Goal: Task Accomplishment & Management: Manage account settings

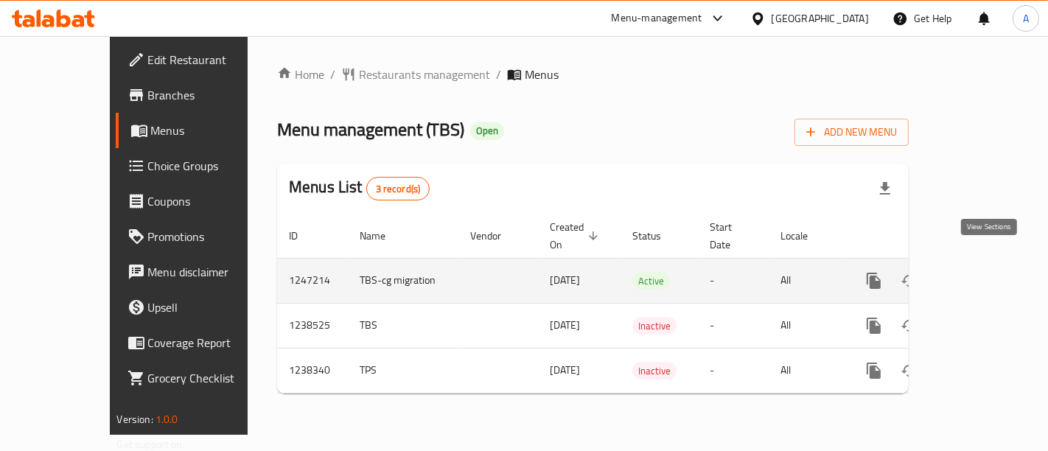
click at [989, 272] on icon "enhanced table" at bounding box center [980, 281] width 18 height 18
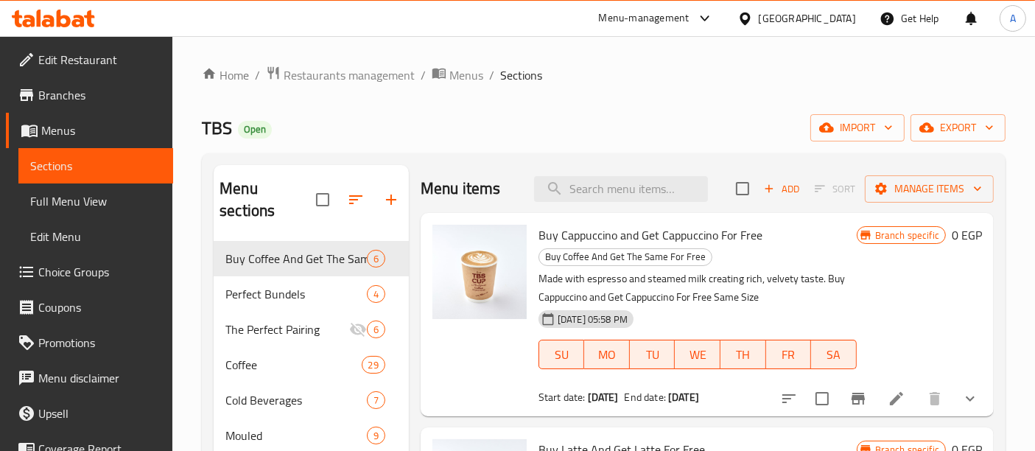
click at [584, 186] on input "search" at bounding box center [621, 189] width 174 height 26
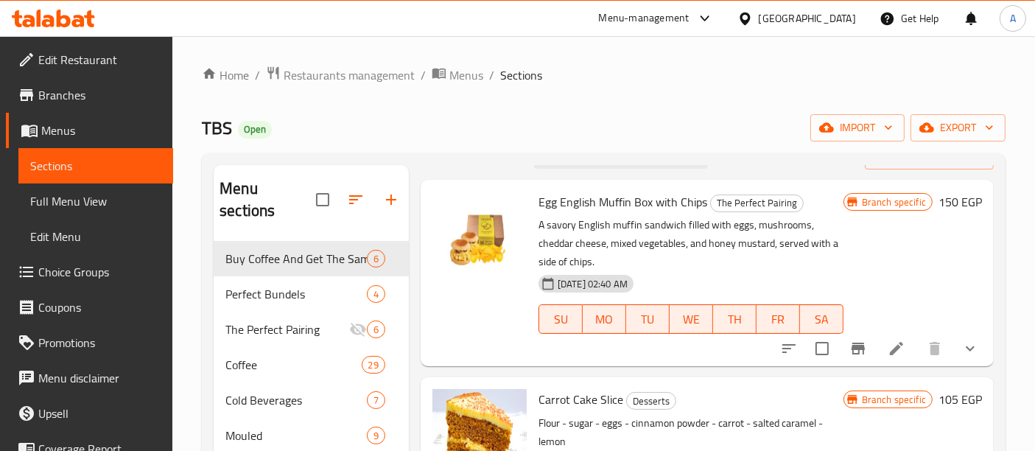
scroll to position [55, 0]
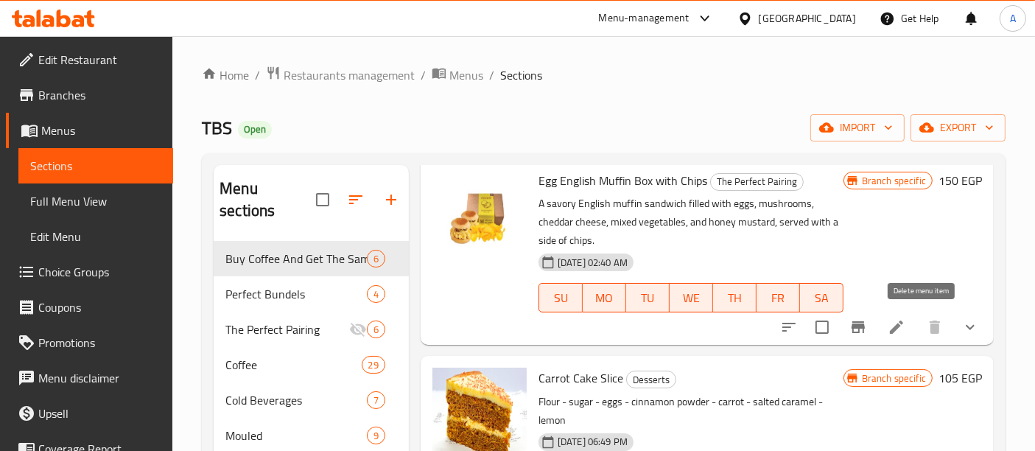
type input "egg"
click at [876, 327] on li at bounding box center [896, 327] width 41 height 27
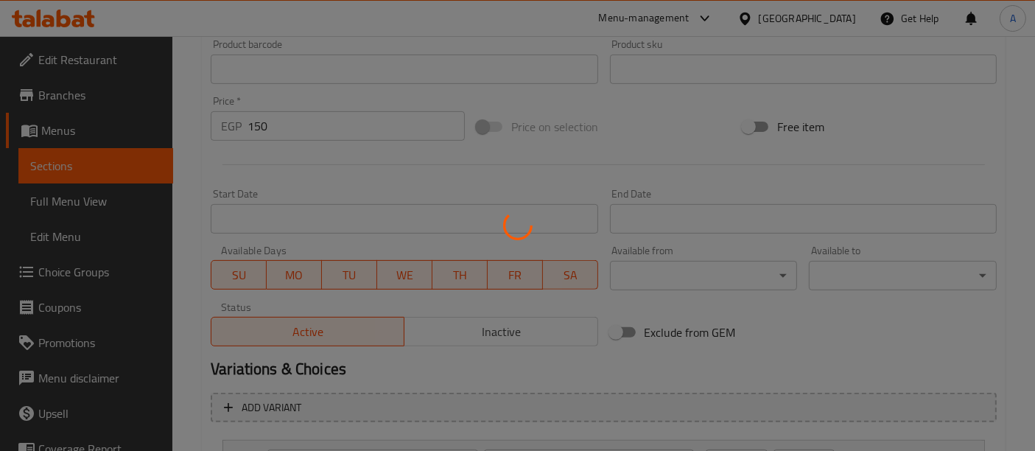
scroll to position [518, 0]
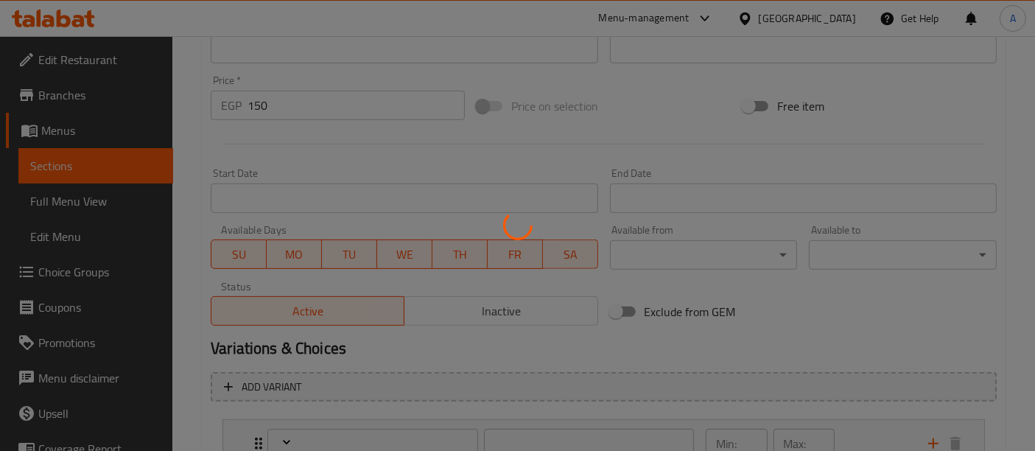
type input "اختيارك من رقائق البطاطس:"
type input "0"
type input "3"
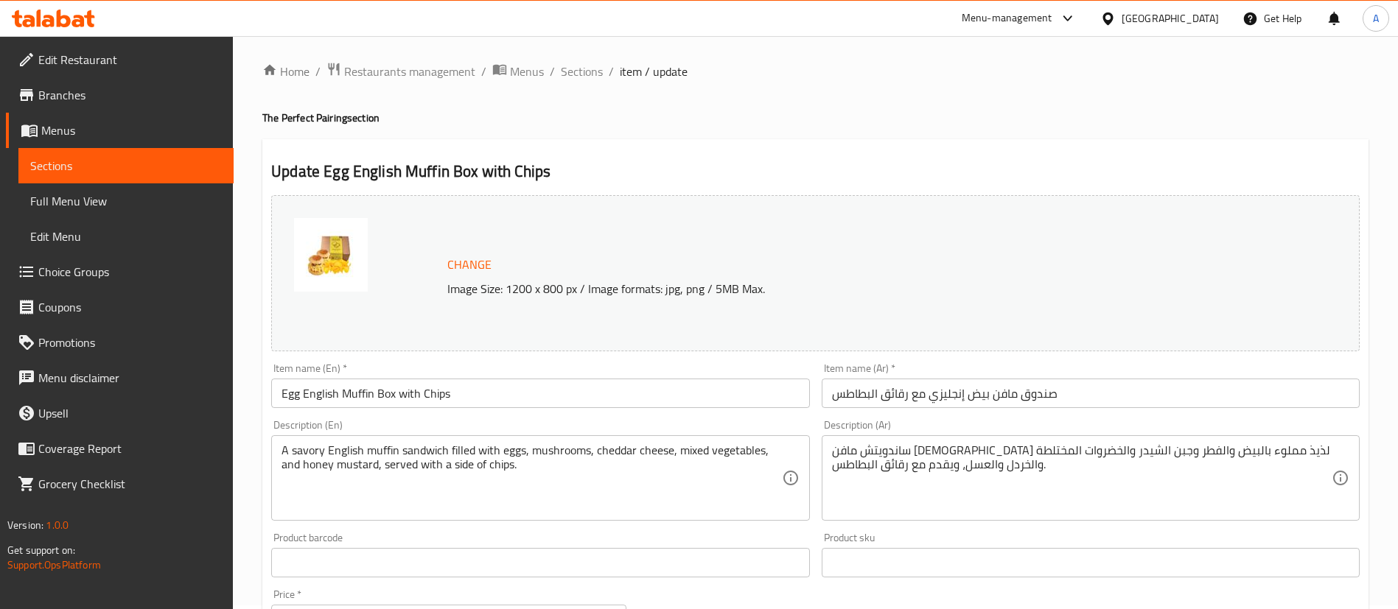
scroll to position [0, 0]
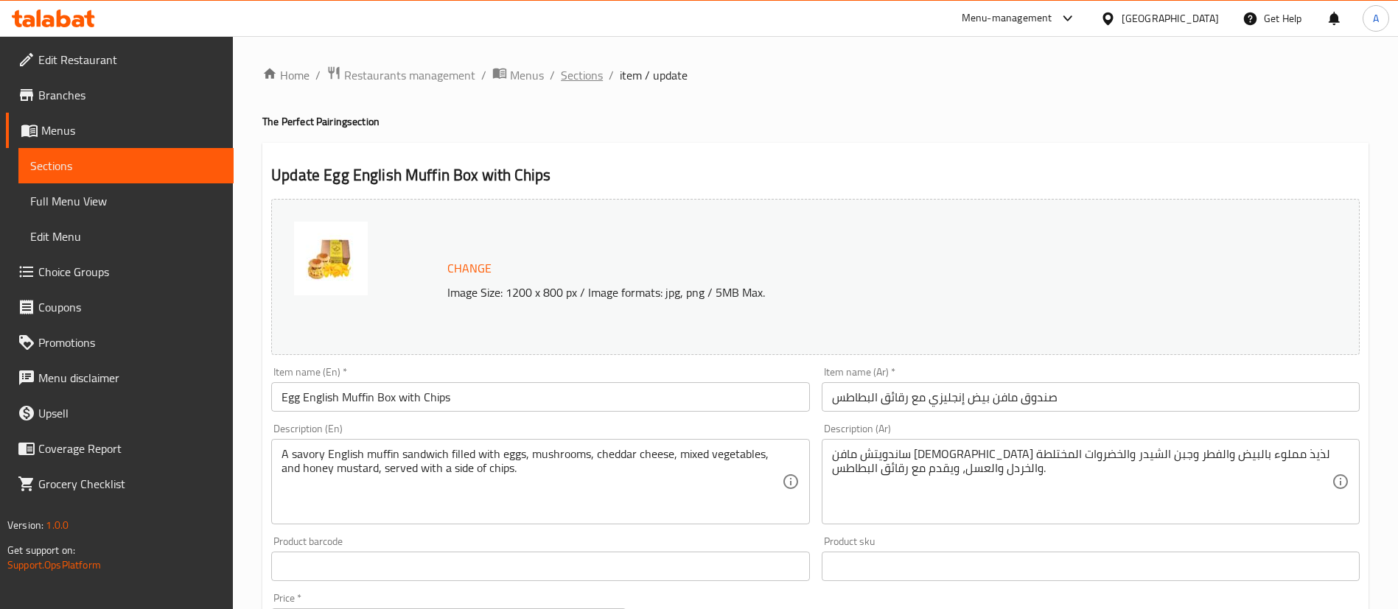
click at [581, 77] on span "Sections" at bounding box center [582, 75] width 42 height 18
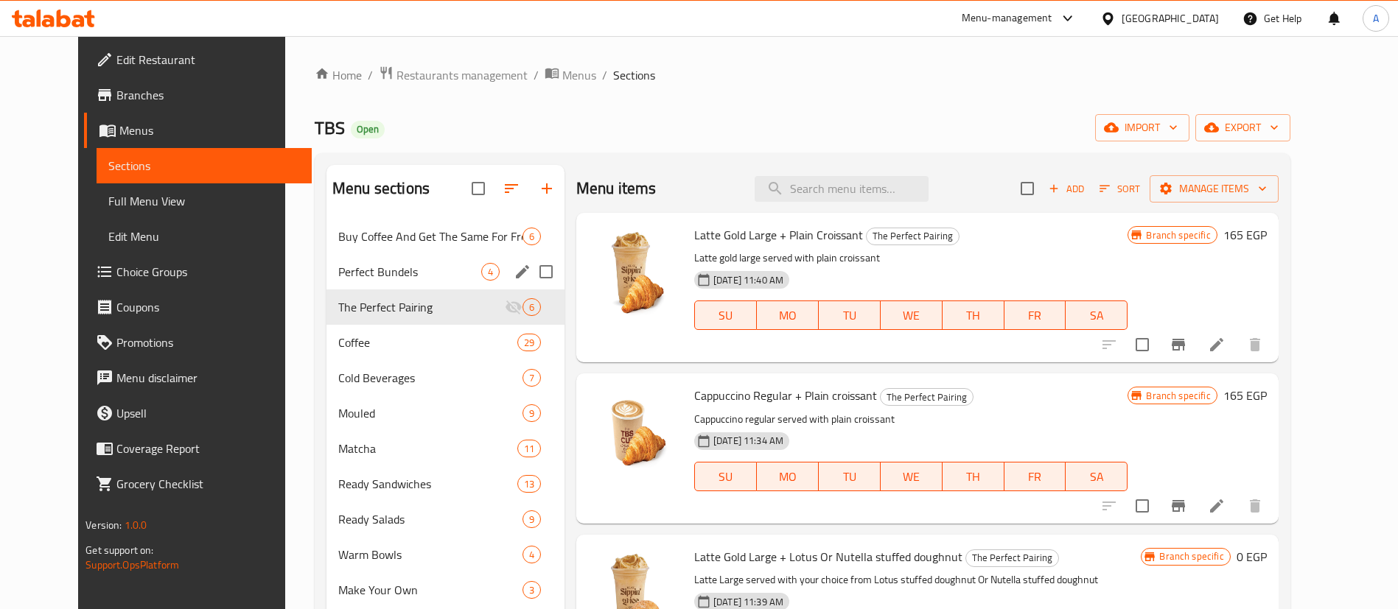
click at [342, 279] on span "Perfect Bundels" at bounding box center [409, 272] width 143 height 18
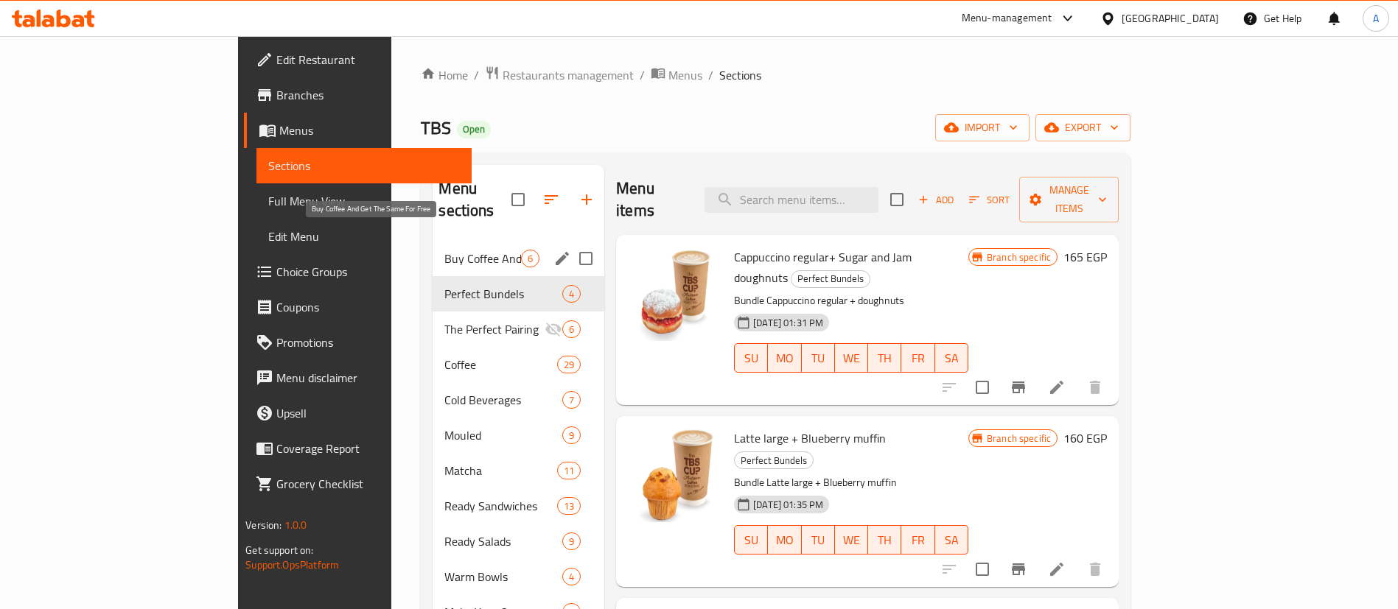
click at [444, 250] on span "Buy Coffee And Get The Same For Free" at bounding box center [482, 259] width 77 height 18
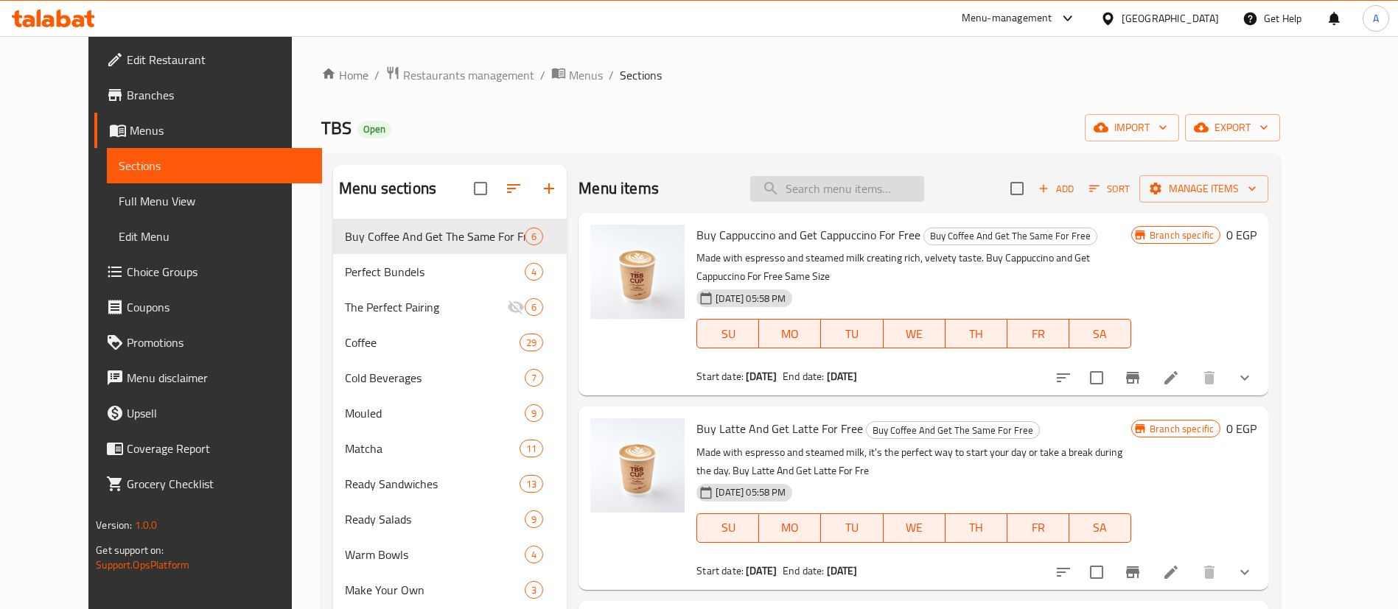
click at [840, 179] on input "search" at bounding box center [837, 189] width 174 height 26
paste input "4CJOOZ"
type input "4CJOOZ"
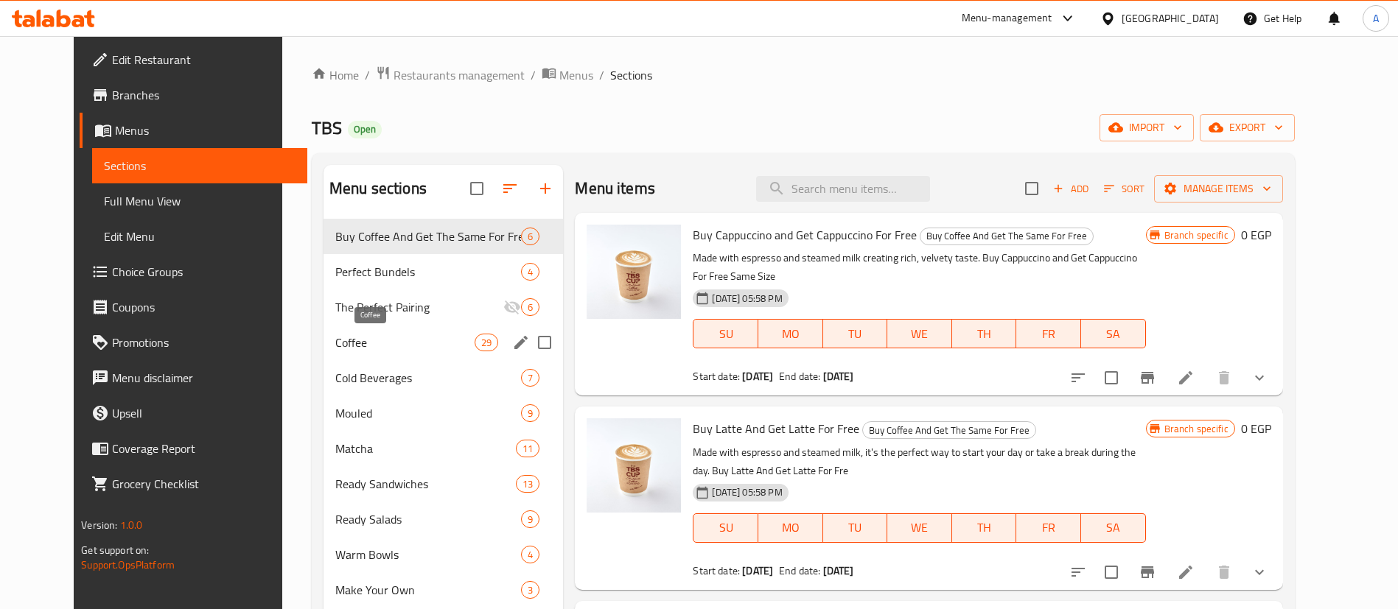
click at [345, 346] on span "Coffee" at bounding box center [404, 343] width 139 height 18
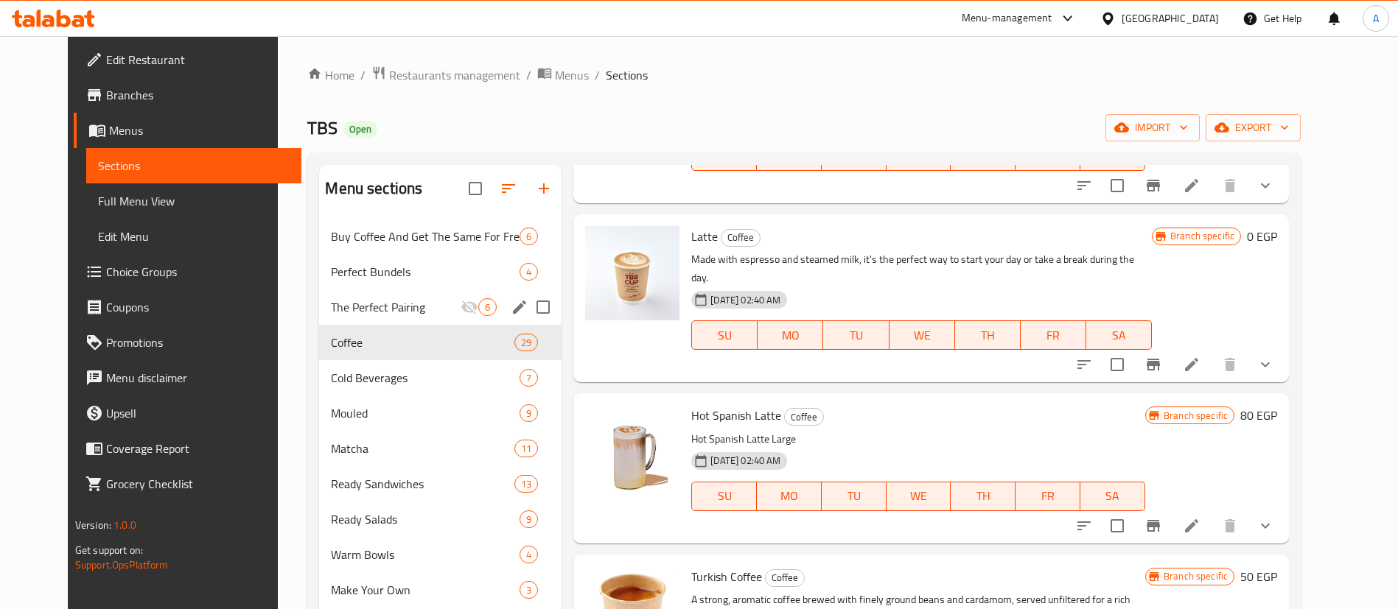
click at [365, 307] on span "The Perfect Pairing" at bounding box center [396, 307] width 130 height 18
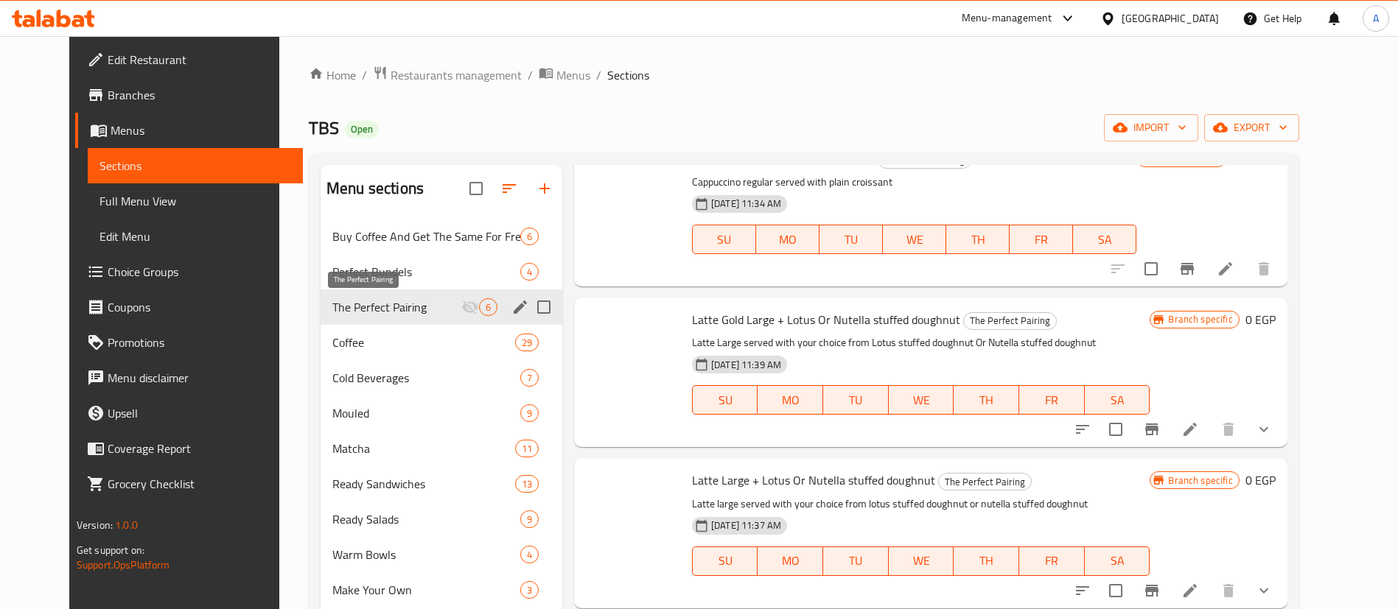
scroll to position [219, 0]
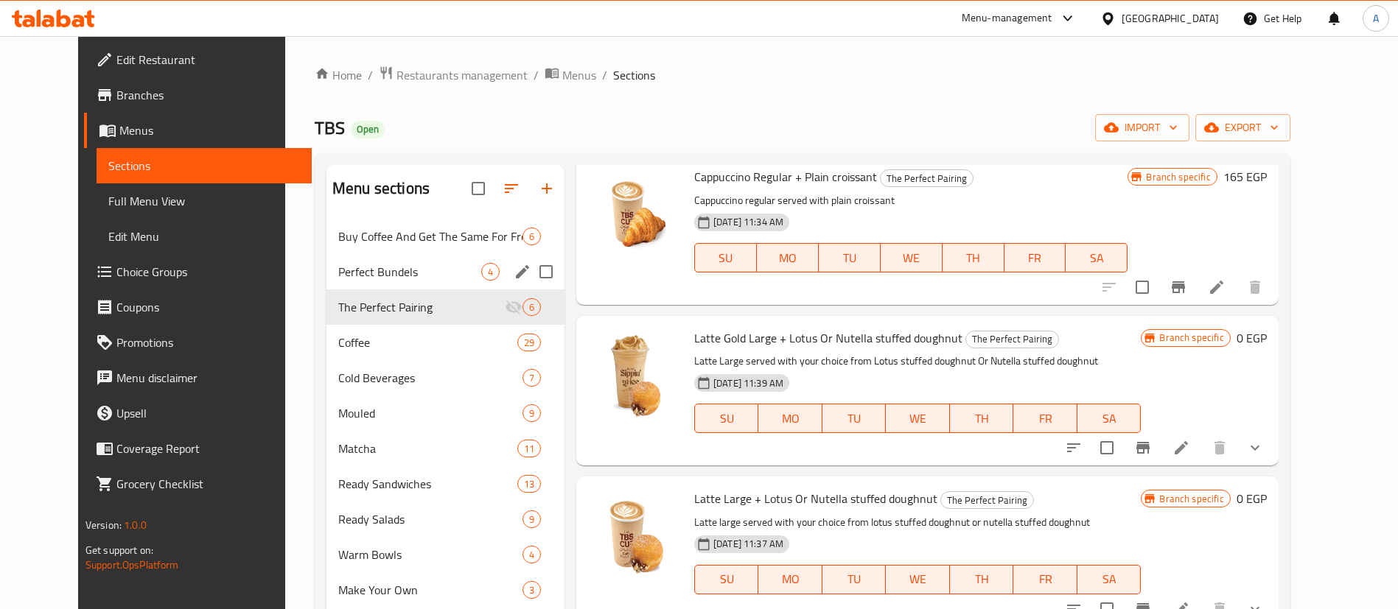
click at [365, 257] on div "Perfect Bundels 4" at bounding box center [445, 271] width 238 height 35
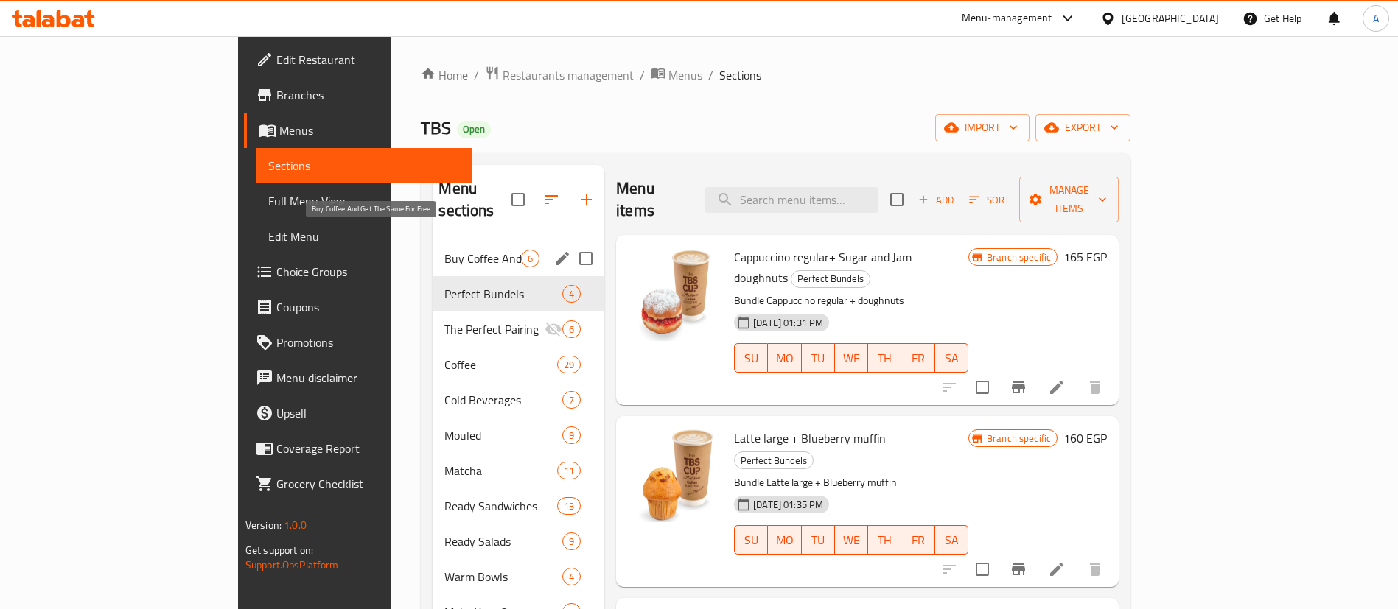
click at [444, 250] on span "Buy Coffee And Get The Same For Free" at bounding box center [482, 259] width 77 height 18
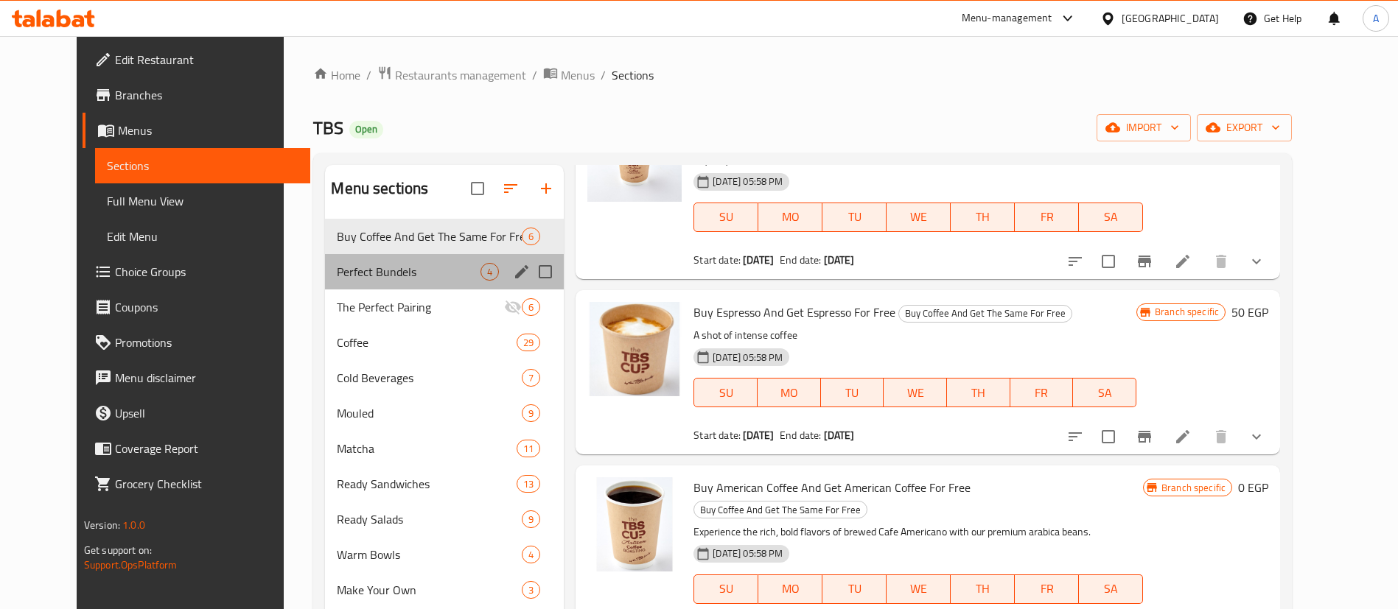
click at [349, 281] on div "Perfect Bundels 4" at bounding box center [444, 271] width 239 height 35
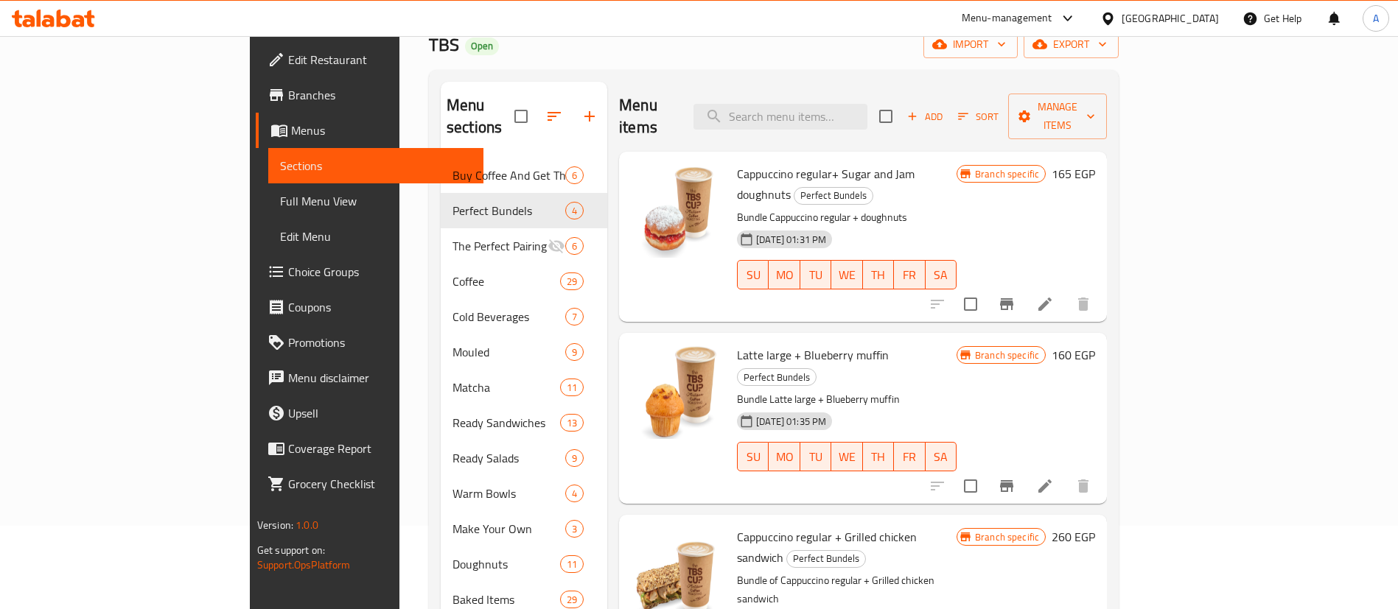
scroll to position [153, 0]
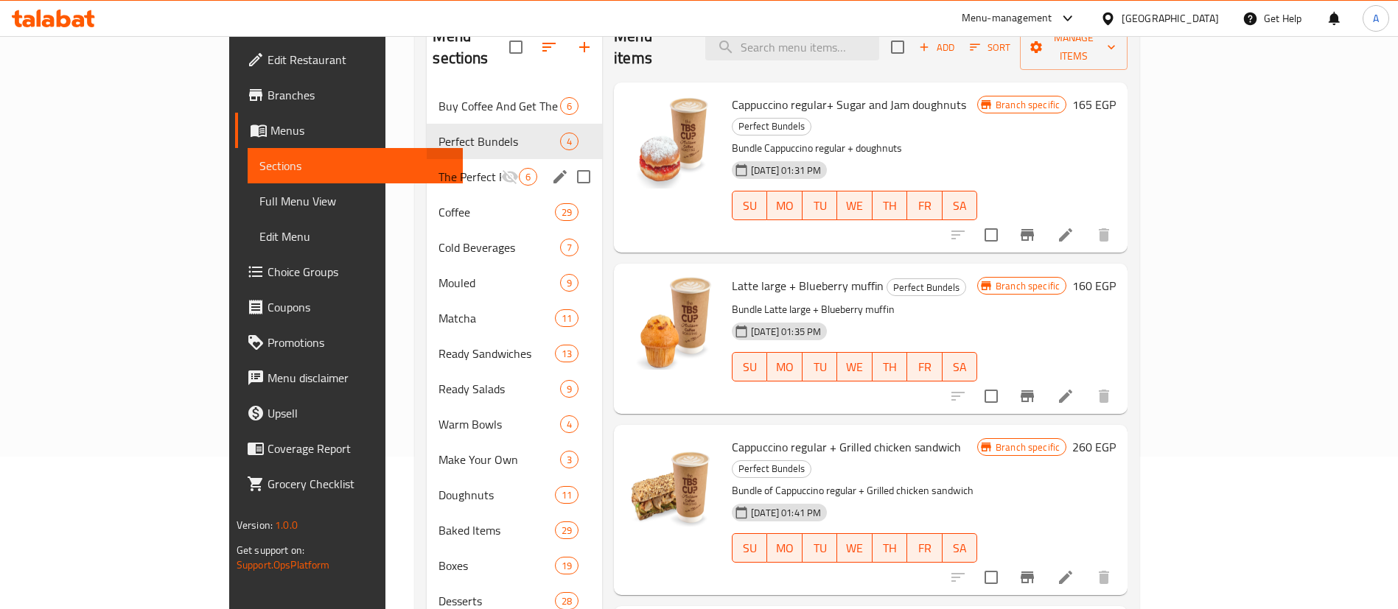
click at [427, 164] on div "The Perfect Pairing 6" at bounding box center [514, 176] width 175 height 35
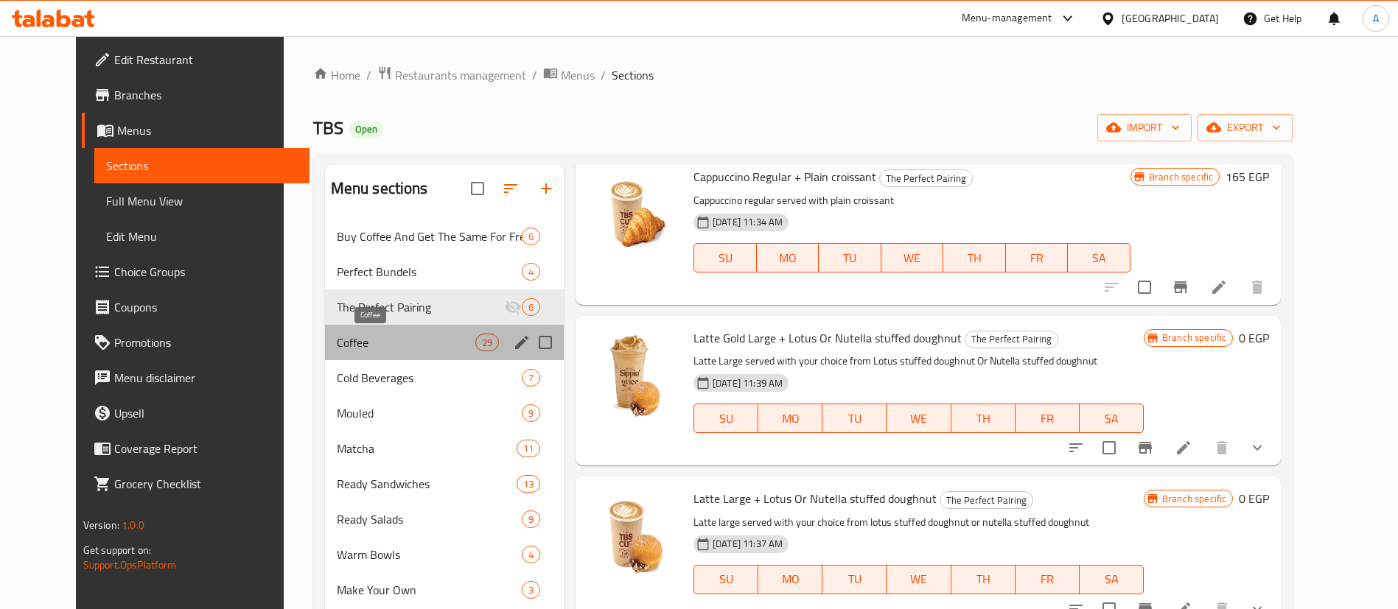
click at [337, 337] on span "Coffee" at bounding box center [406, 343] width 139 height 18
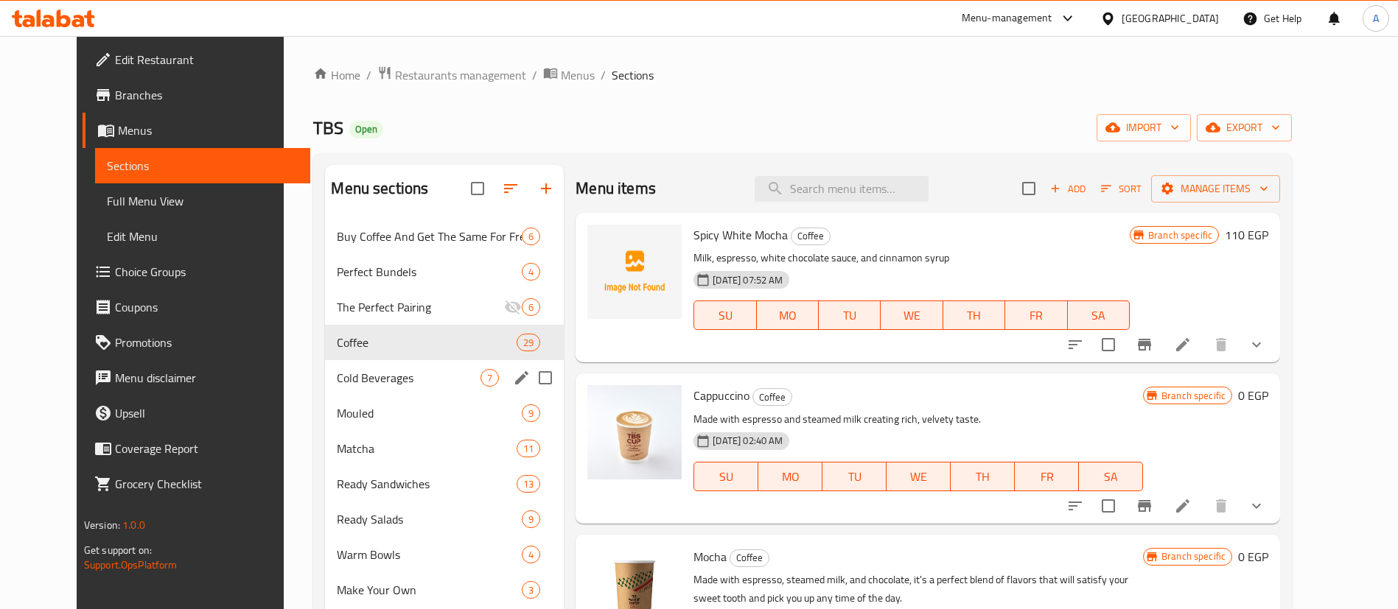
click at [337, 381] on span "Cold Beverages" at bounding box center [409, 378] width 144 height 18
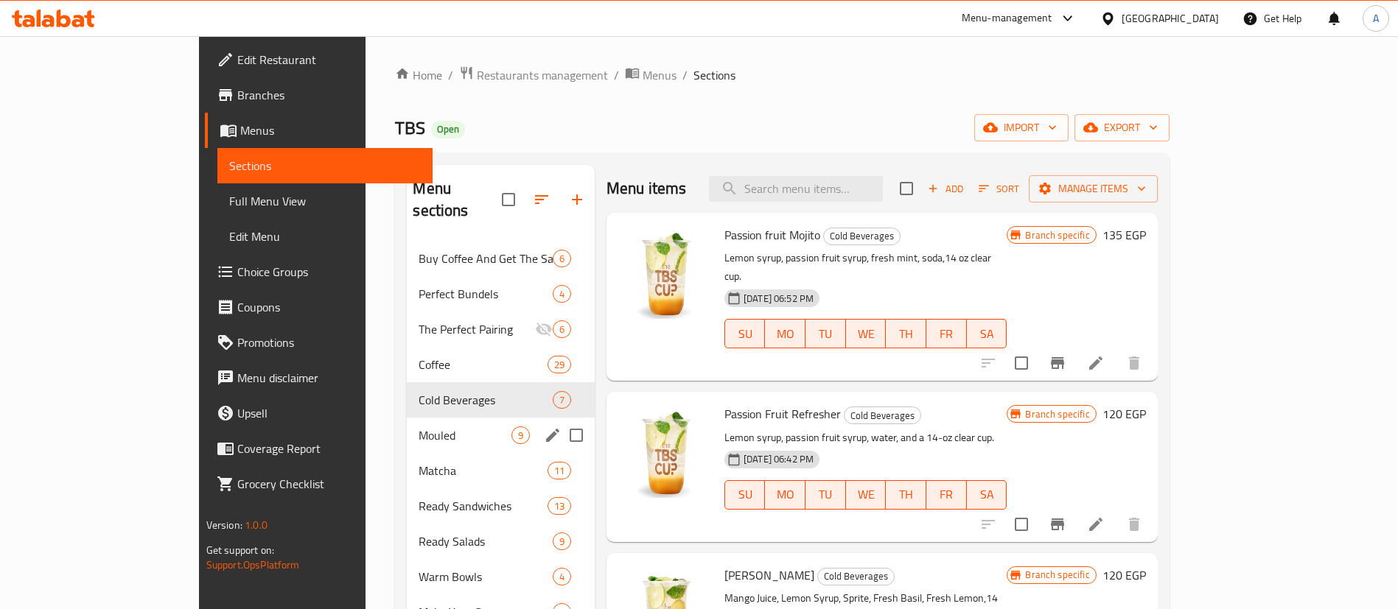
click at [419, 427] on span "Mouled" at bounding box center [465, 436] width 92 height 18
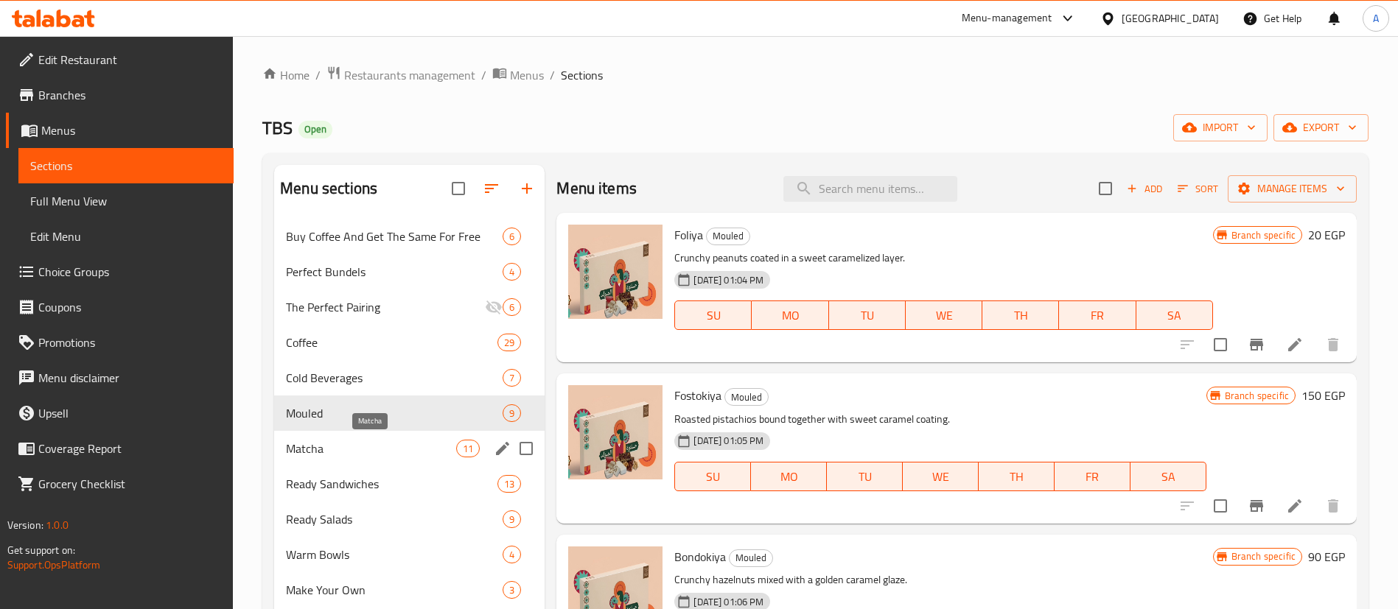
click at [326, 450] on span "Matcha" at bounding box center [371, 449] width 170 height 18
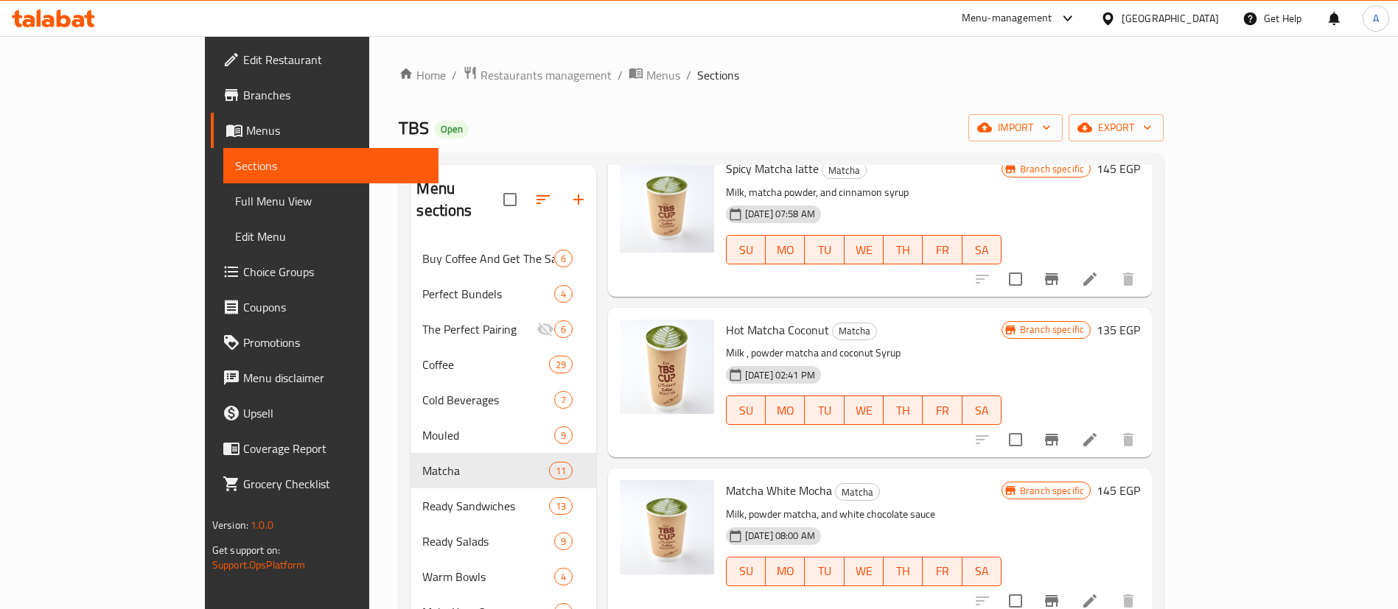
scroll to position [228, 0]
click at [808, 111] on div "Home / Restaurants management / Menus / Sections TBS Open import export Menu se…" at bounding box center [781, 534] width 765 height 936
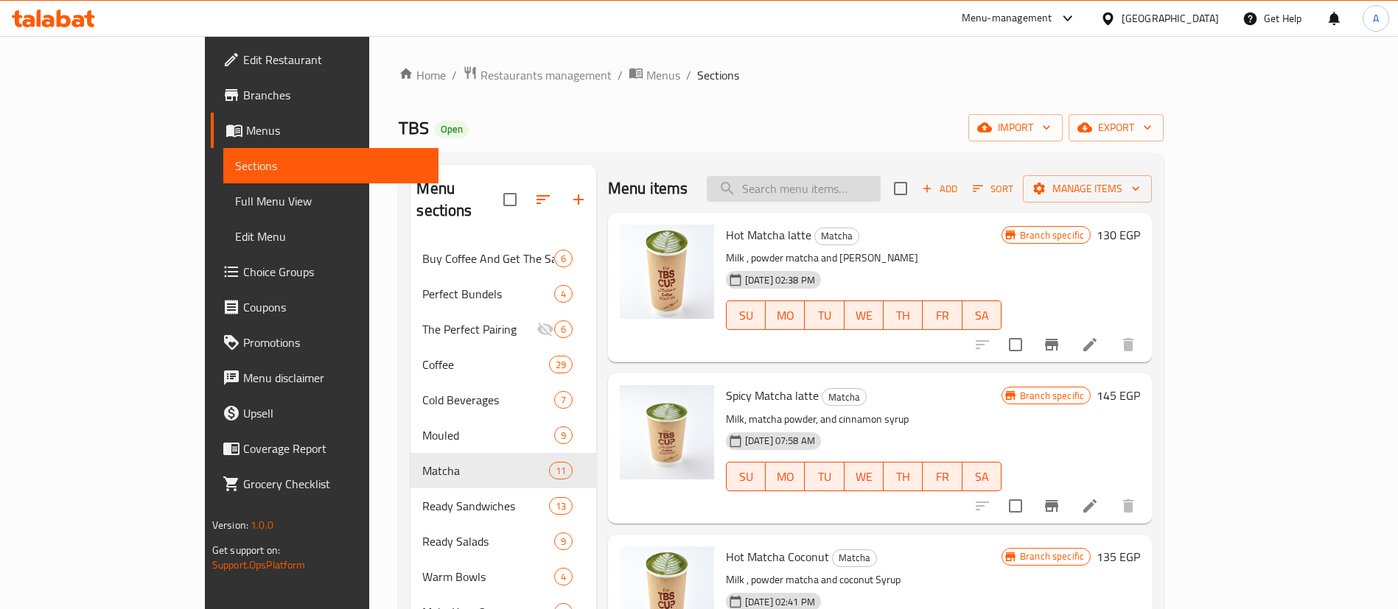
click at [881, 195] on input "search" at bounding box center [794, 189] width 174 height 26
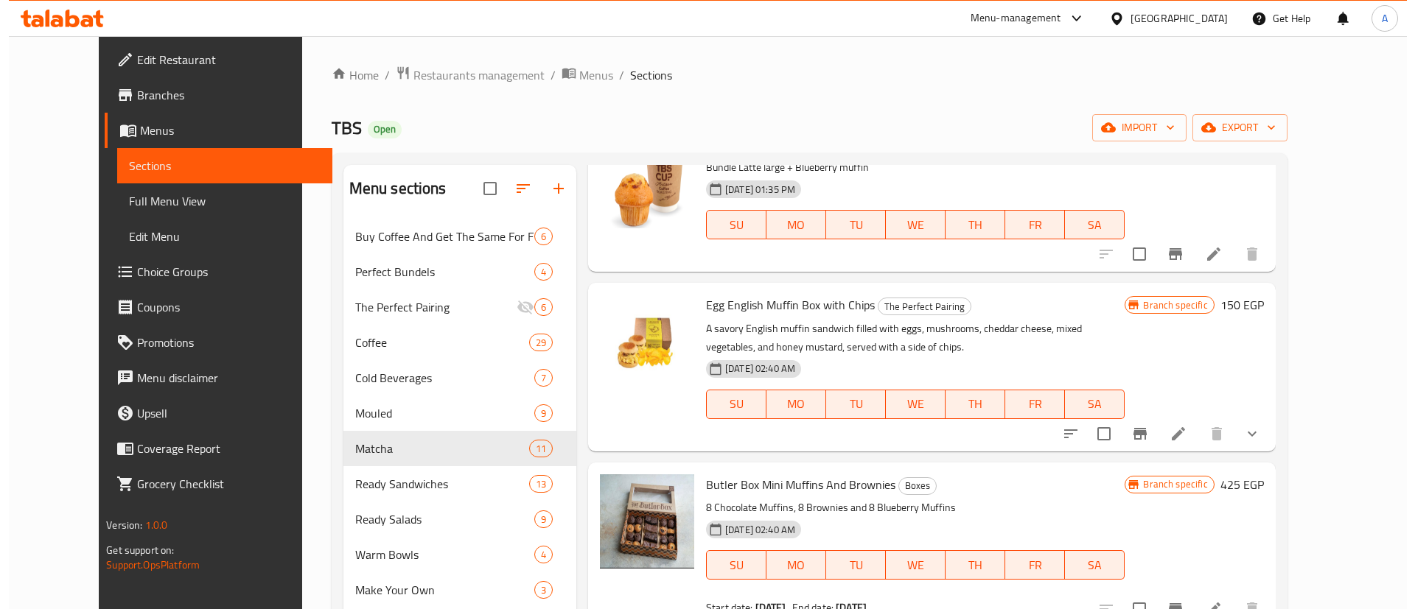
scroll to position [111, 0]
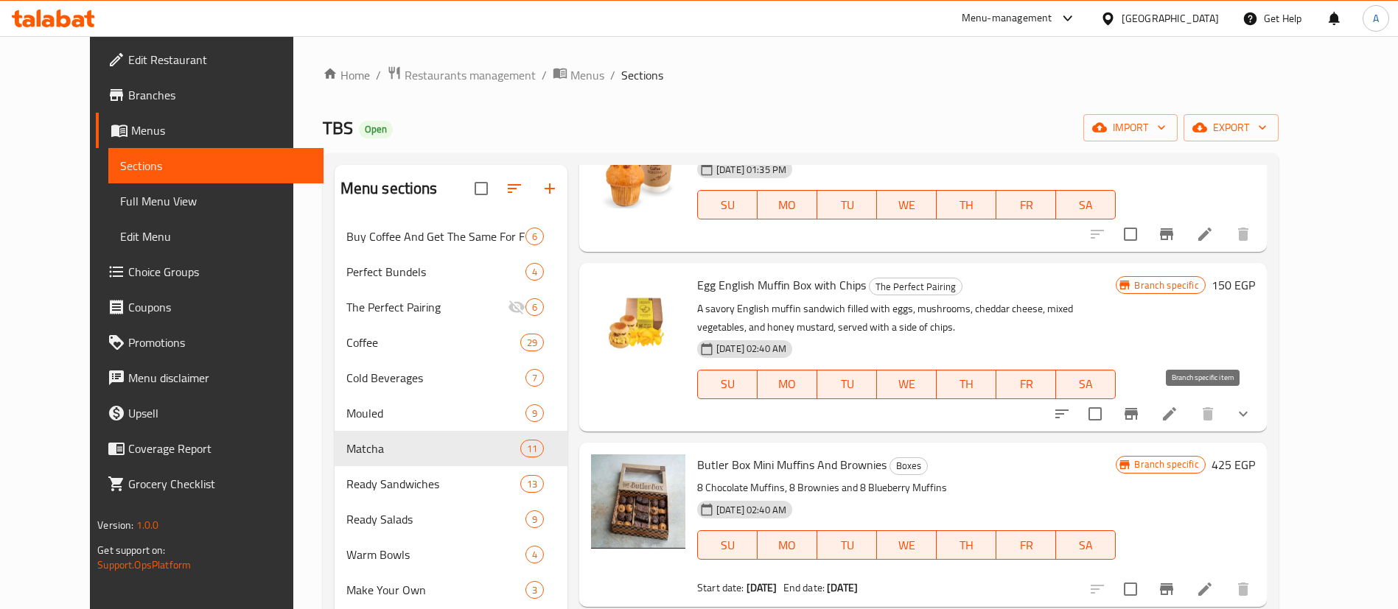
type input "muff"
click at [1047, 407] on icon "Branch-specific-item" at bounding box center [1131, 414] width 18 height 18
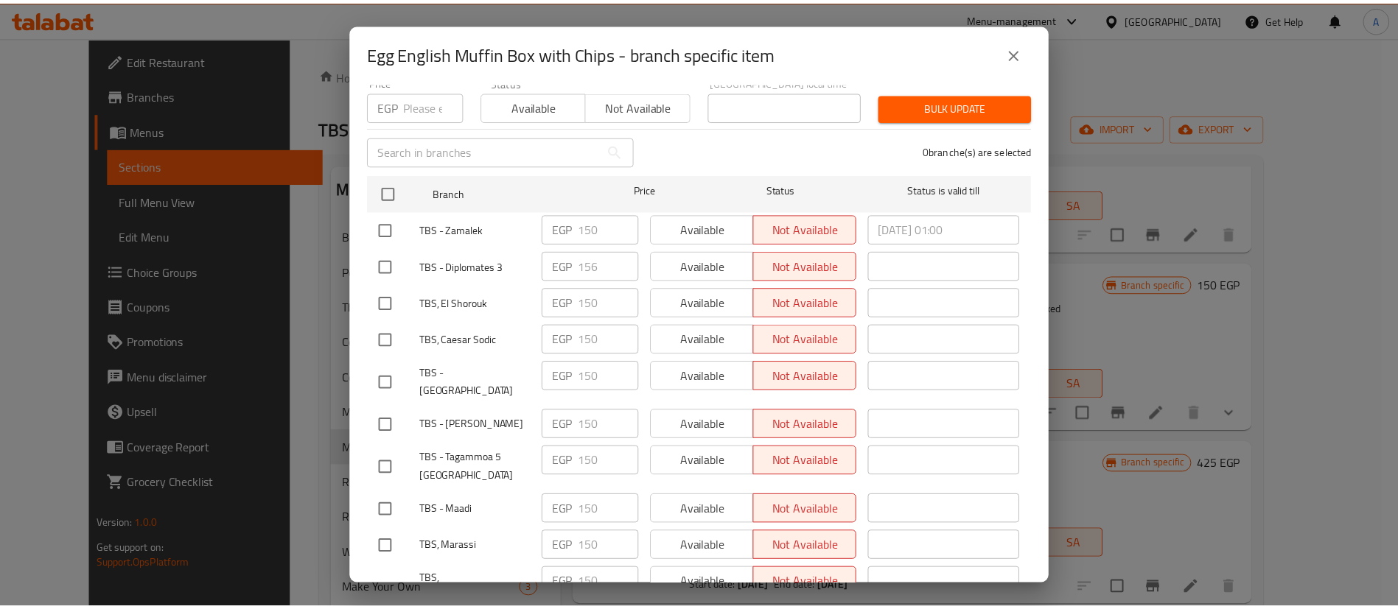
scroll to position [0, 0]
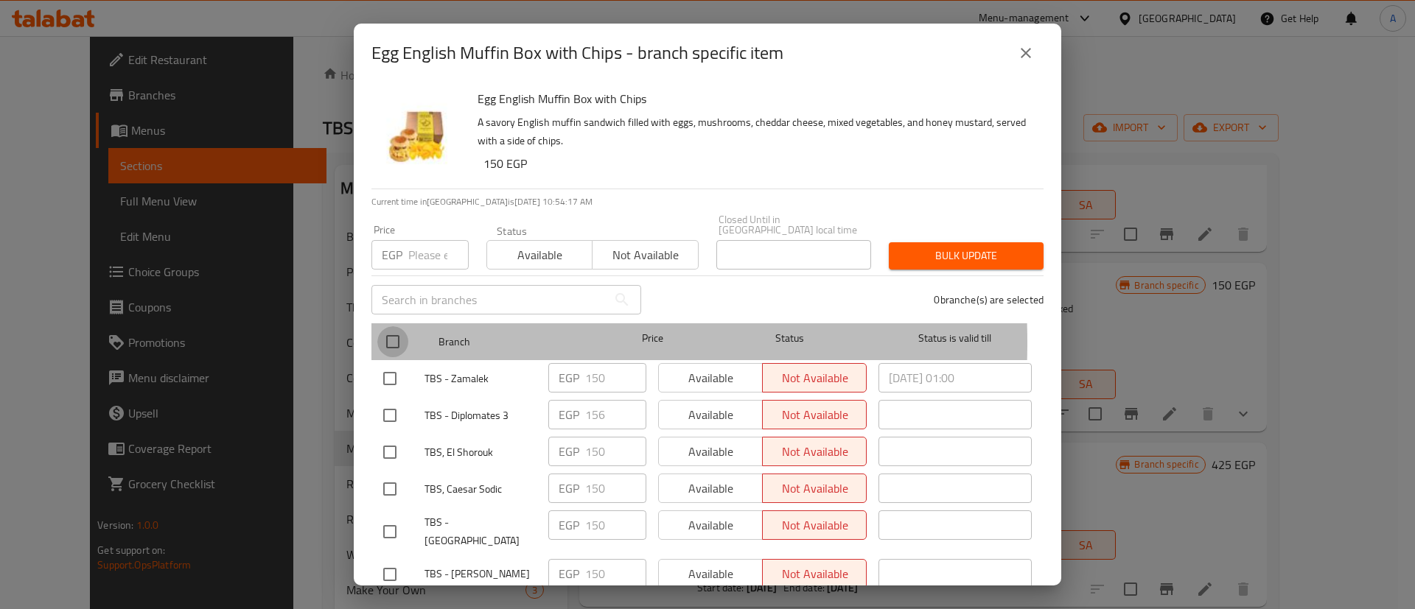
click at [388, 332] on input "checkbox" at bounding box center [392, 341] width 31 height 31
checkbox input "true"
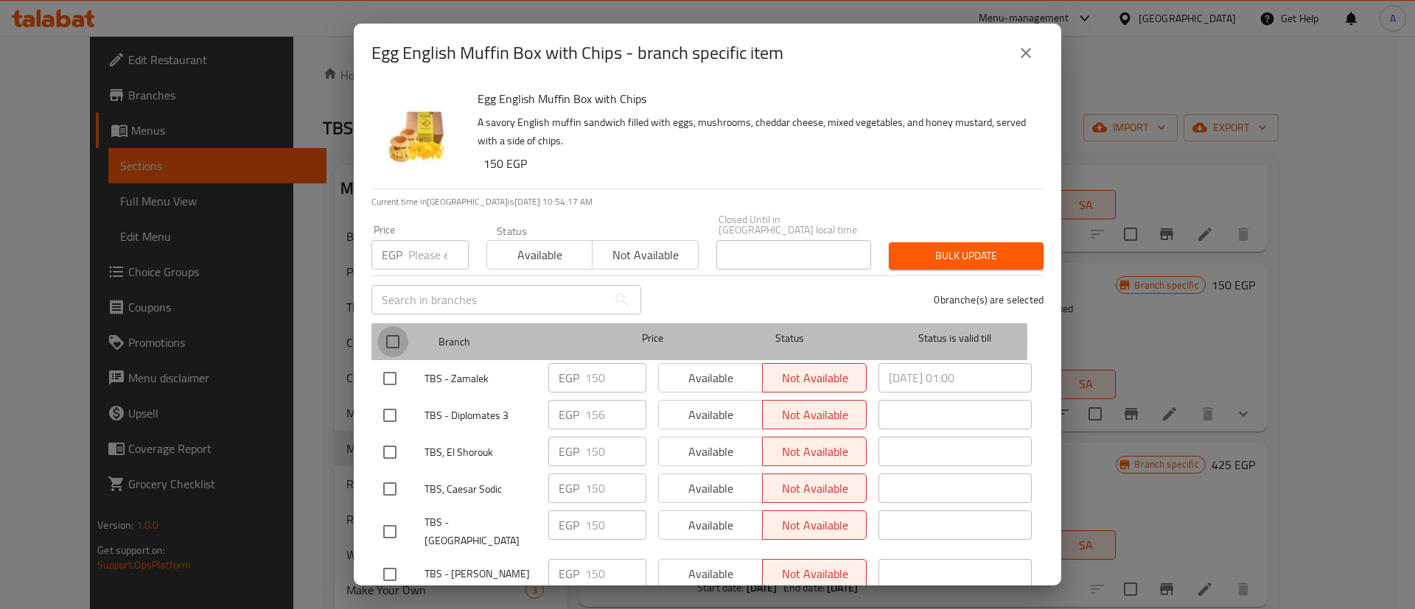
checkbox input "true"
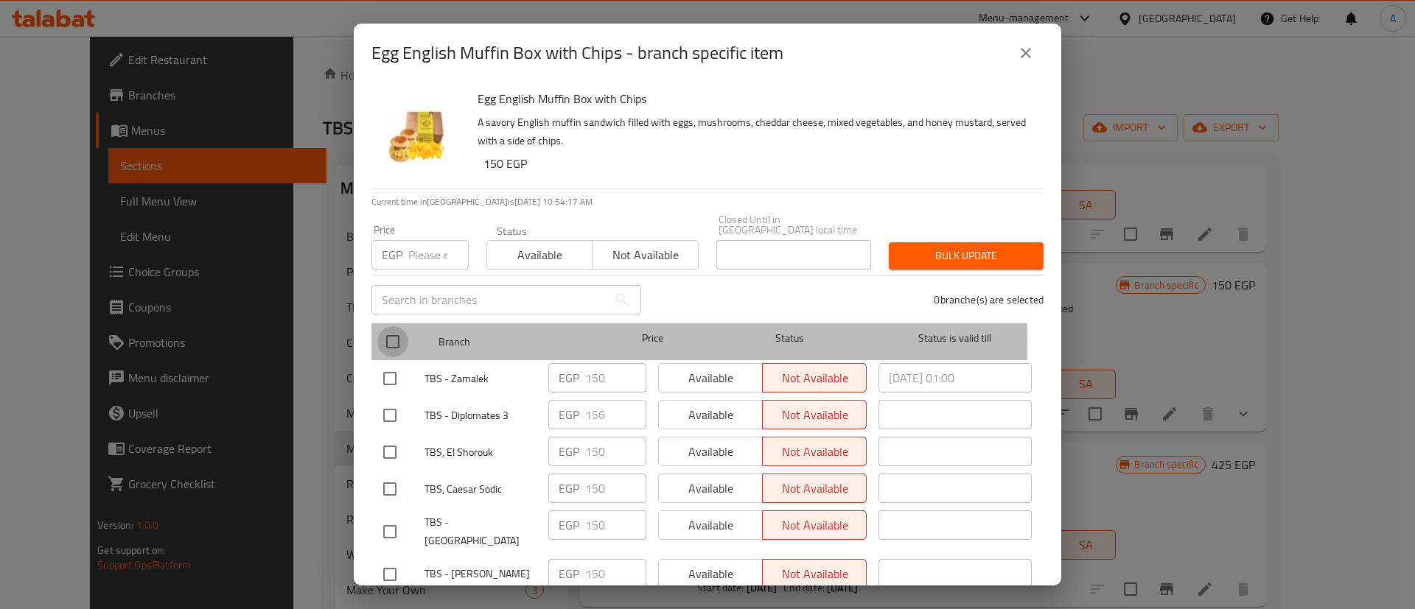
checkbox input "true"
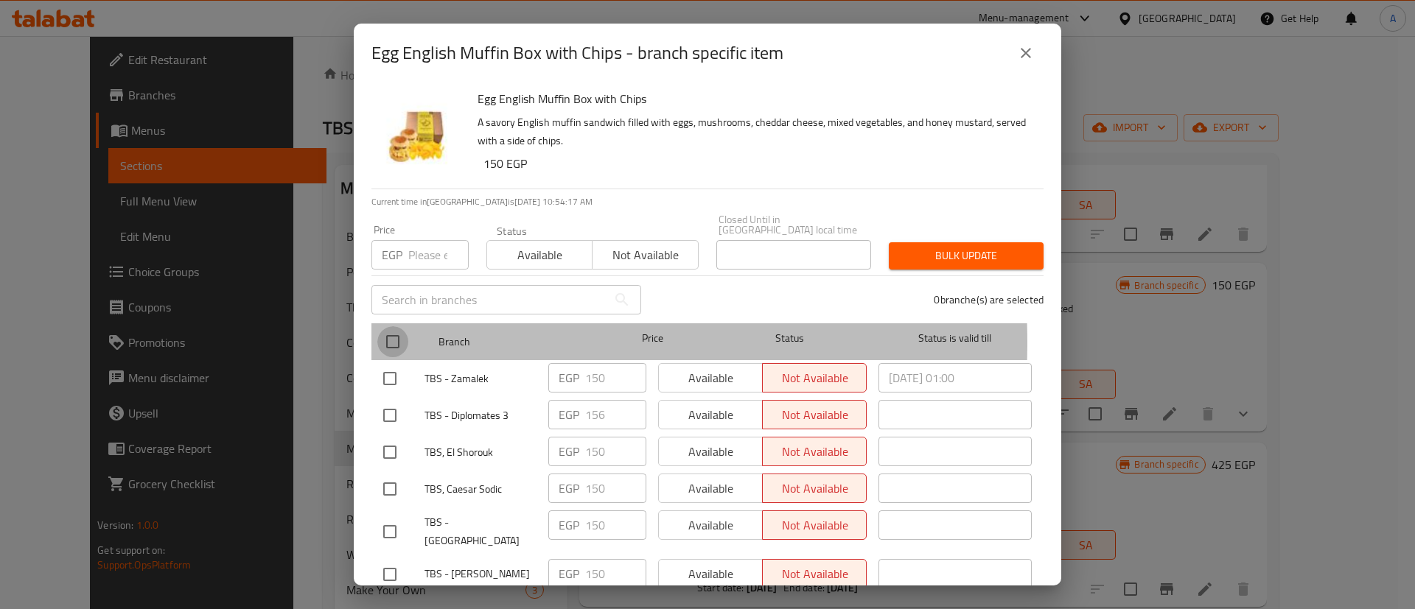
checkbox input "true"
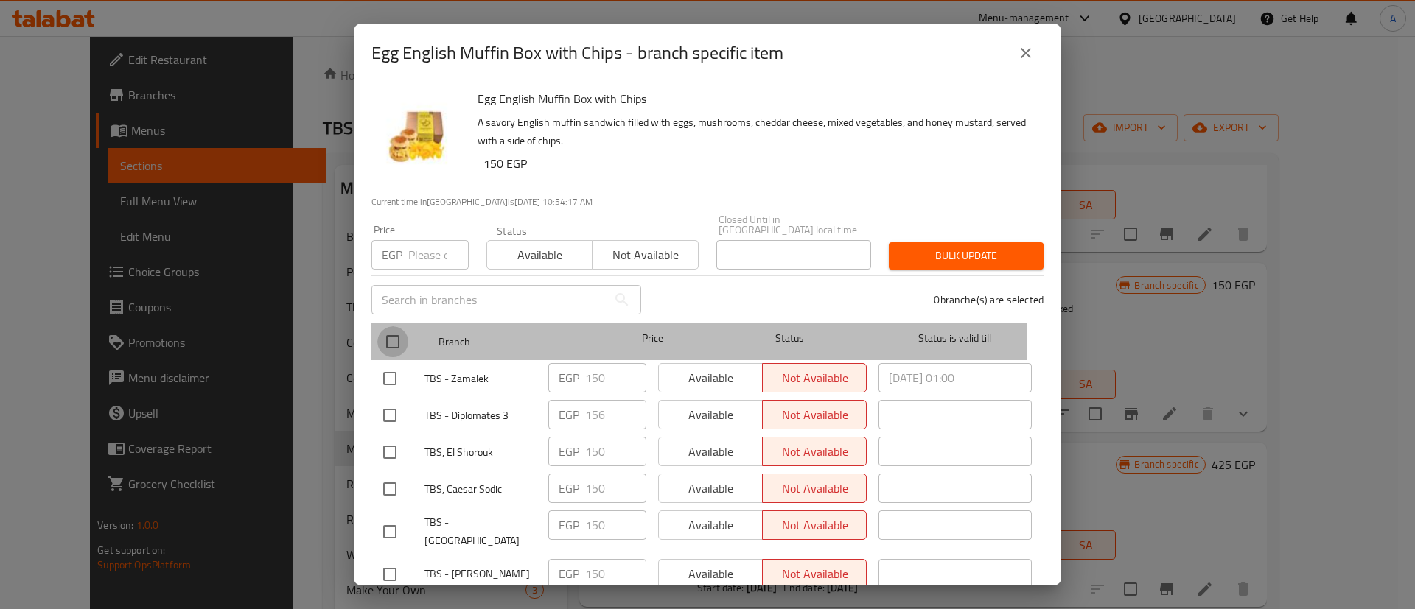
checkbox input "true"
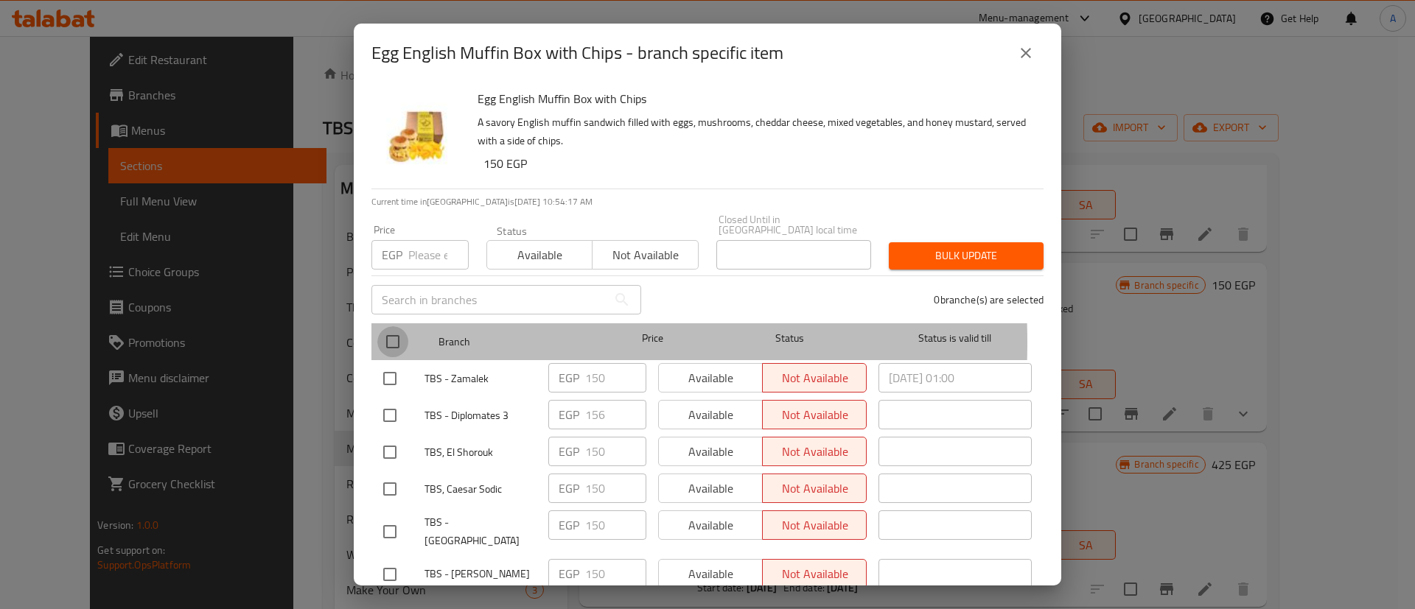
checkbox input "true"
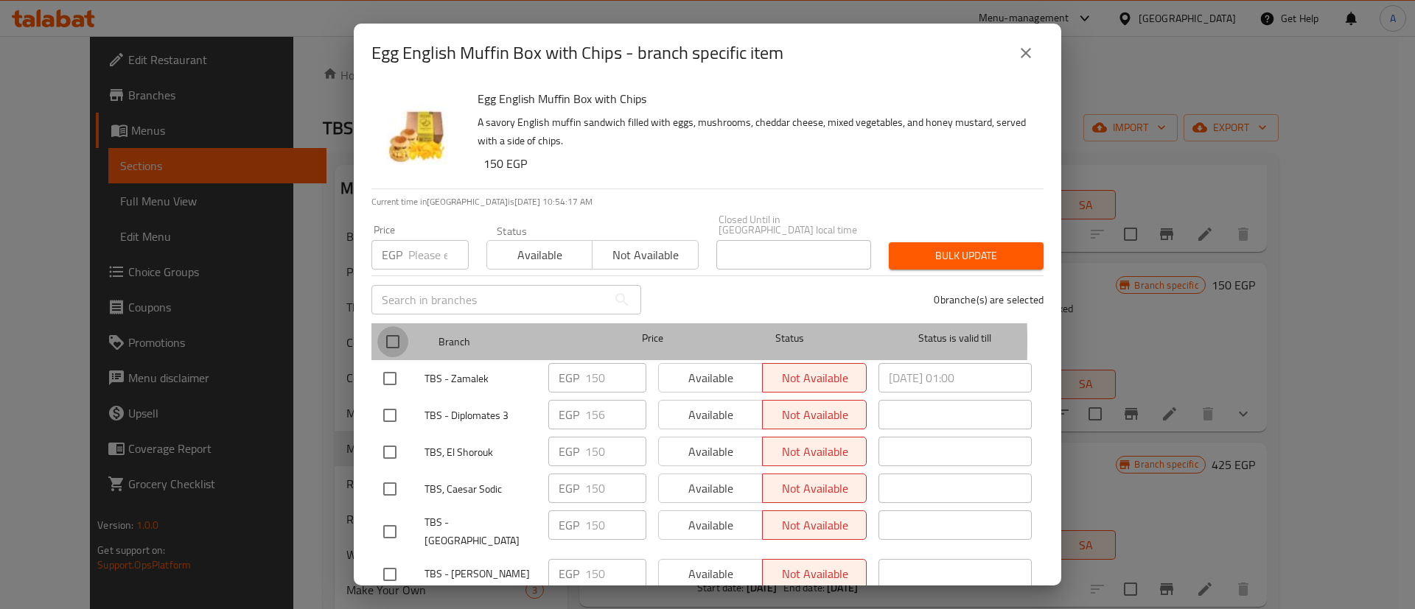
checkbox input "true"
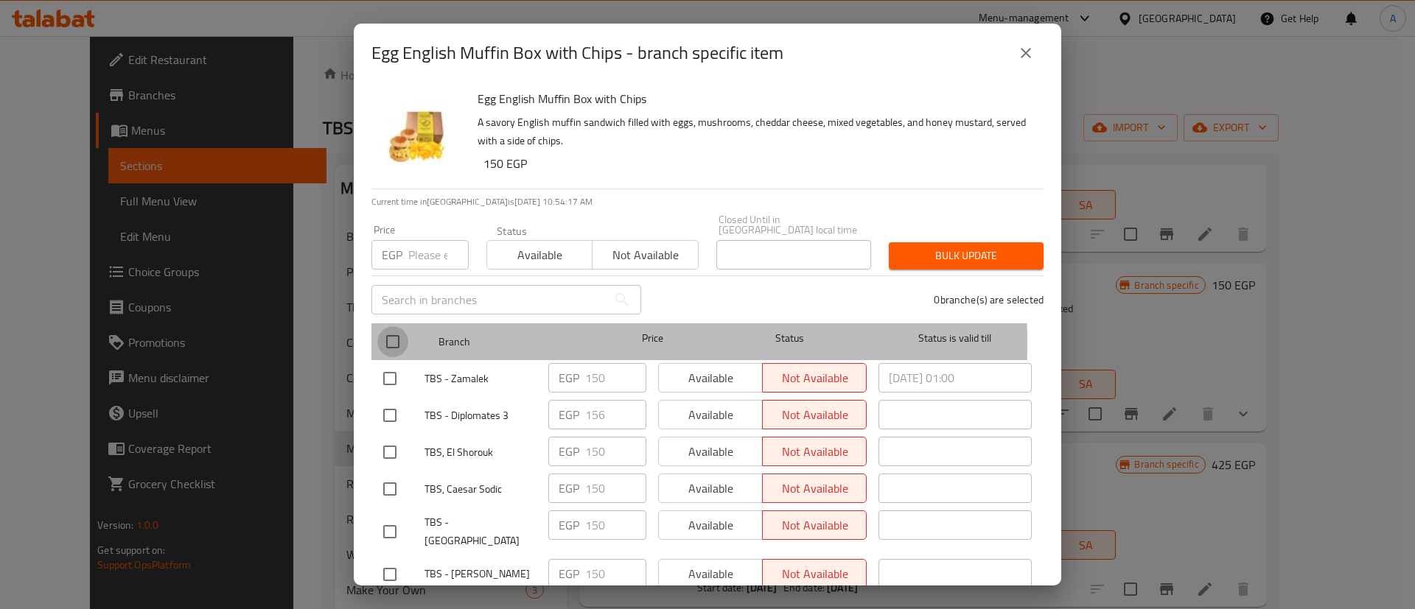
checkbox input "true"
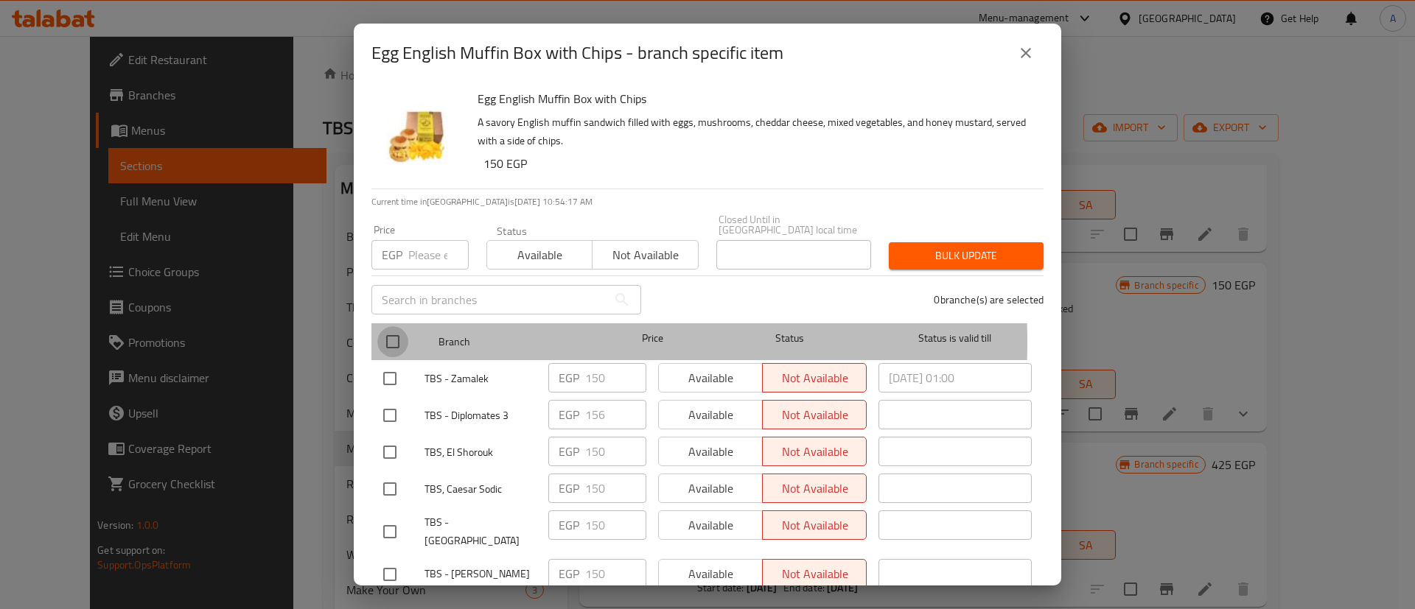
checkbox input "true"
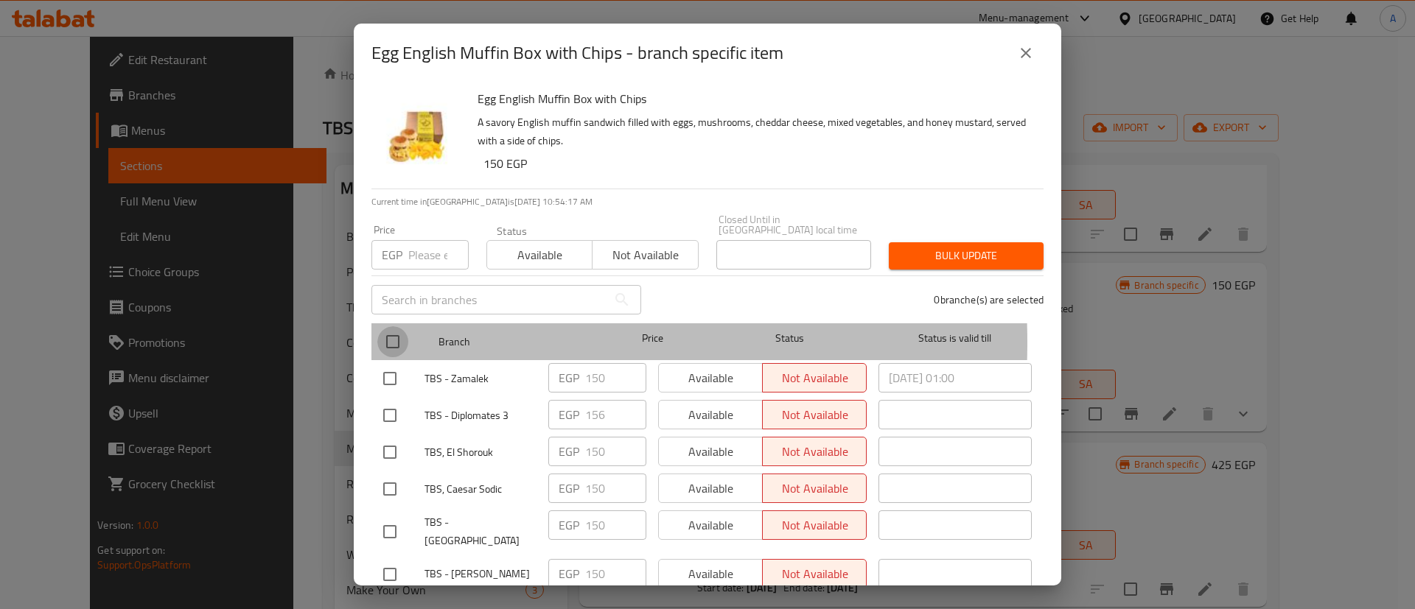
checkbox input "true"
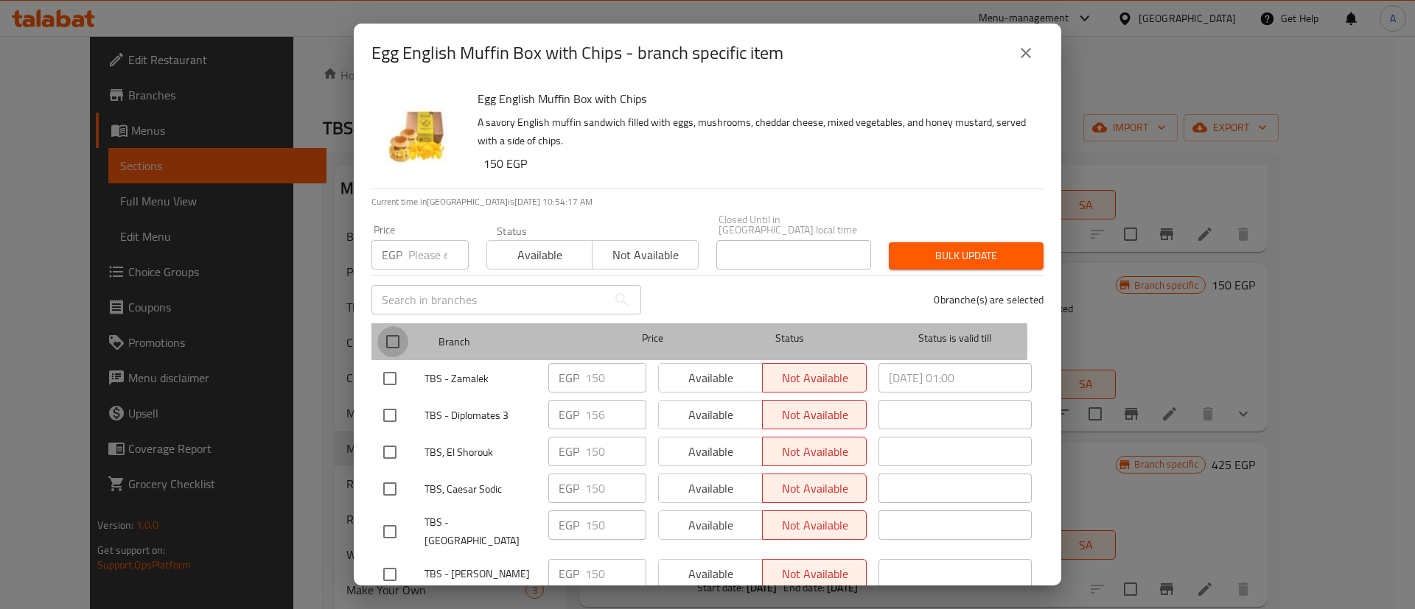
checkbox input "true"
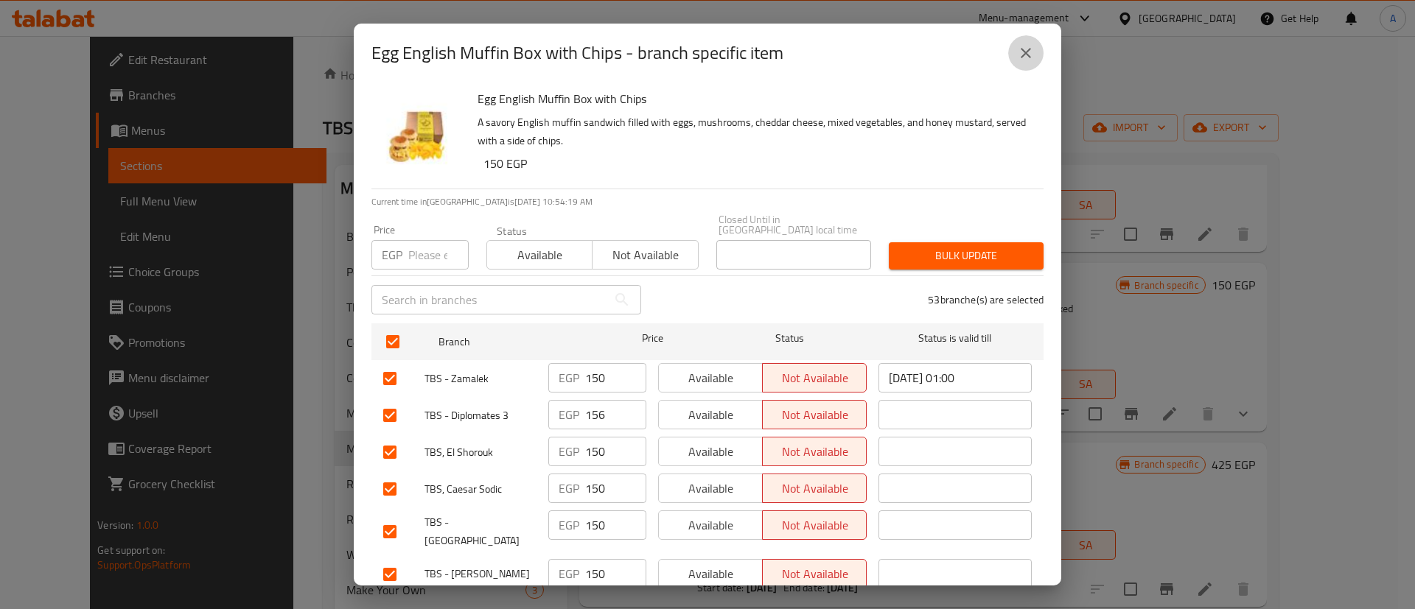
click at [1025, 52] on icon "close" at bounding box center [1026, 53] width 10 height 10
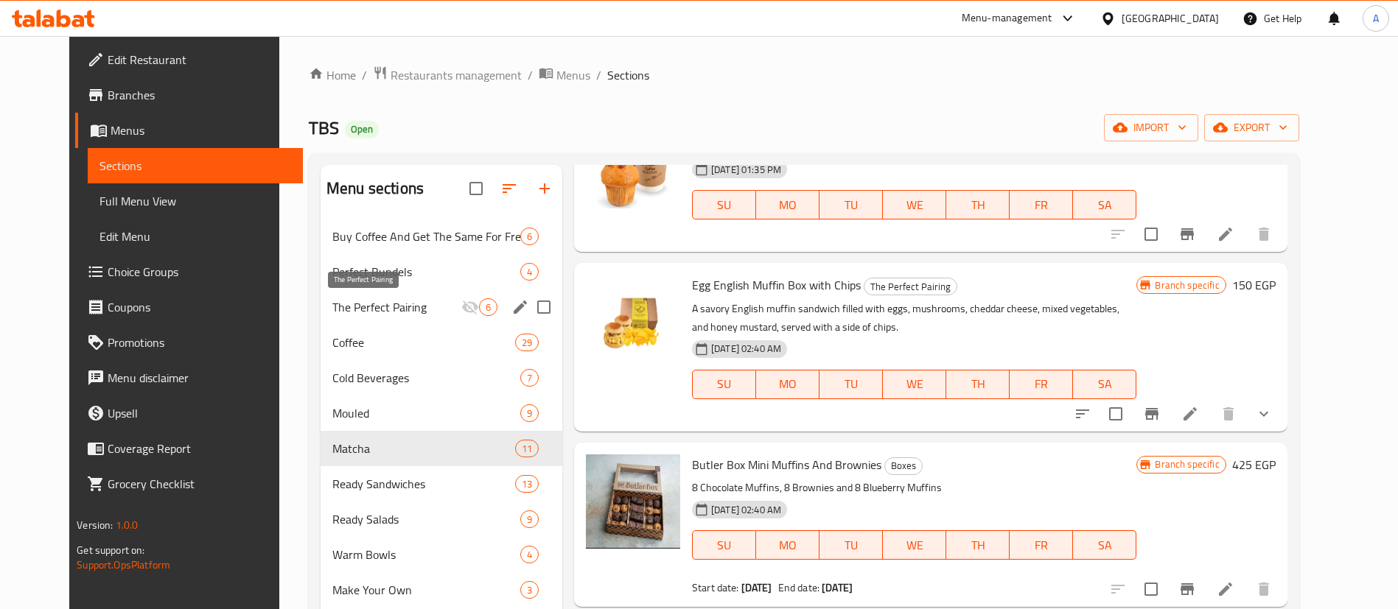
click at [363, 309] on span "The Perfect Pairing" at bounding box center [396, 307] width 129 height 18
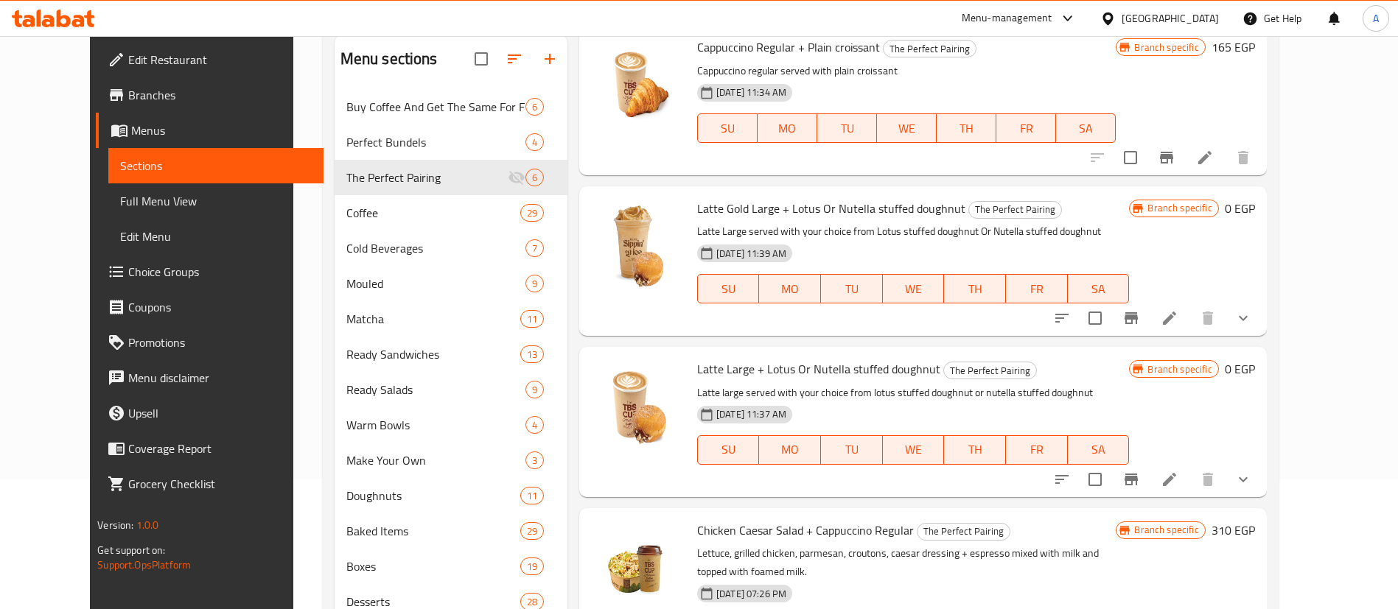
scroll to position [399, 0]
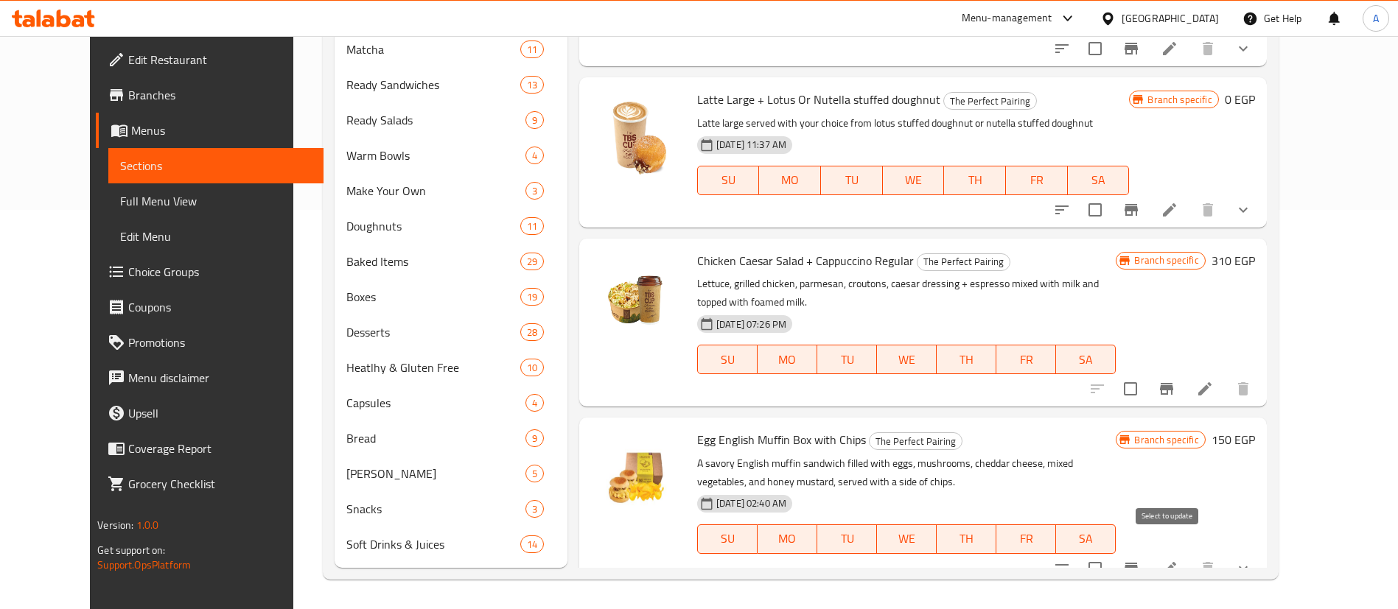
click at [1047, 450] on input "checkbox" at bounding box center [1095, 568] width 31 height 31
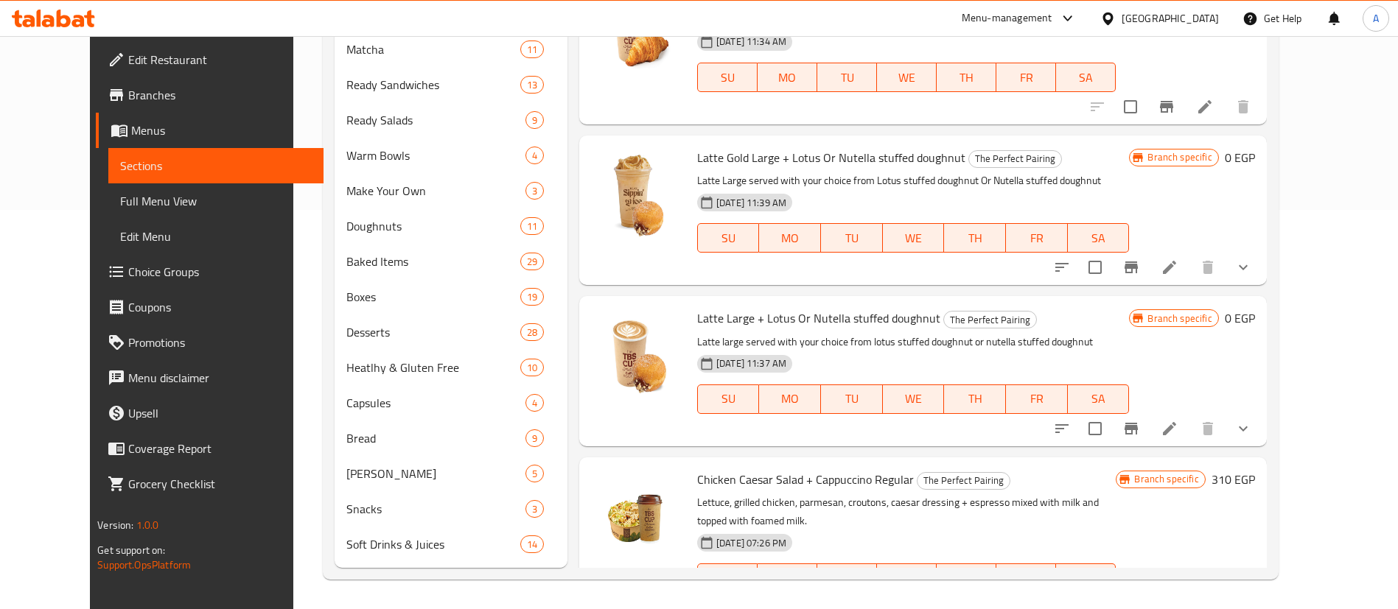
scroll to position [0, 0]
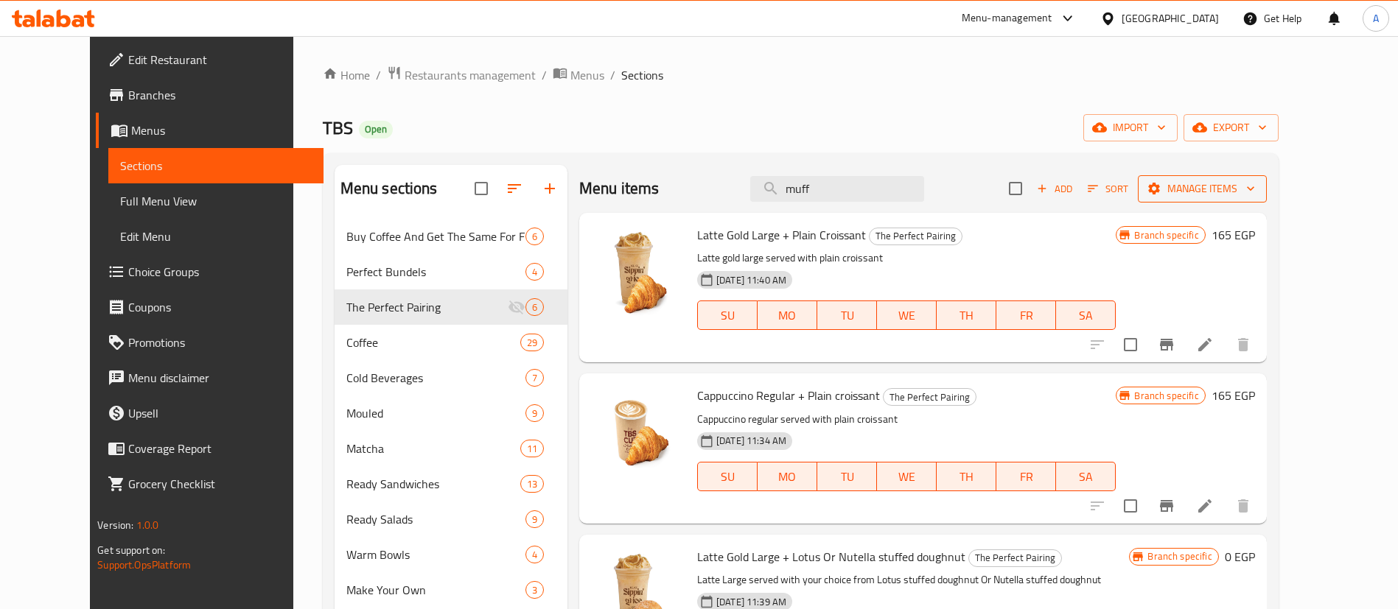
click at [1047, 186] on span "Manage items" at bounding box center [1202, 189] width 105 height 18
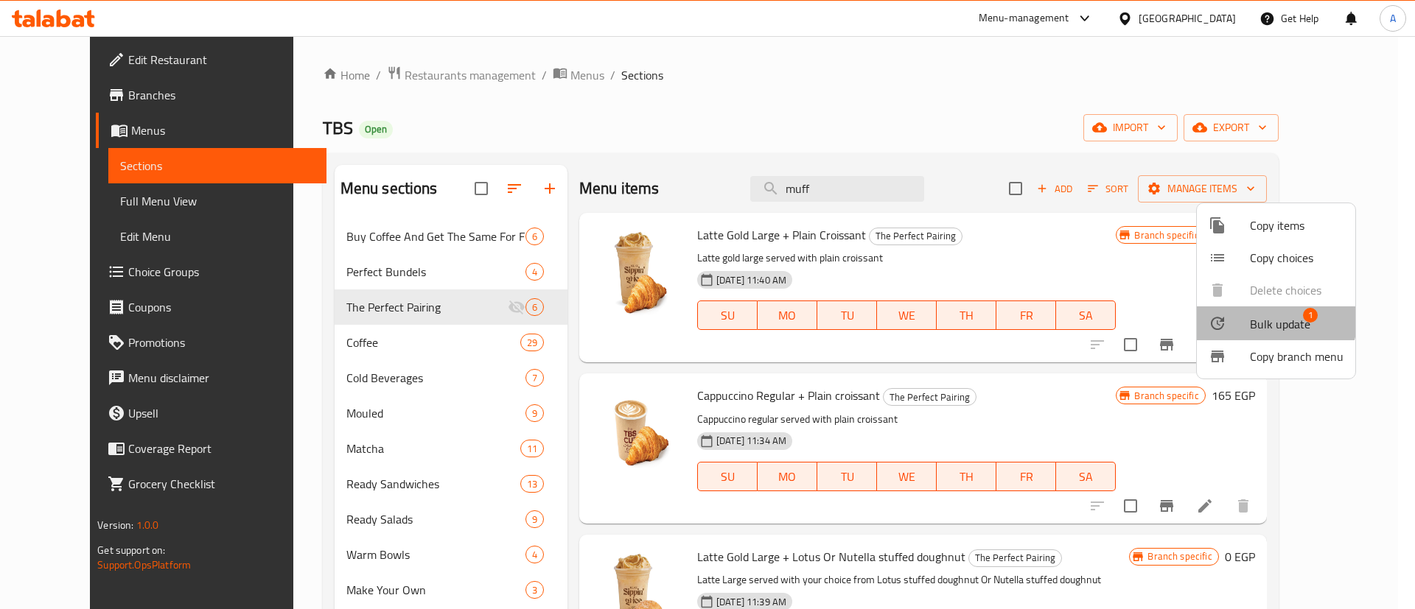
click at [1047, 318] on span "Bulk update" at bounding box center [1280, 324] width 60 height 18
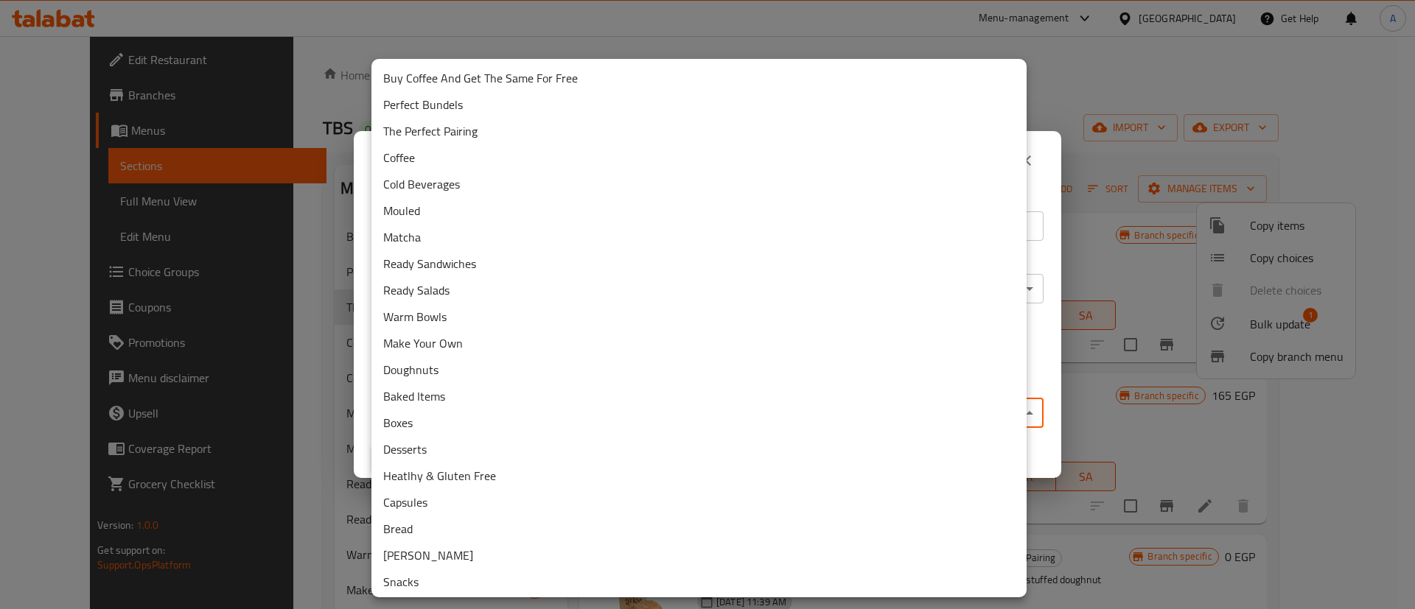
click at [484, 406] on body "​ Menu-management [GEOGRAPHIC_DATA] Get Help A Edit Restaurant Branches Menus S…" at bounding box center [707, 322] width 1415 height 573
click at [499, 106] on li "Perfect Bundels" at bounding box center [698, 104] width 655 height 27
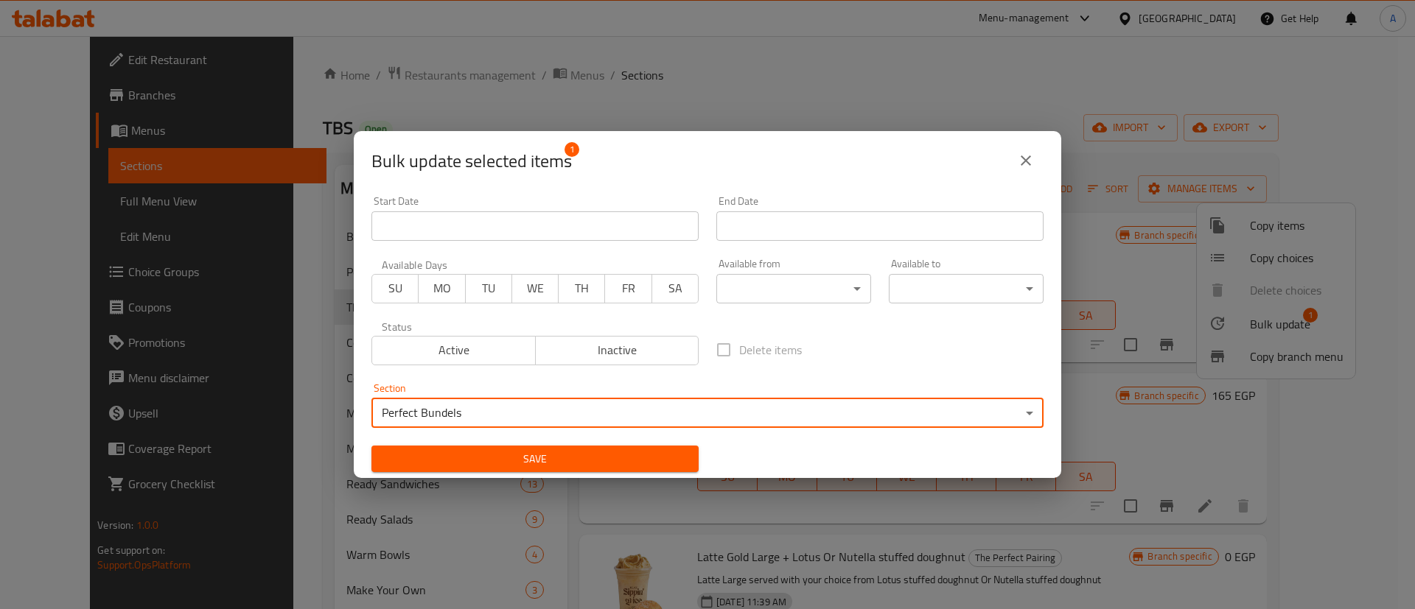
click at [534, 450] on span "Save" at bounding box center [535, 459] width 304 height 18
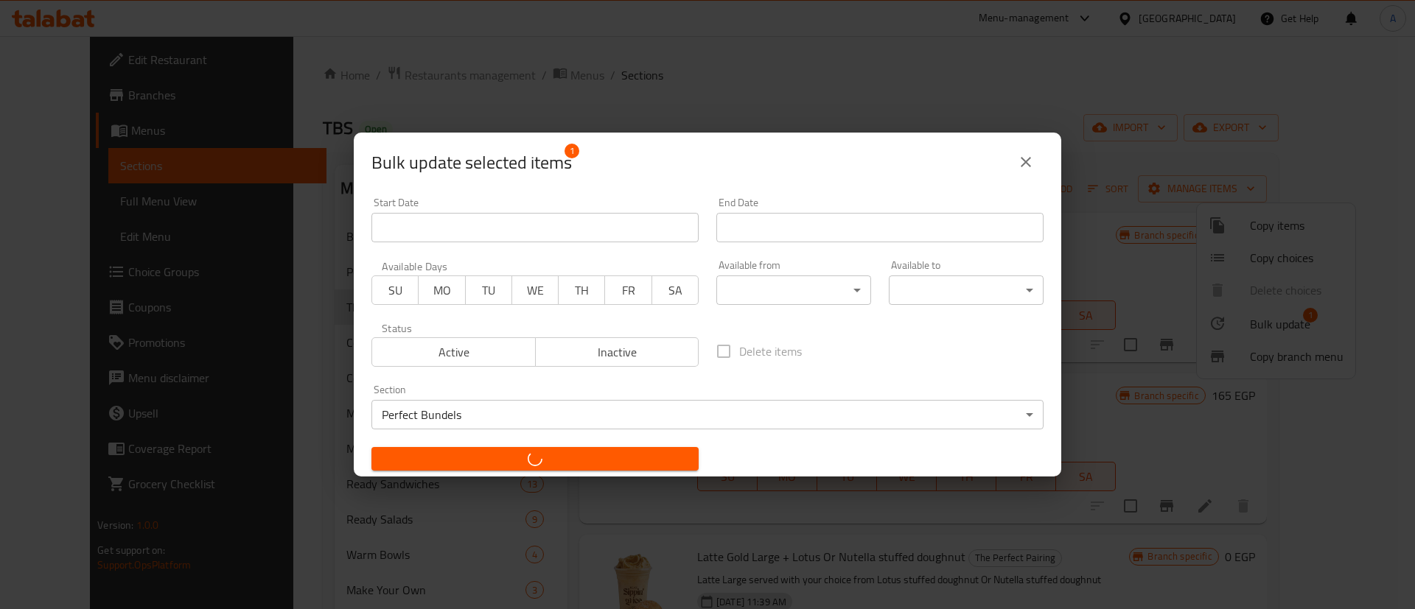
checkbox input "false"
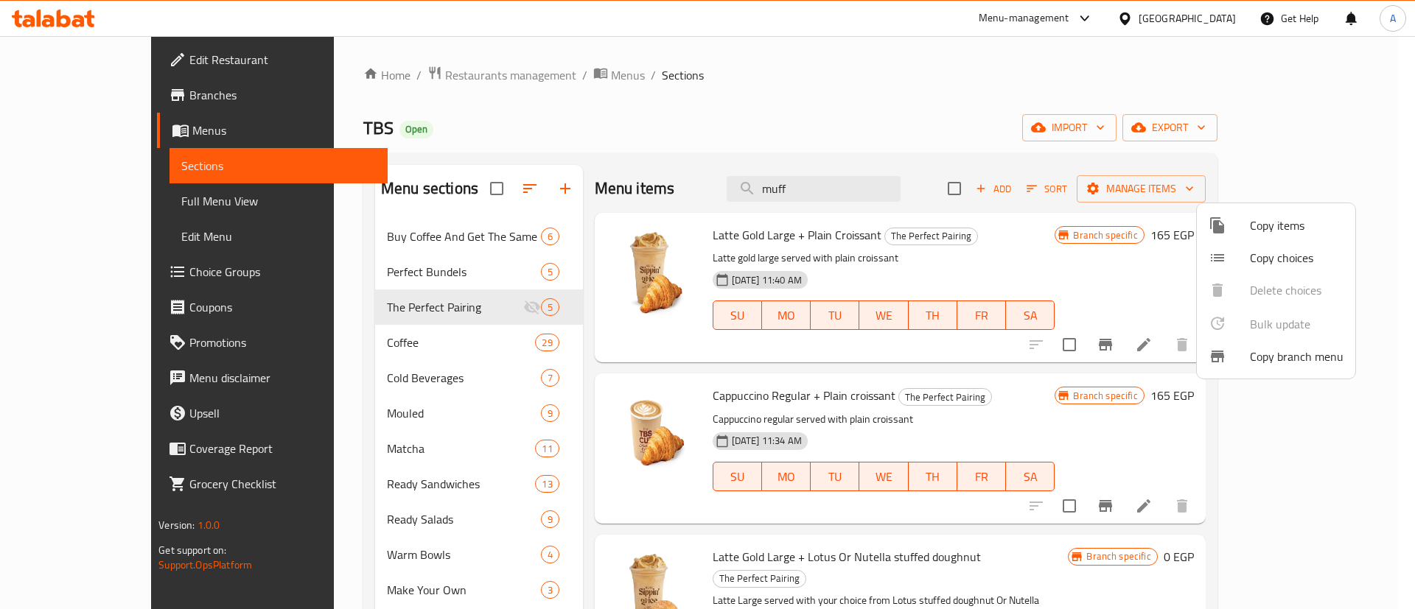
click at [393, 258] on div at bounding box center [707, 304] width 1415 height 609
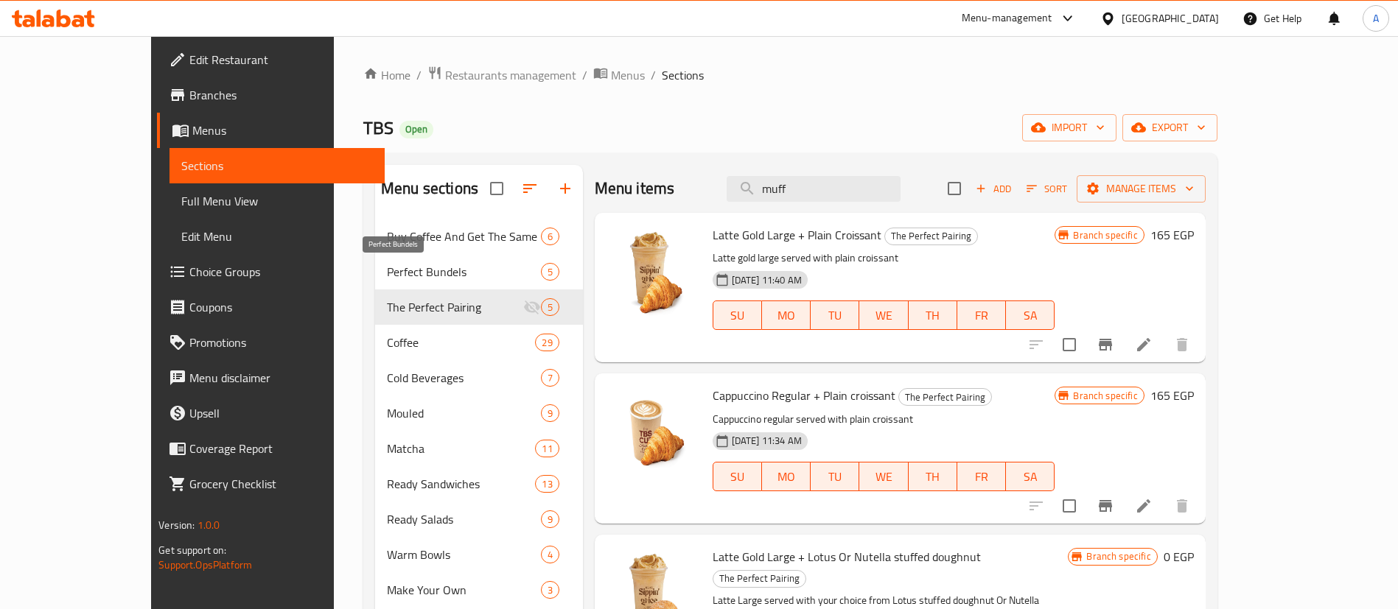
click at [387, 265] on span "Perfect Bundels" at bounding box center [464, 272] width 154 height 18
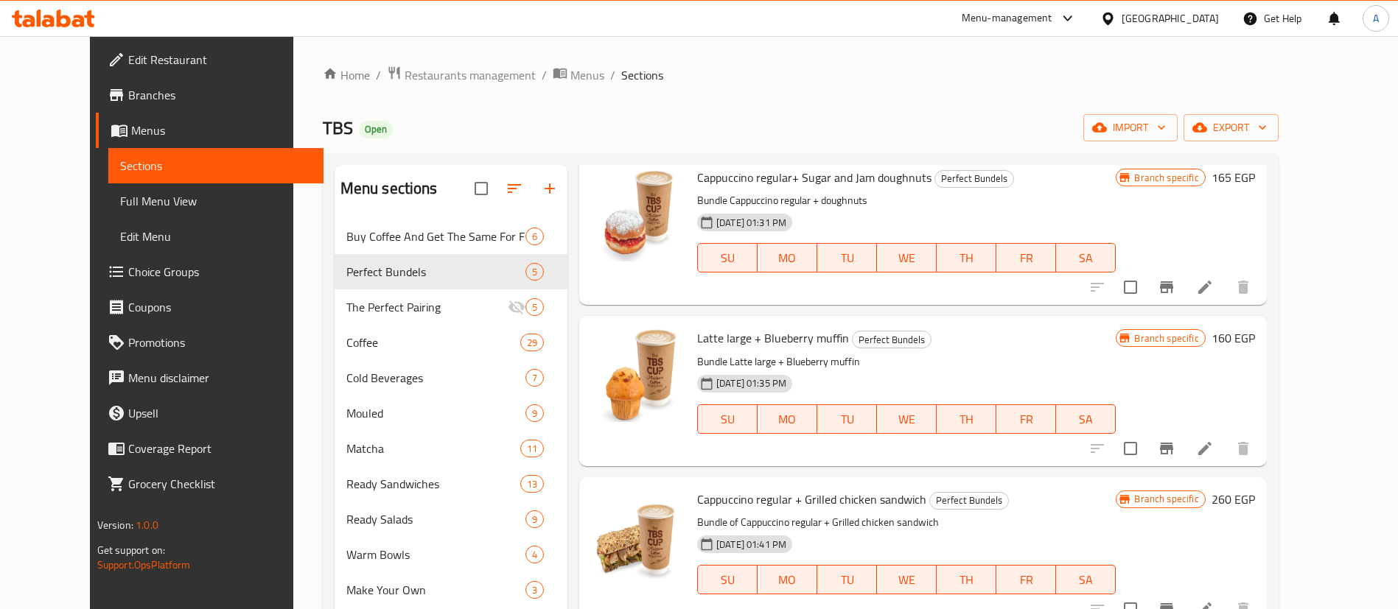
click at [96, 119] on link "Menus" at bounding box center [210, 130] width 228 height 35
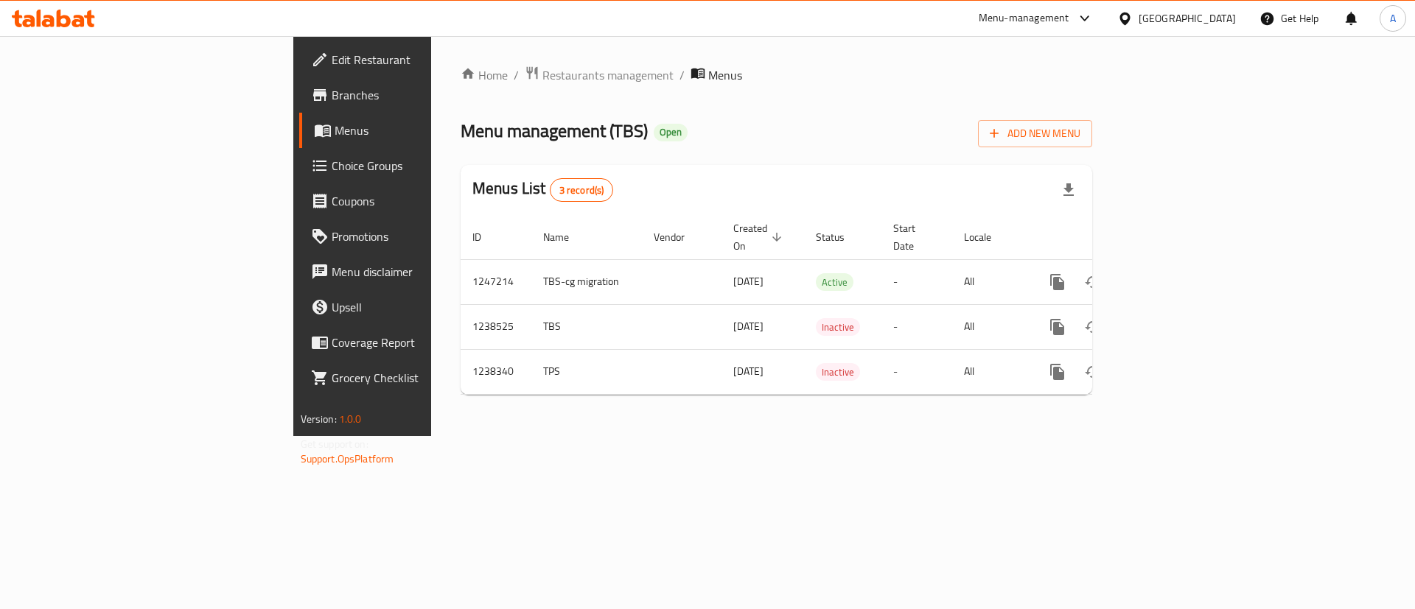
click at [869, 436] on div "Home / Restaurants management / Menus Menu management ( TBS ) Open Add New Menu…" at bounding box center [776, 236] width 690 height 400
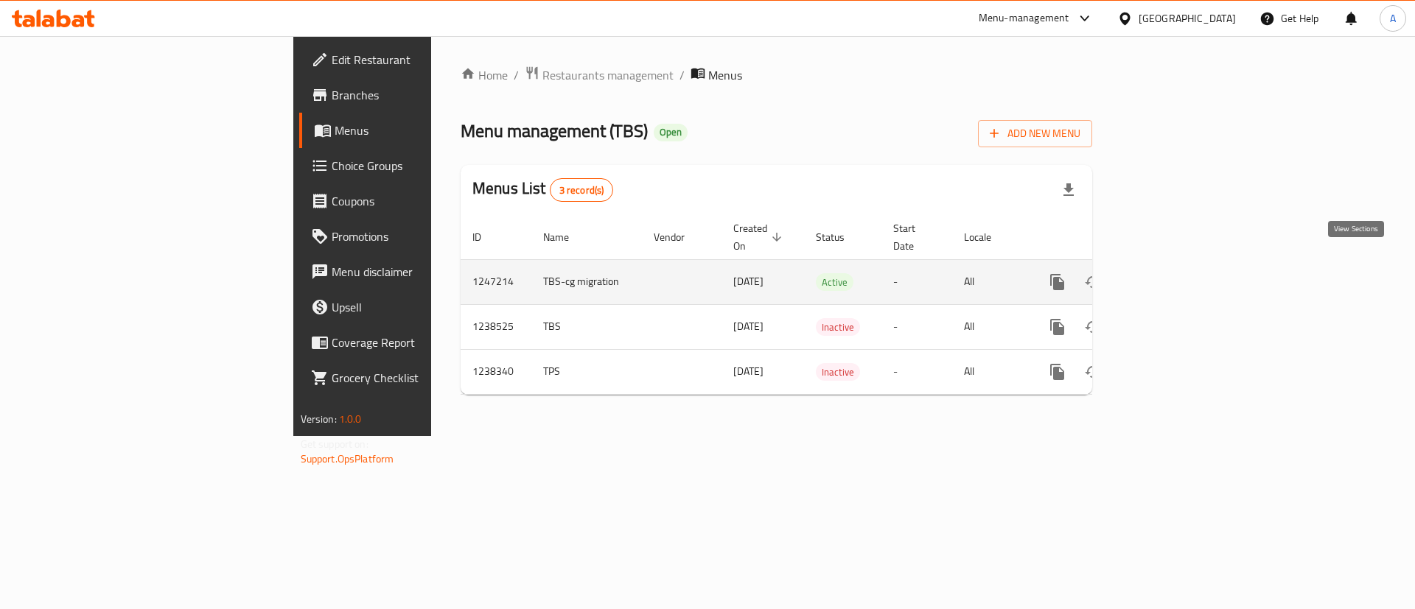
click at [1047, 273] on icon "enhanced table" at bounding box center [1164, 282] width 18 height 18
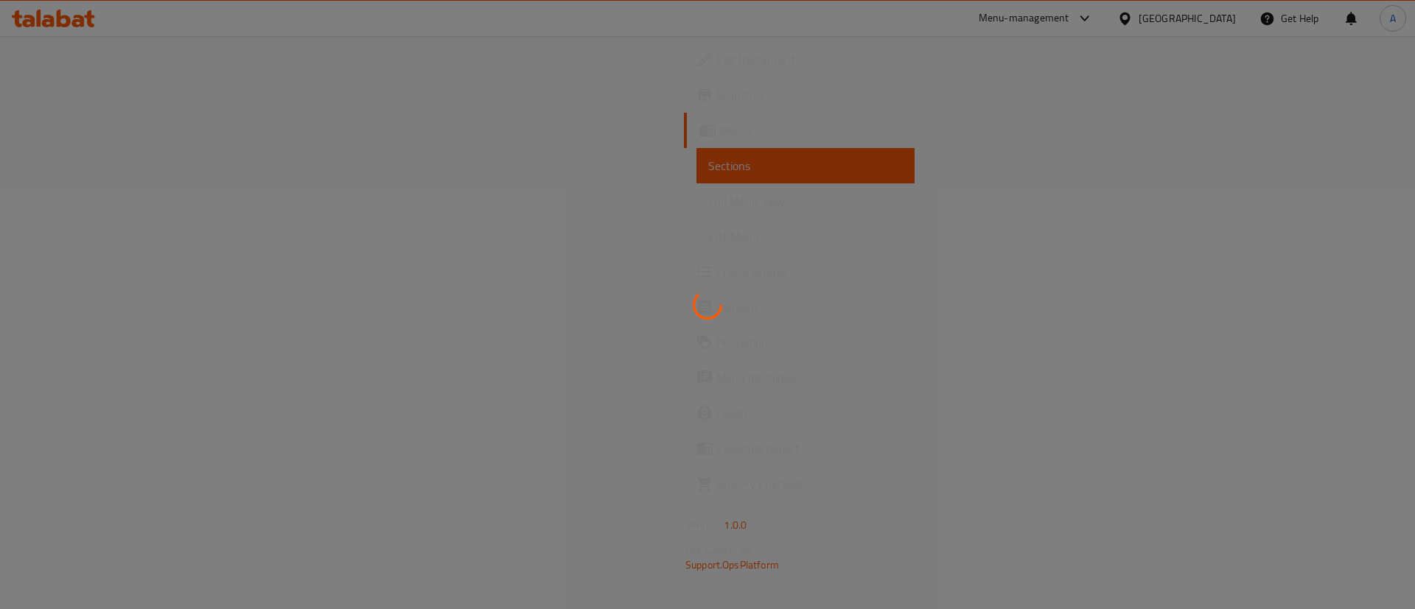
drag, startPoint x: 805, startPoint y: 301, endPoint x: 839, endPoint y: 319, distance: 38.2
click at [839, 319] on div at bounding box center [707, 304] width 1415 height 609
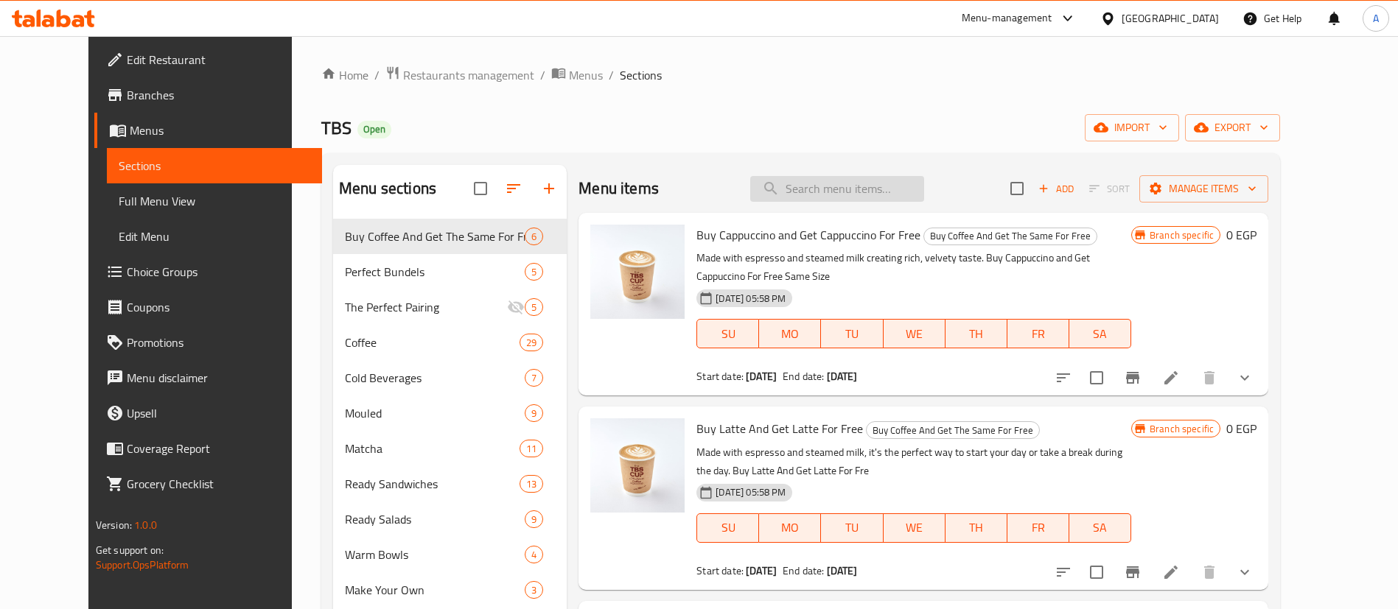
click at [862, 187] on input "search" at bounding box center [837, 189] width 174 height 26
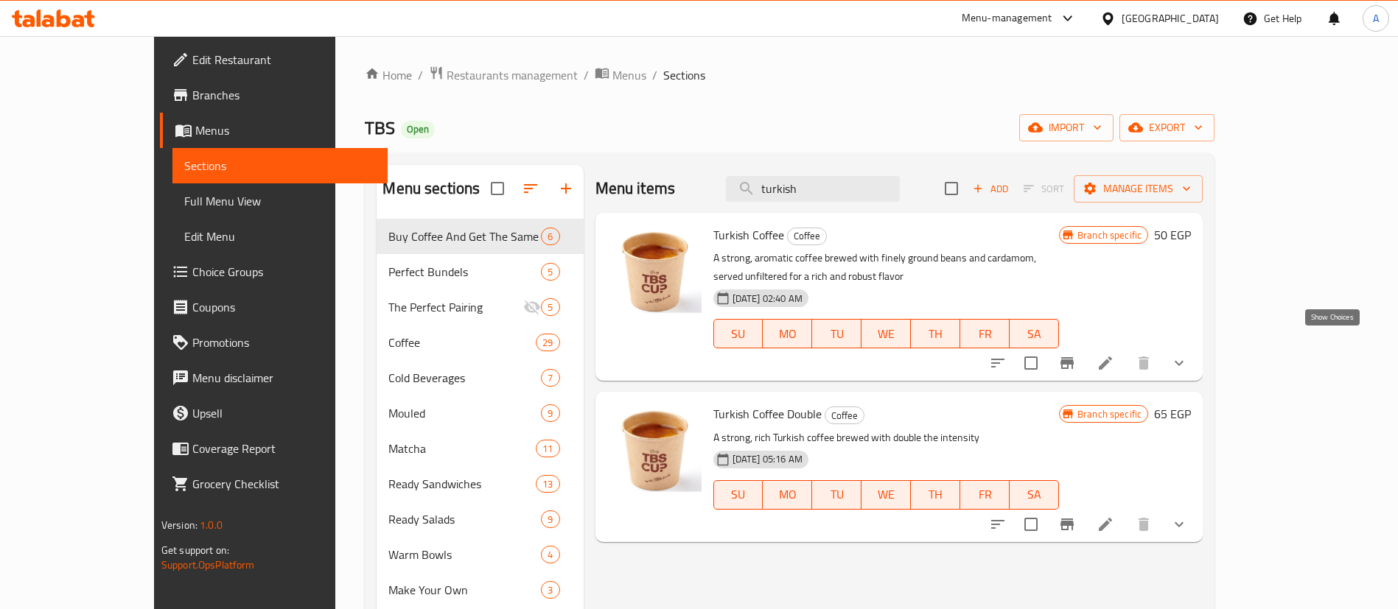
type input "turkish"
click at [1047, 354] on icon "show more" at bounding box center [1179, 363] width 18 height 18
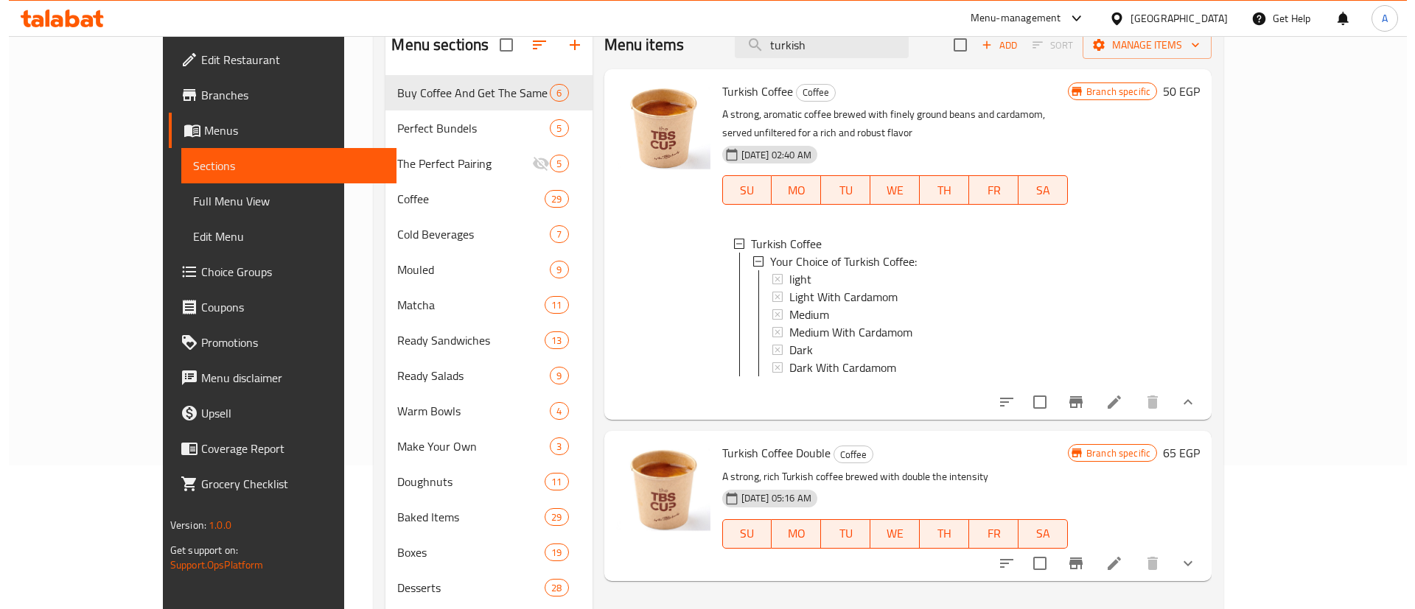
scroll to position [184, 0]
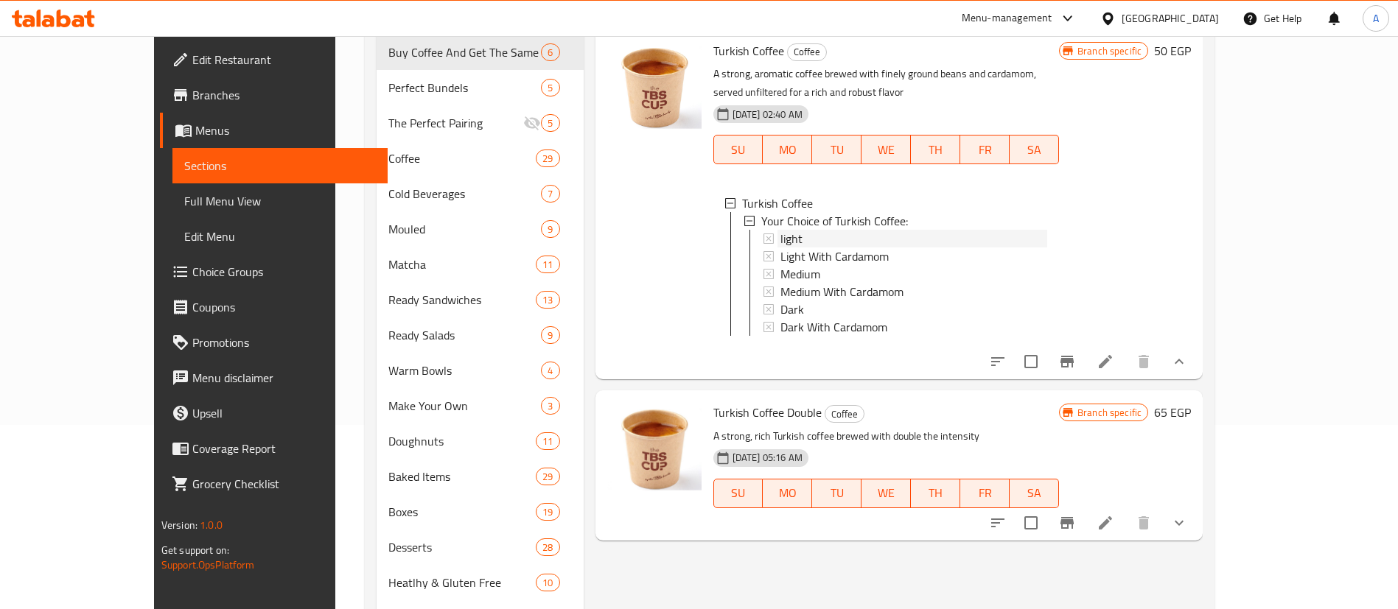
click at [780, 230] on div "light" at bounding box center [913, 239] width 267 height 18
click at [1047, 363] on icon "Branch-specific-item" at bounding box center [1067, 362] width 18 height 18
click at [1047, 450] on div at bounding box center [1088, 522] width 217 height 35
click at [1047, 450] on icon "Branch-specific-item" at bounding box center [1066, 523] width 13 height 12
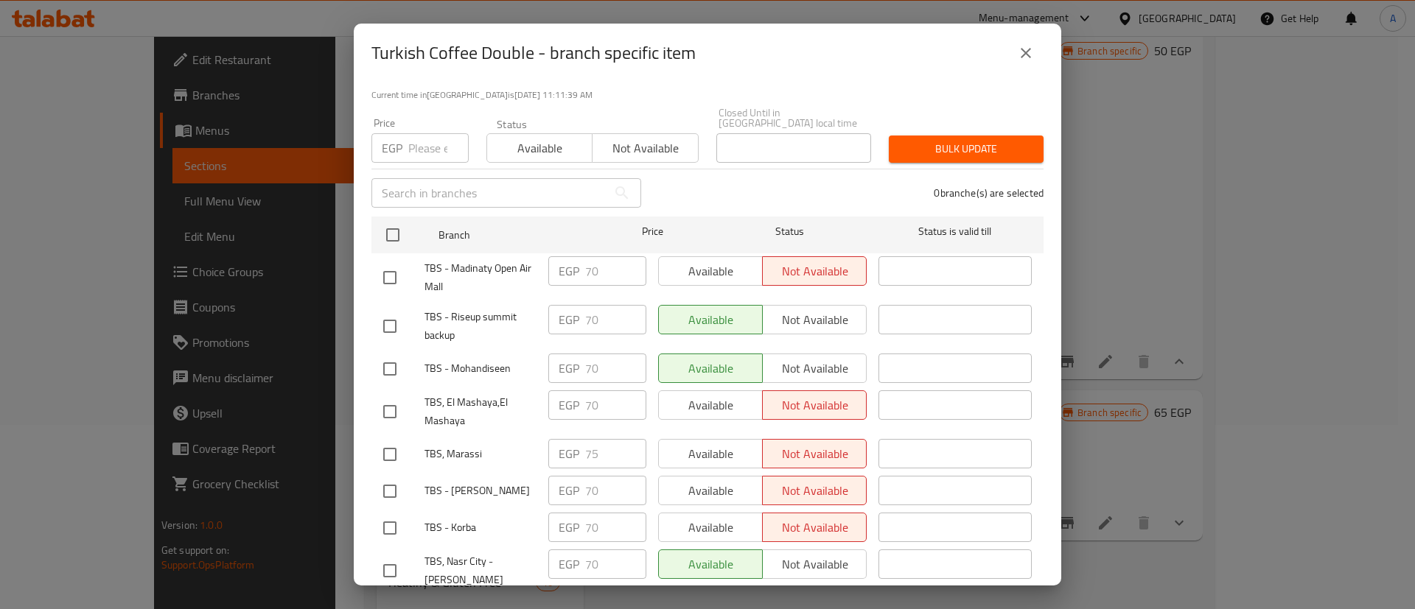
scroll to position [147, 0]
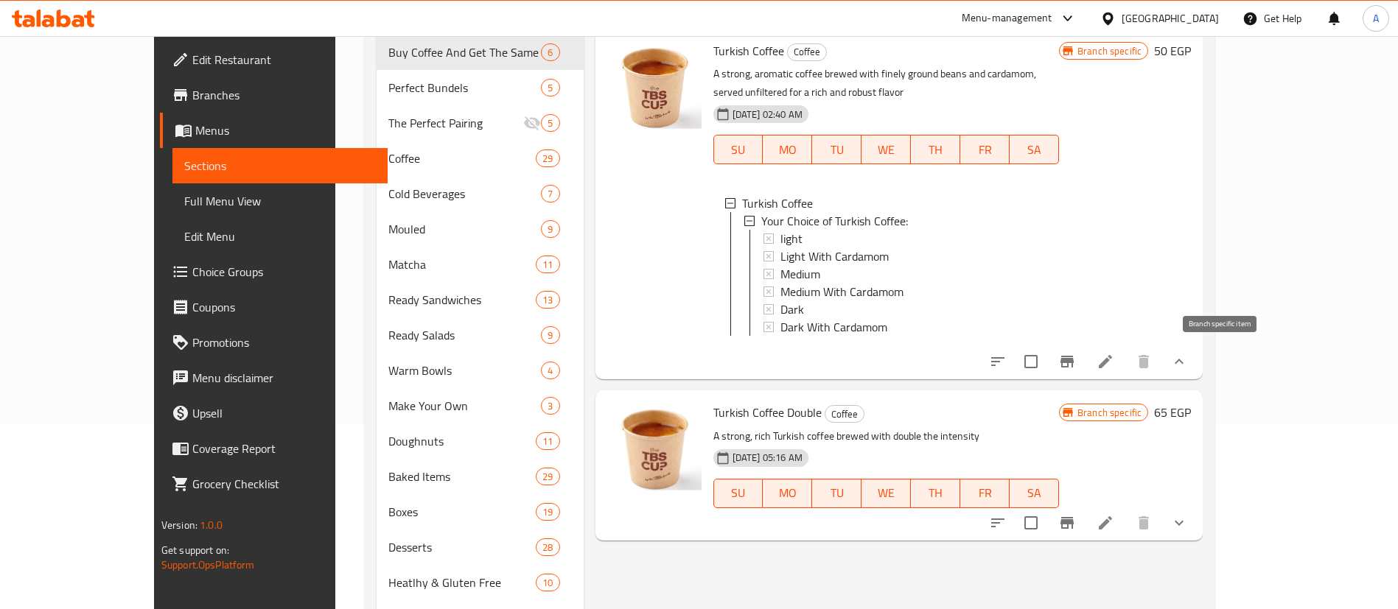
click at [1047, 357] on icon "Branch-specific-item" at bounding box center [1066, 362] width 13 height 12
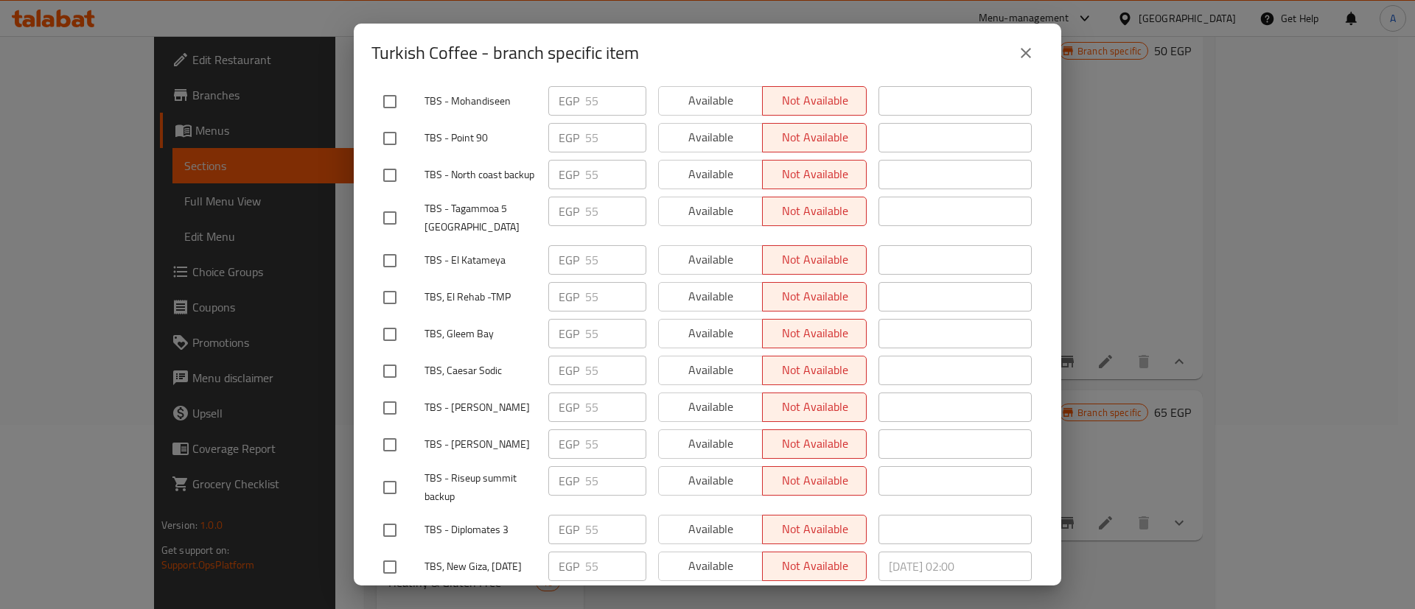
scroll to position [1142, 0]
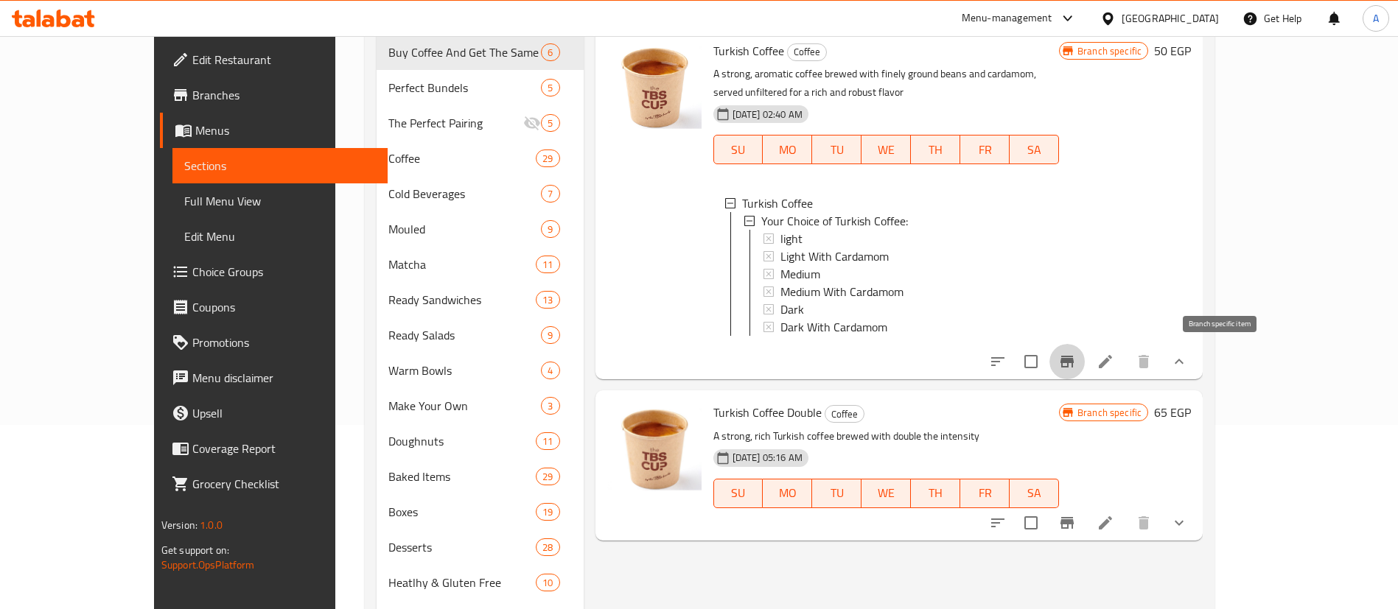
click at [780, 230] on span "light" at bounding box center [791, 239] width 22 height 18
click at [780, 265] on span "Medium" at bounding box center [800, 274] width 40 height 18
click at [780, 248] on span "Light With Cardamom" at bounding box center [834, 257] width 108 height 18
click at [1047, 360] on icon "Branch-specific-item" at bounding box center [1066, 362] width 13 height 12
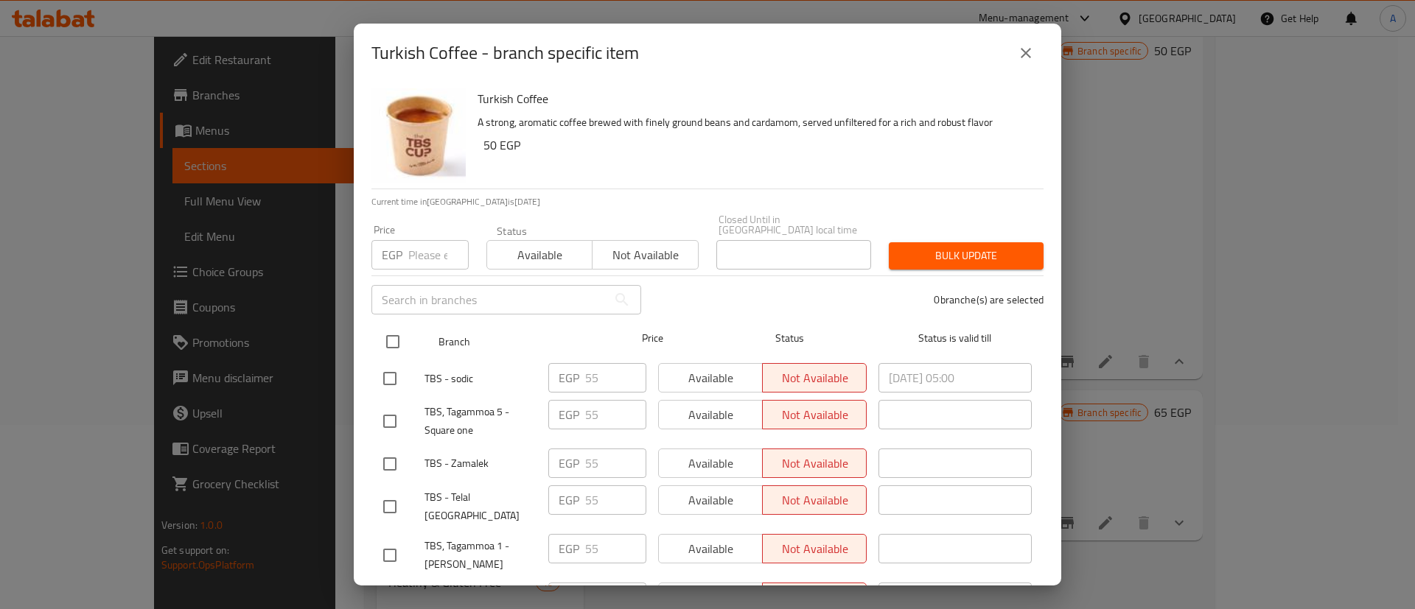
click at [389, 334] on input "checkbox" at bounding box center [392, 341] width 31 height 31
checkbox input "true"
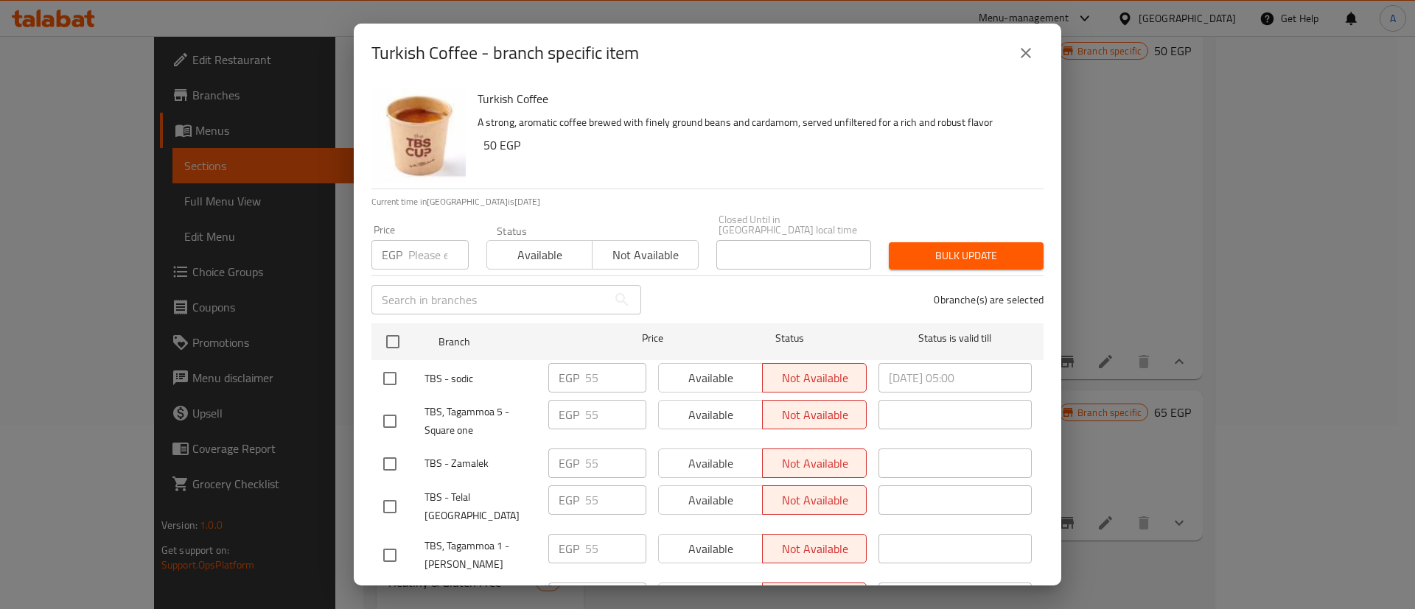
checkbox input "true"
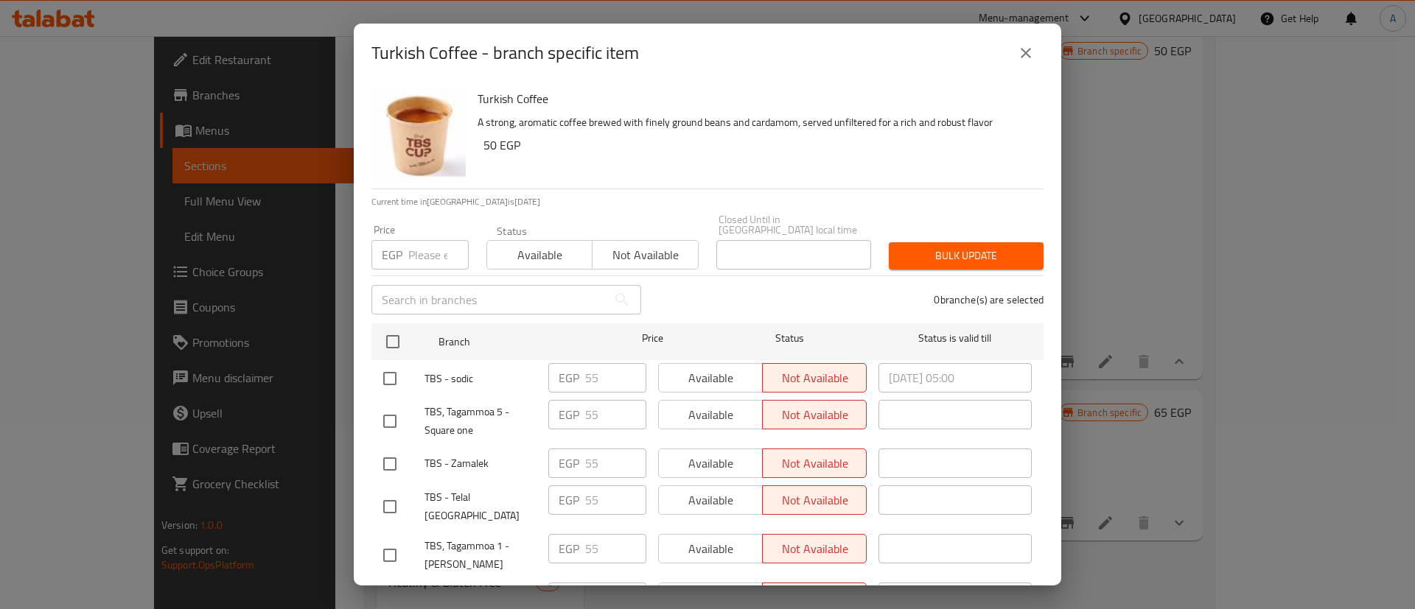
checkbox input "true"
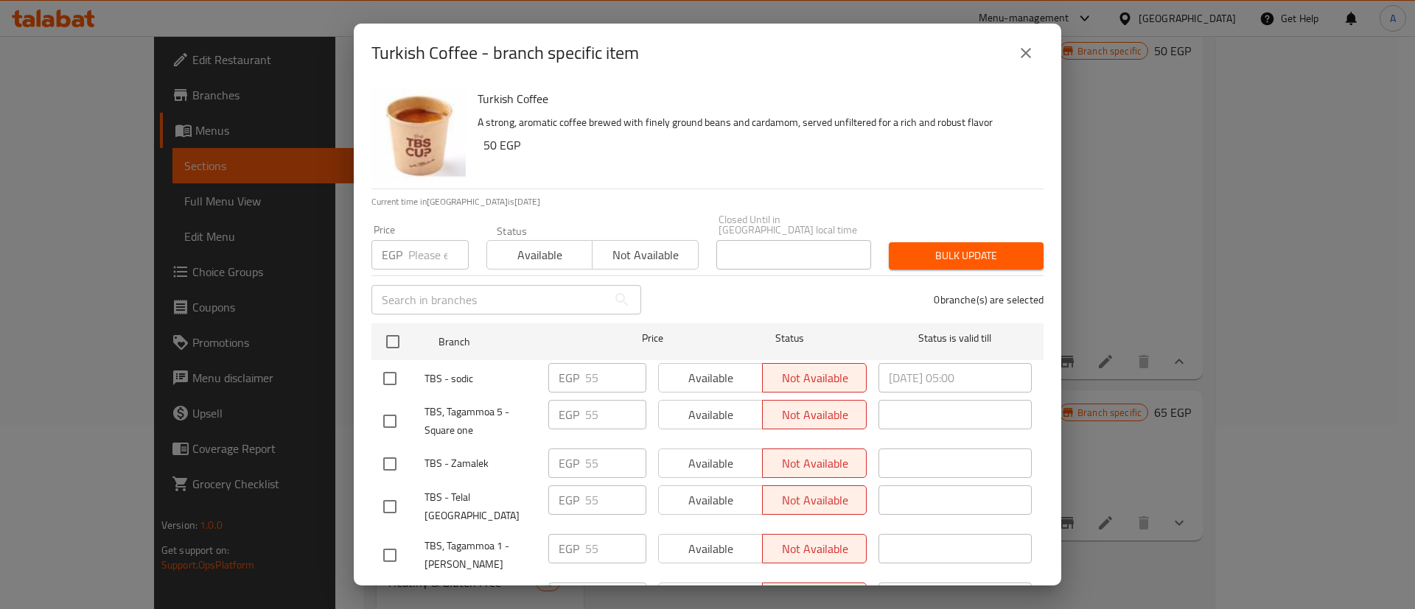
checkbox input "true"
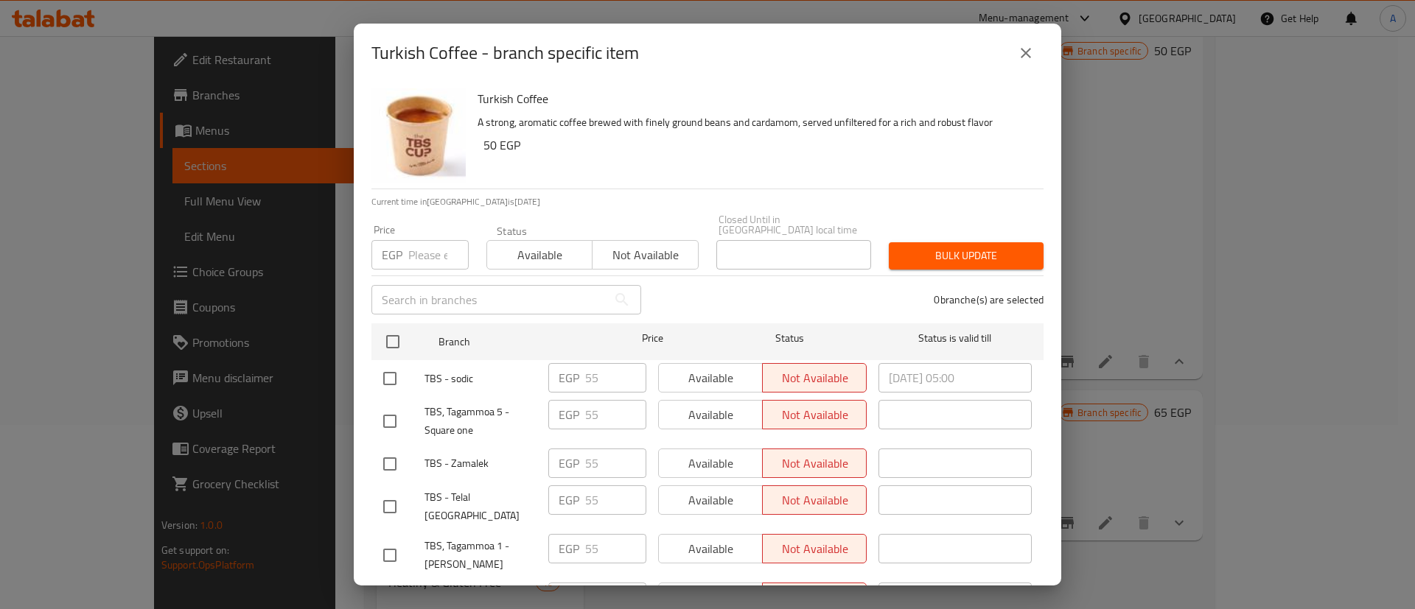
checkbox input "true"
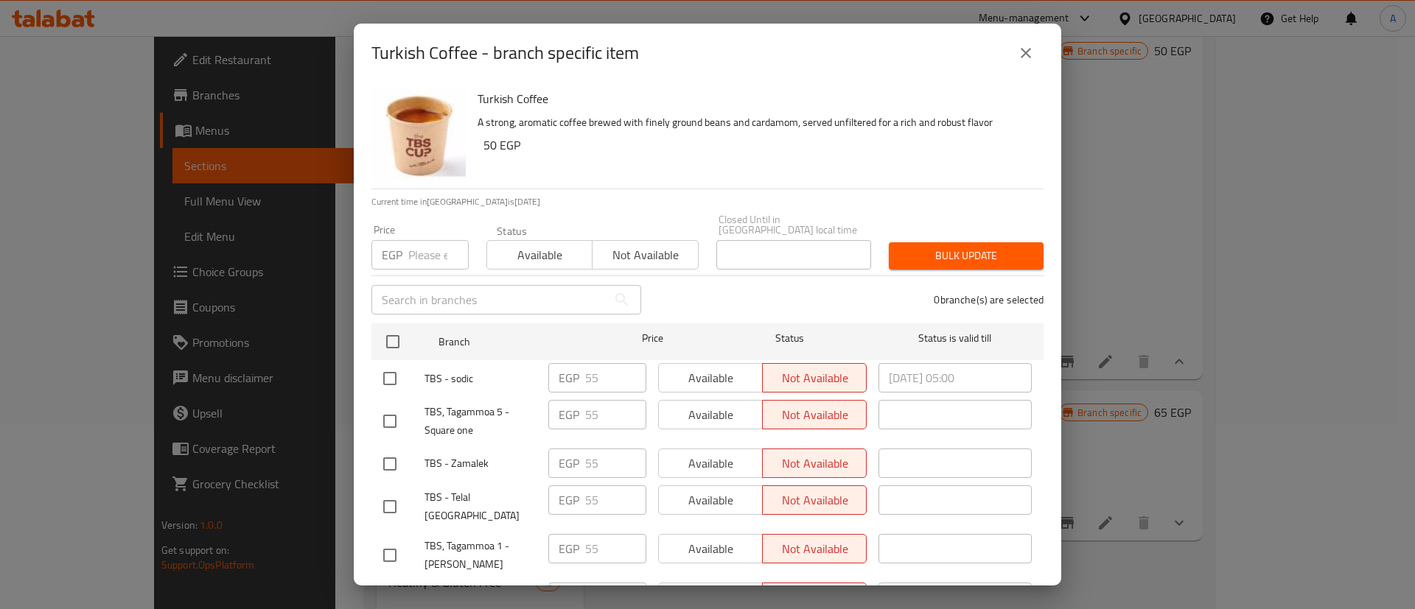
checkbox input "true"
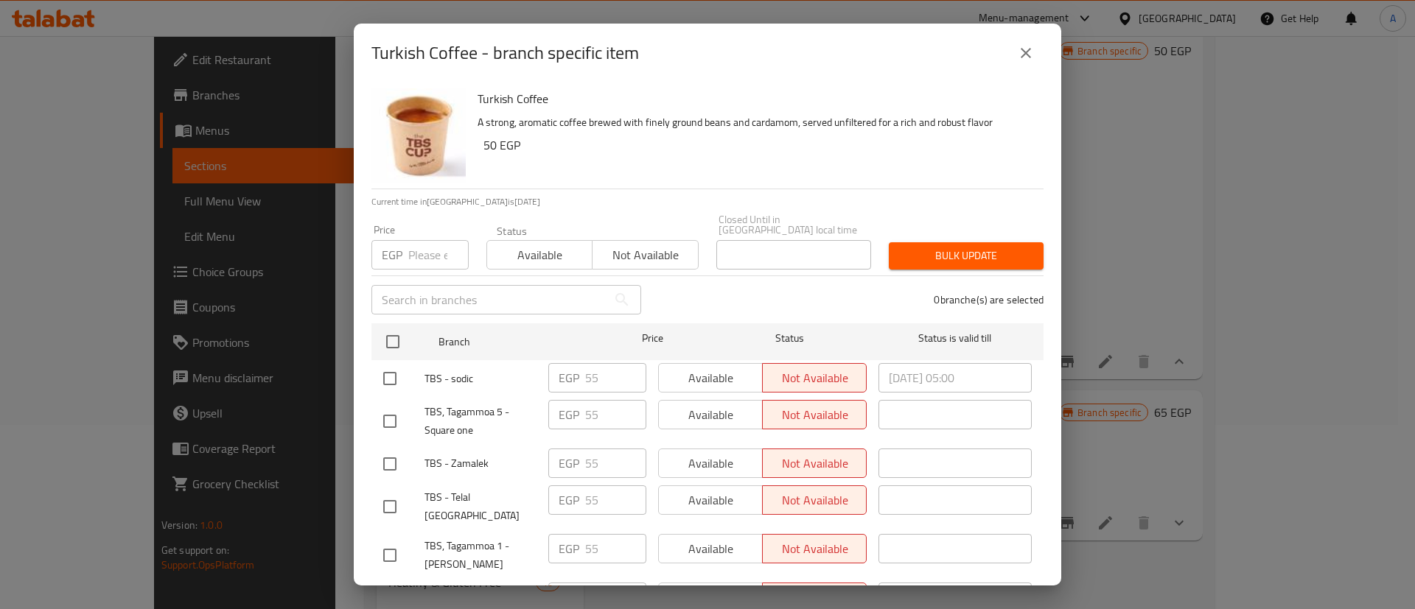
checkbox input "true"
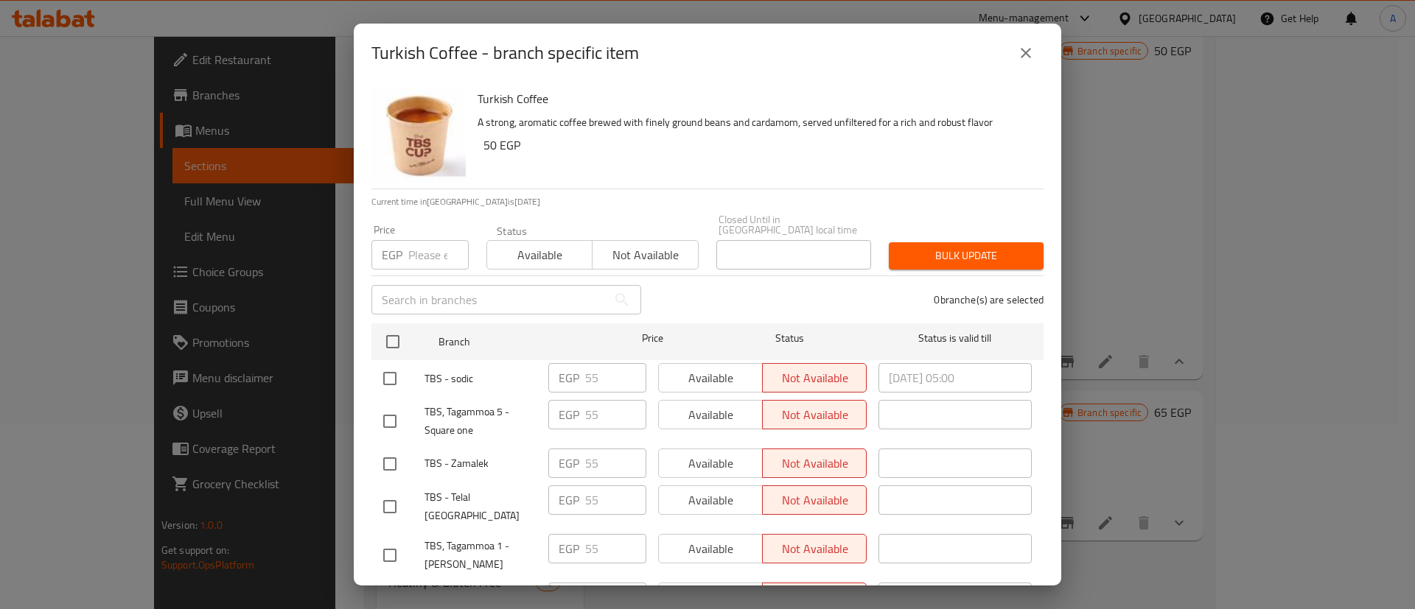
checkbox input "true"
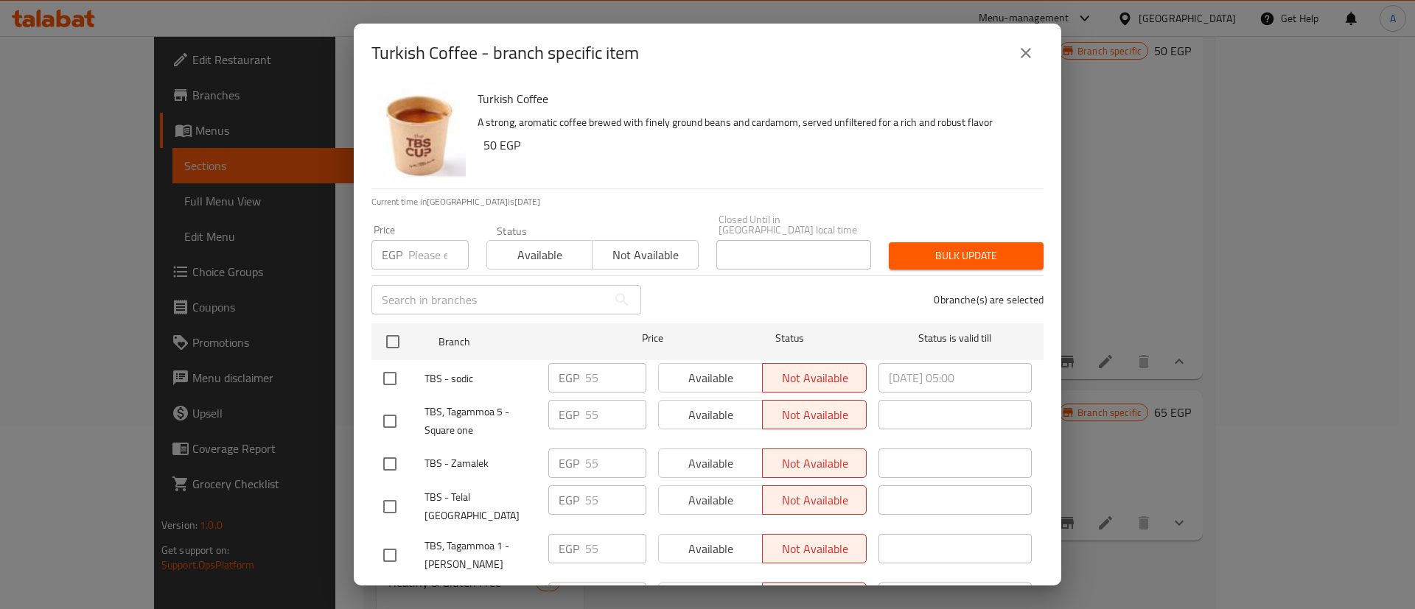
checkbox input "true"
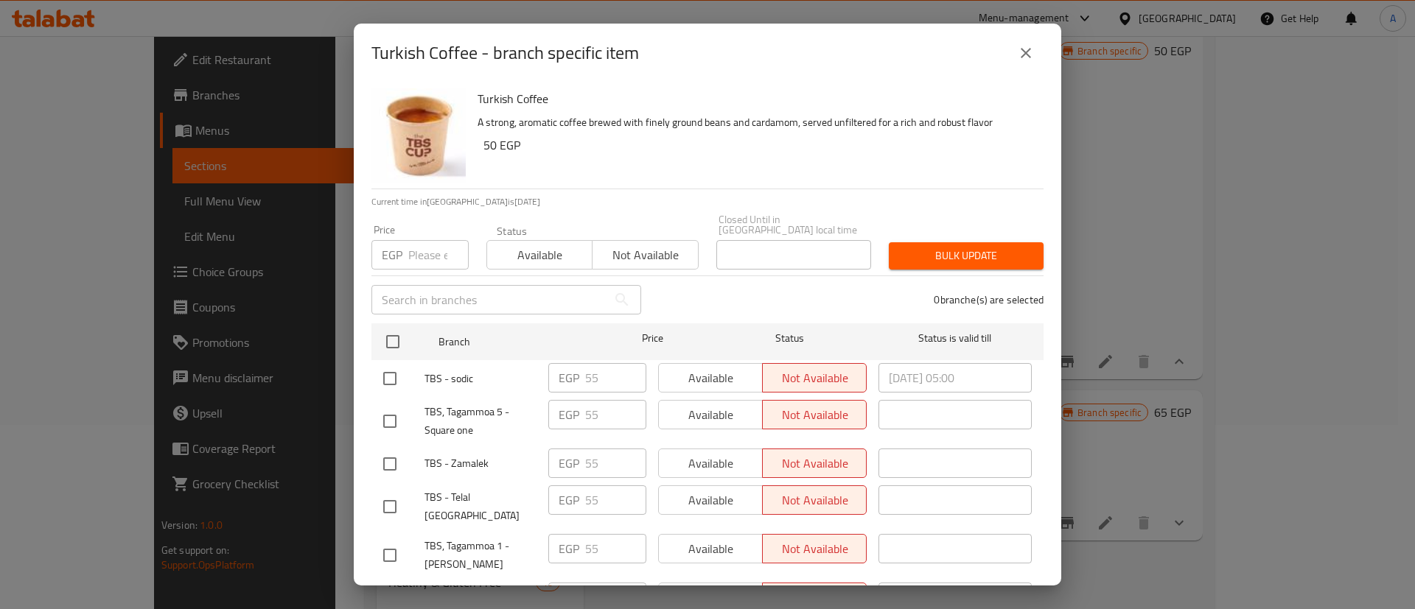
checkbox input "true"
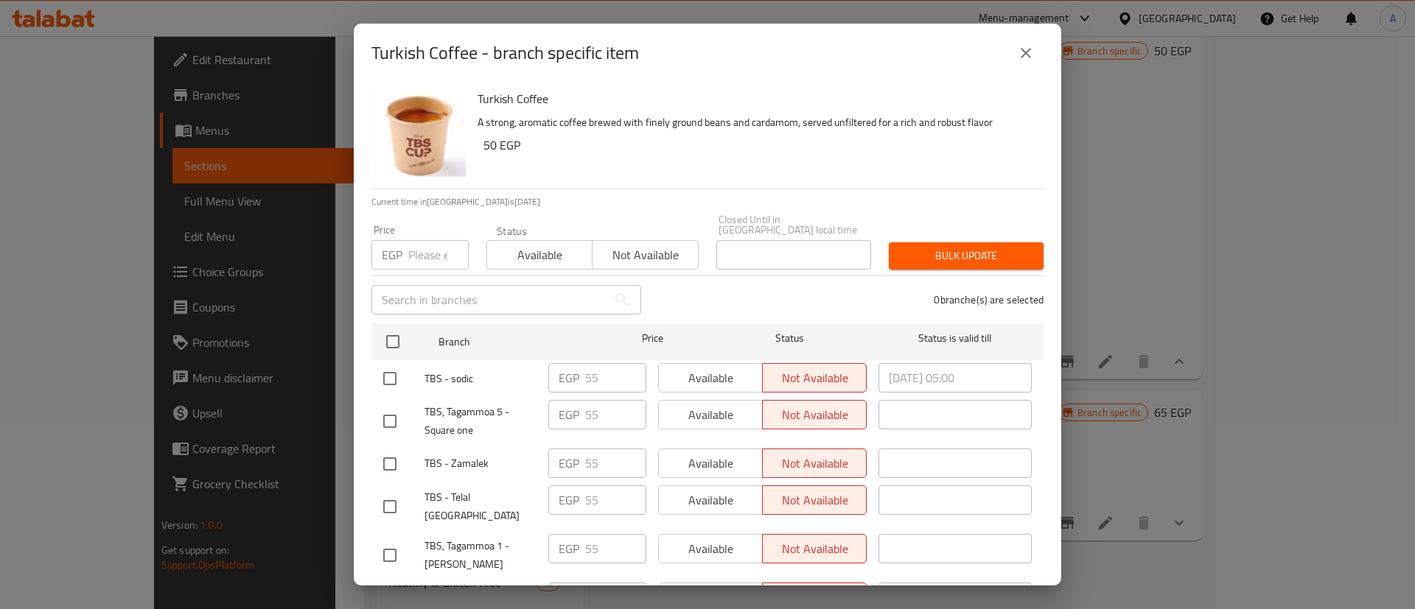
checkbox input "true"
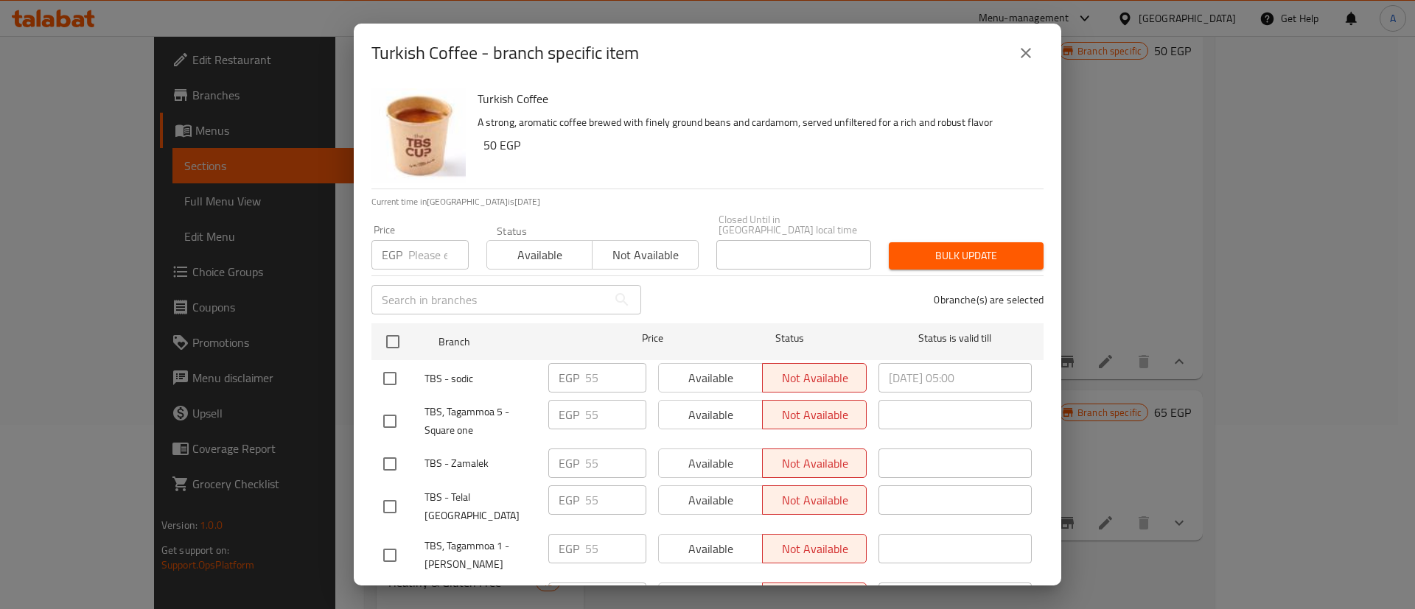
checkbox input "true"
click at [425, 254] on input "number" at bounding box center [438, 254] width 60 height 29
type input "50"
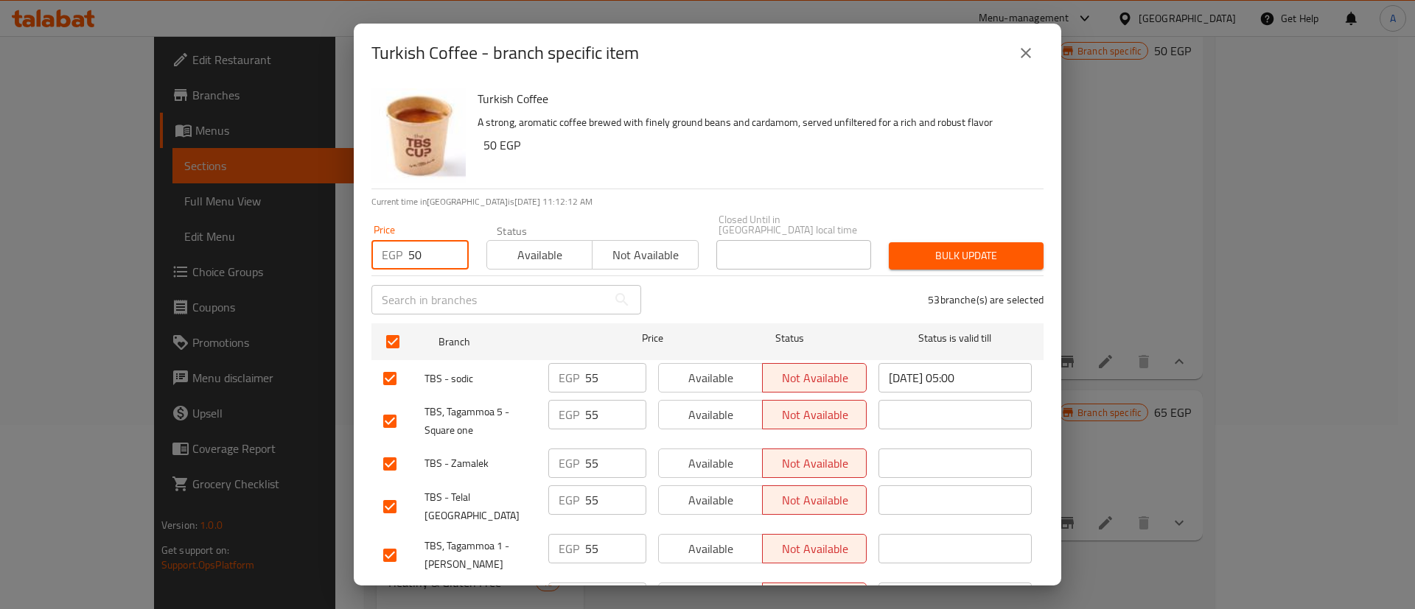
click at [952, 247] on span "Bulk update" at bounding box center [965, 256] width 131 height 18
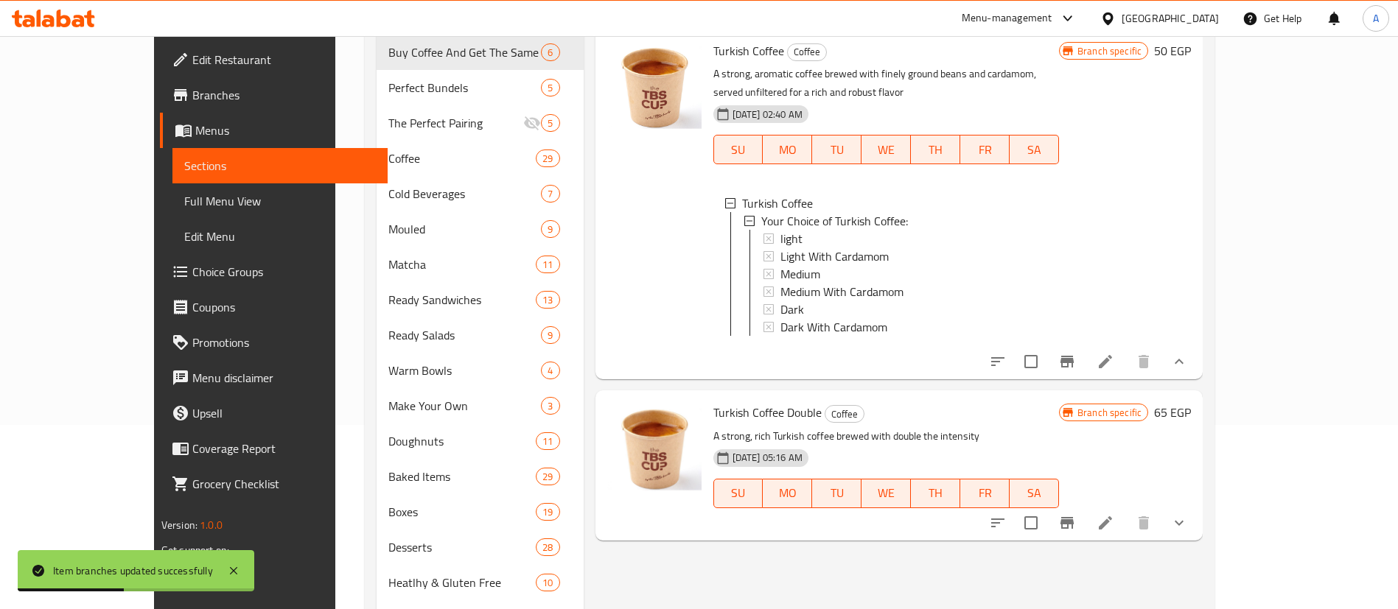
click at [1047, 450] on button "Branch-specific-item" at bounding box center [1066, 522] width 35 height 35
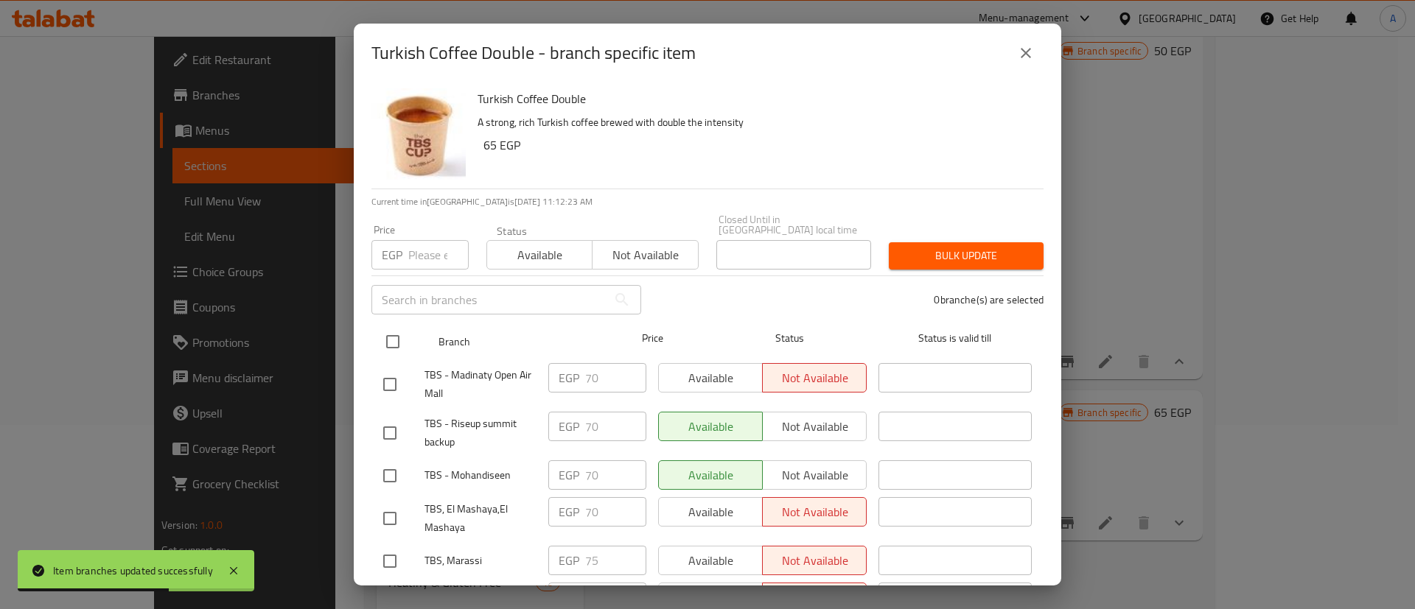
click at [391, 341] on input "checkbox" at bounding box center [392, 341] width 31 height 31
checkbox input "true"
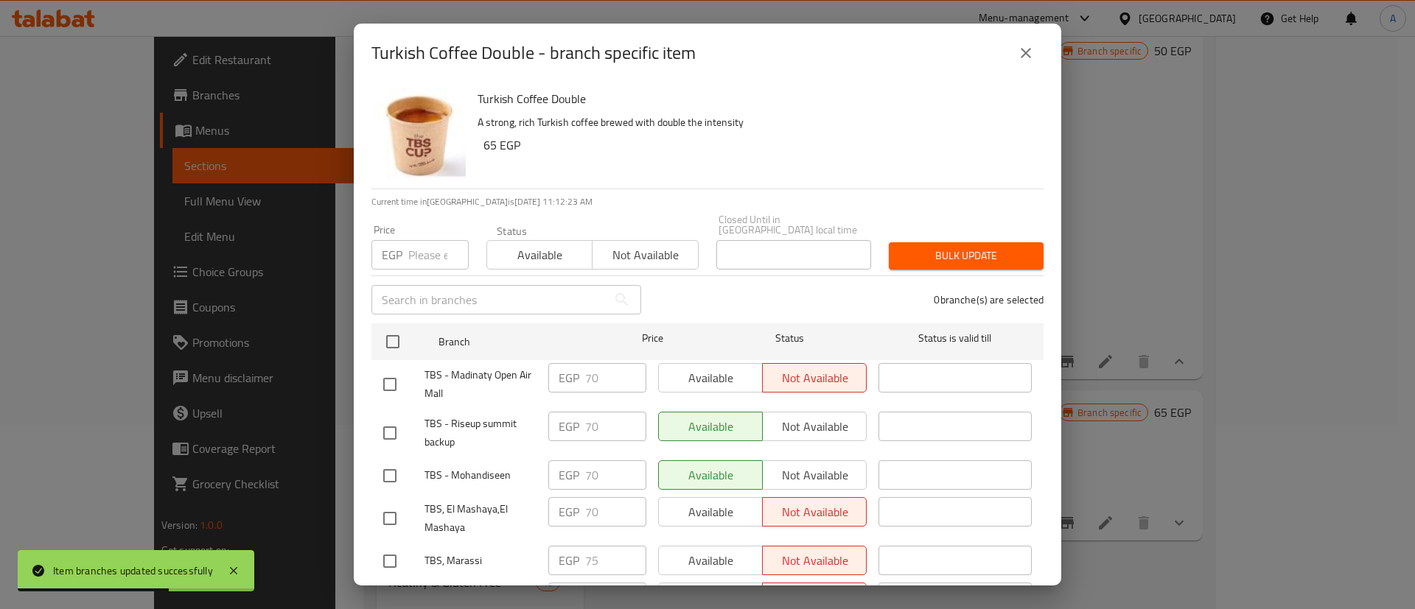
checkbox input "true"
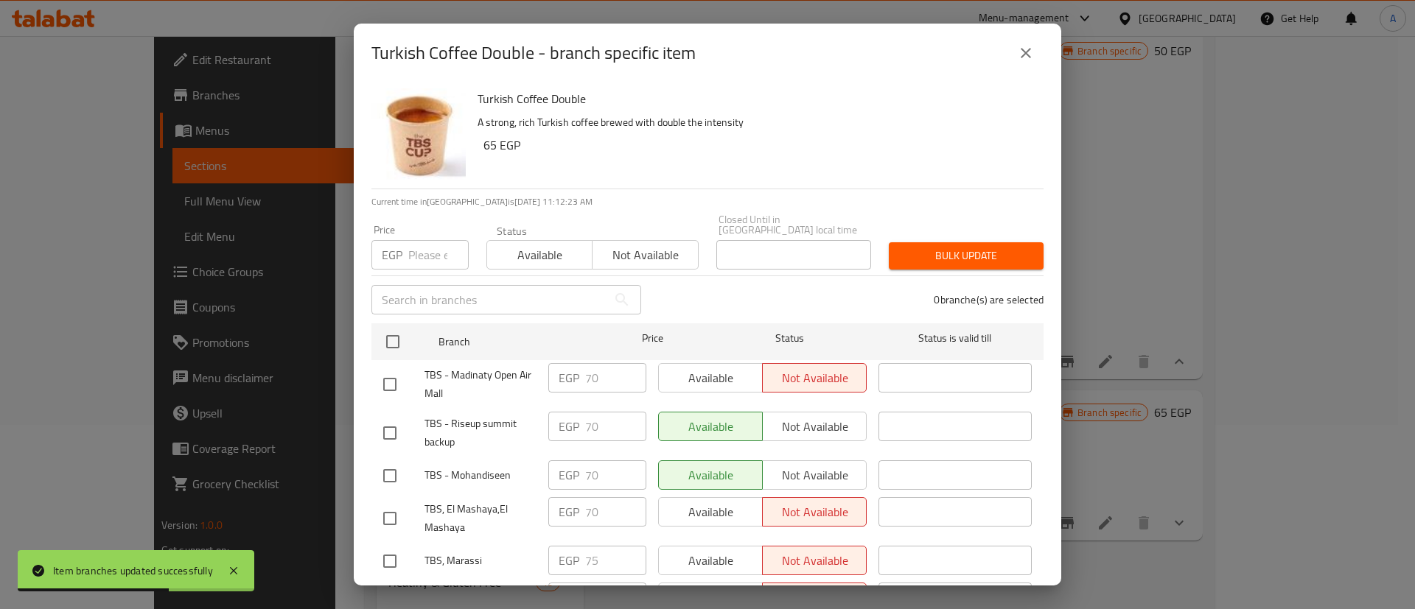
checkbox input "true"
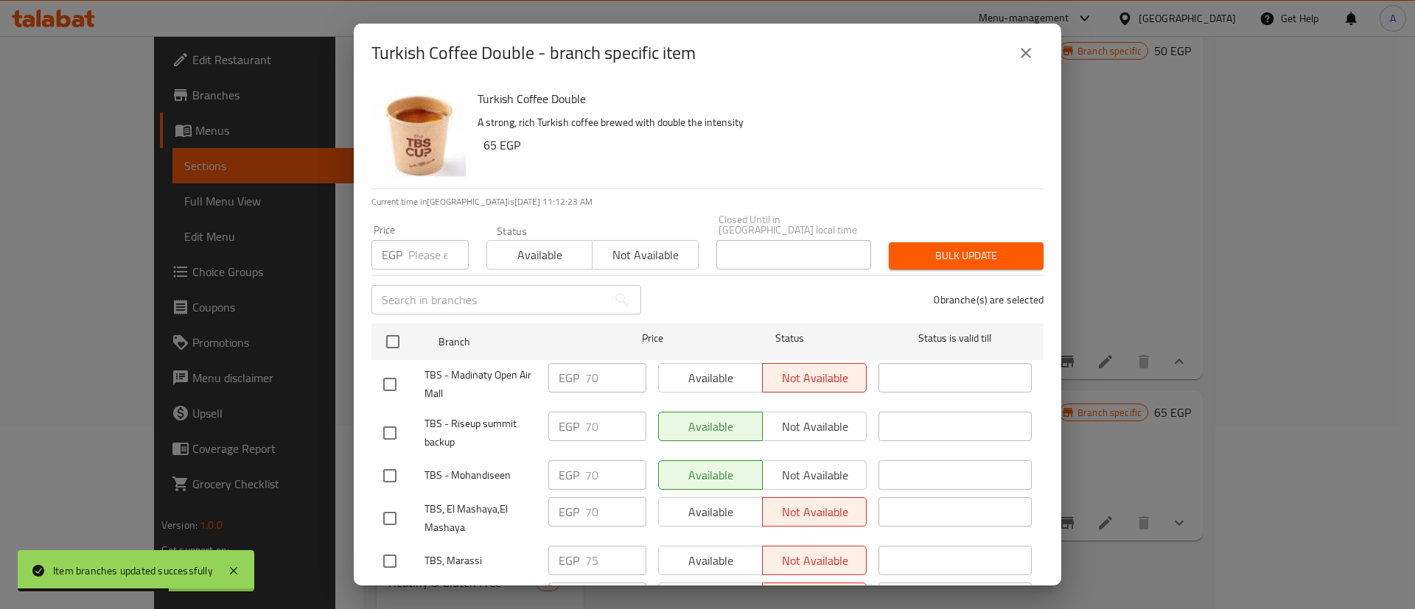
checkbox input "true"
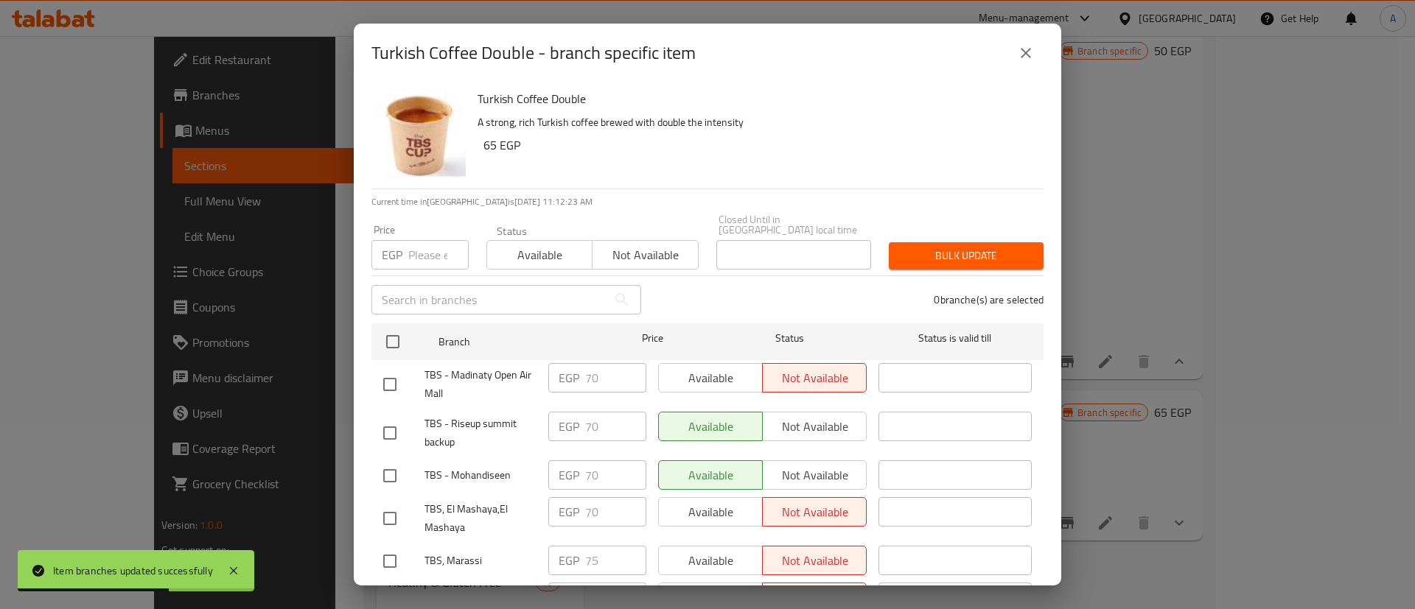
checkbox input "true"
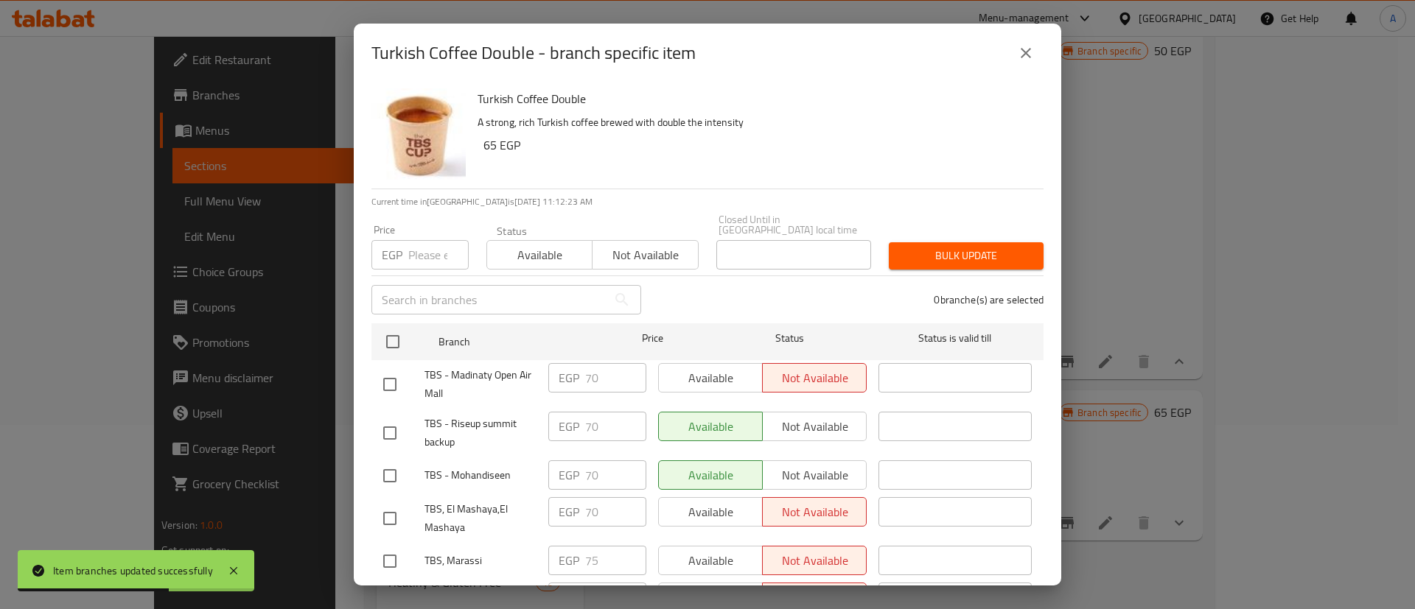
checkbox input "true"
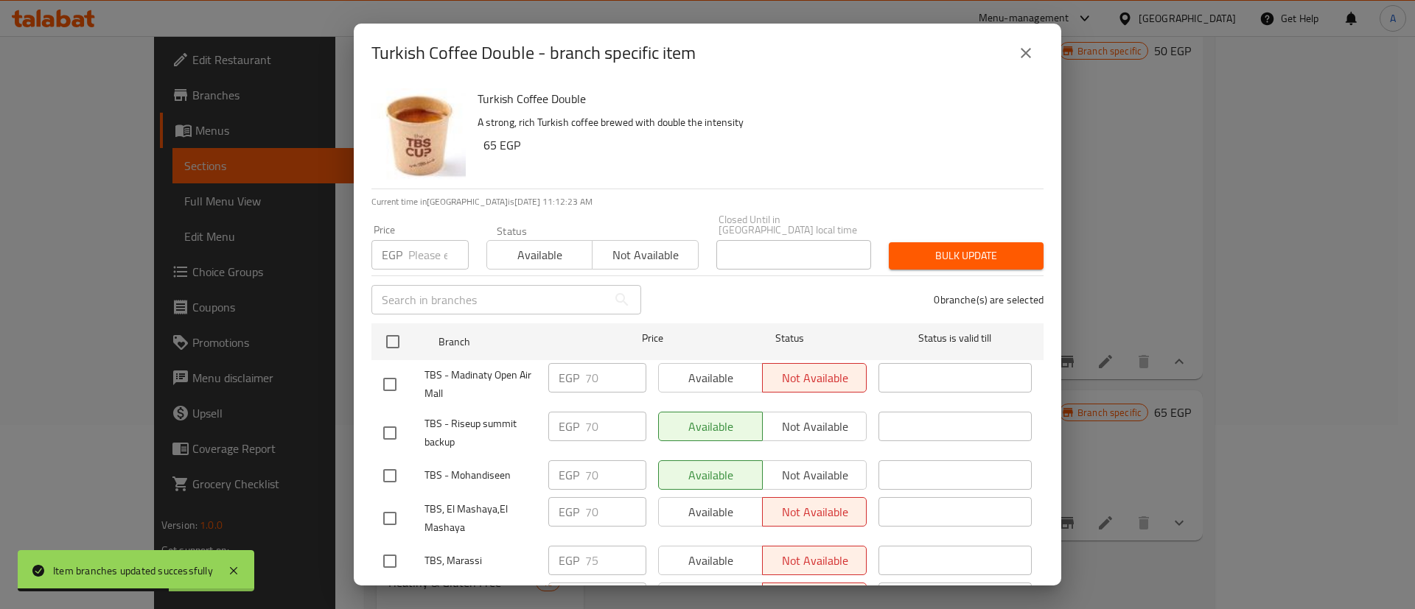
checkbox input "true"
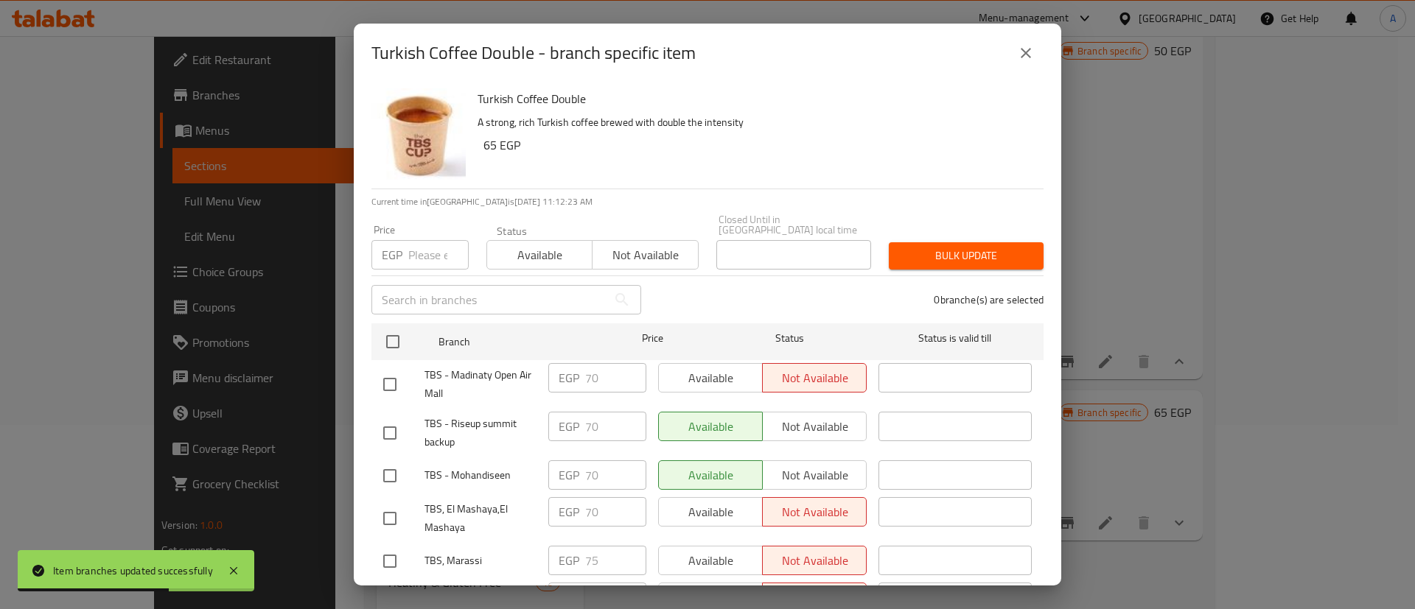
checkbox input "true"
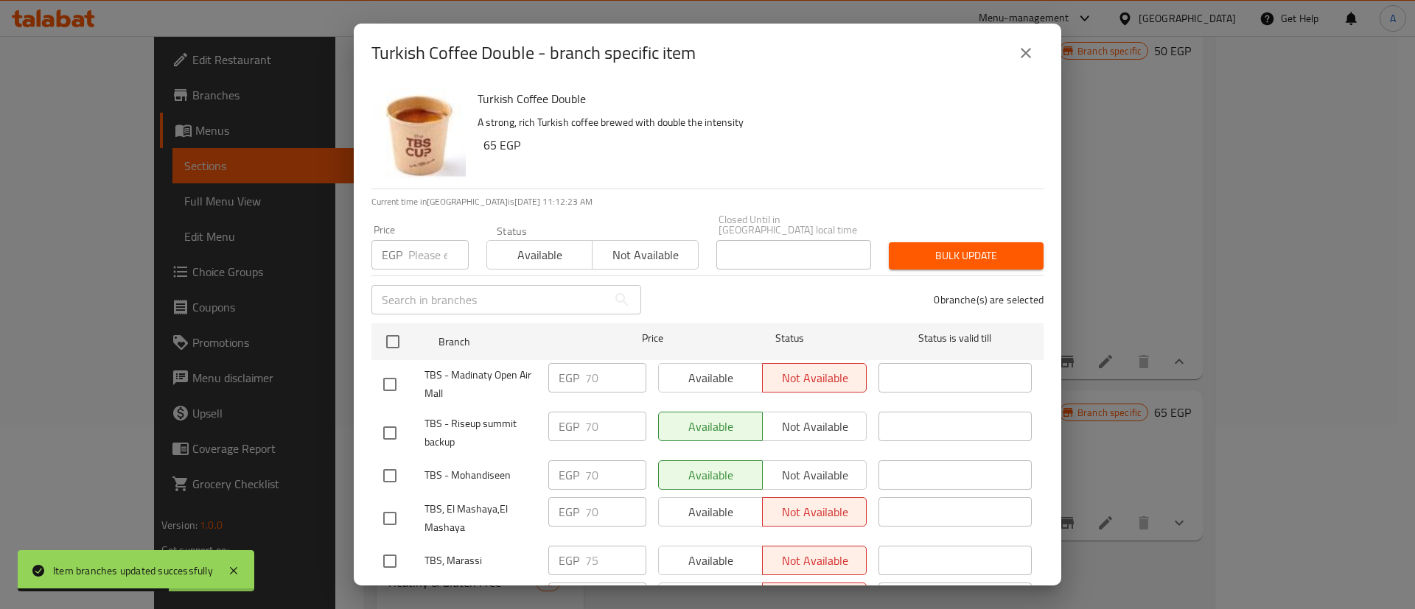
checkbox input "true"
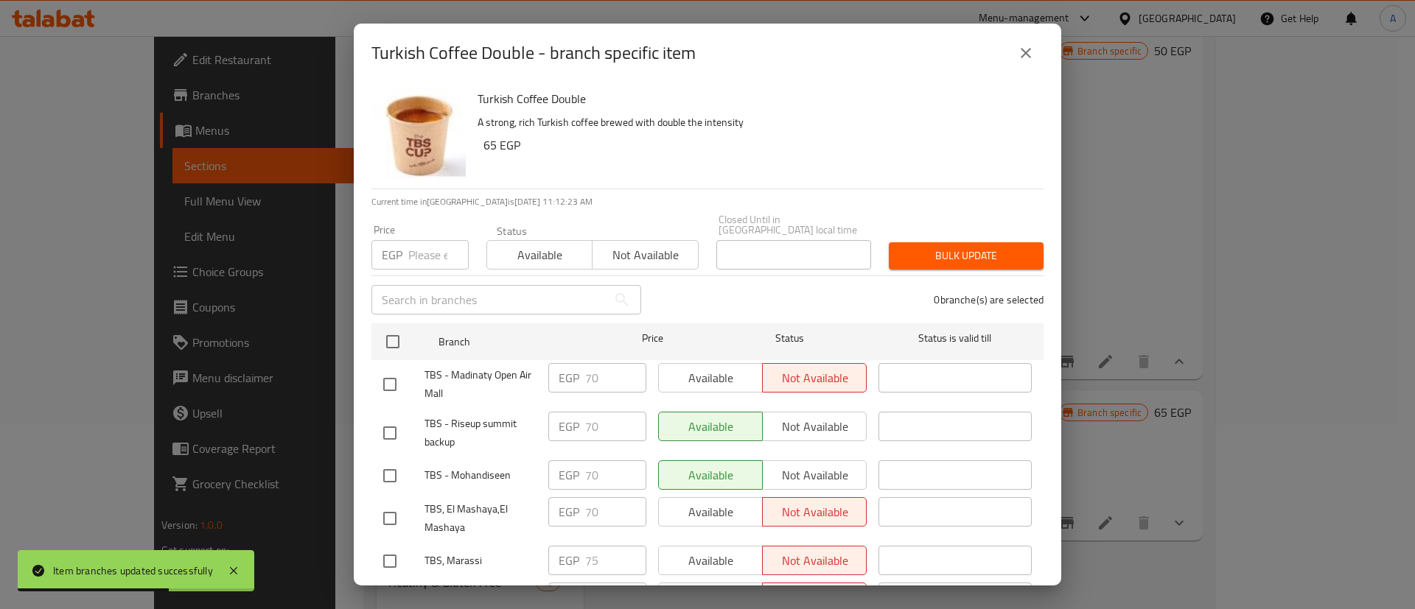
checkbox input "true"
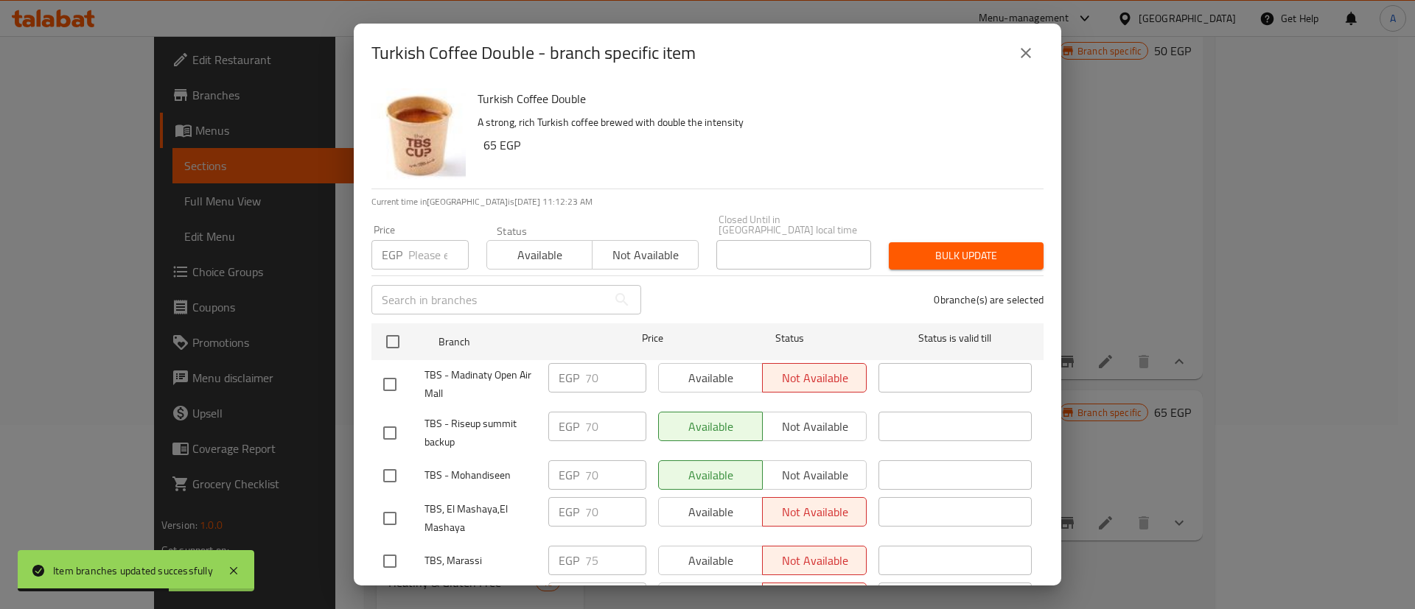
checkbox input "true"
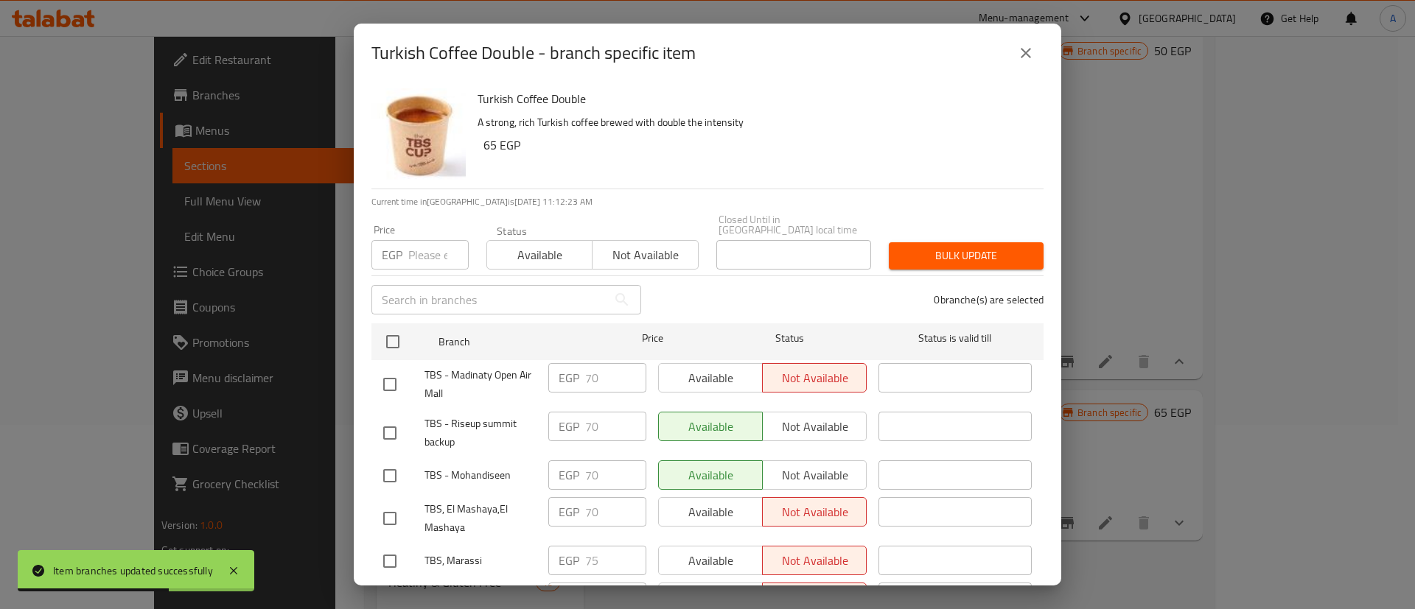
checkbox input "true"
click at [424, 242] on input "number" at bounding box center [438, 254] width 60 height 29
type input "65"
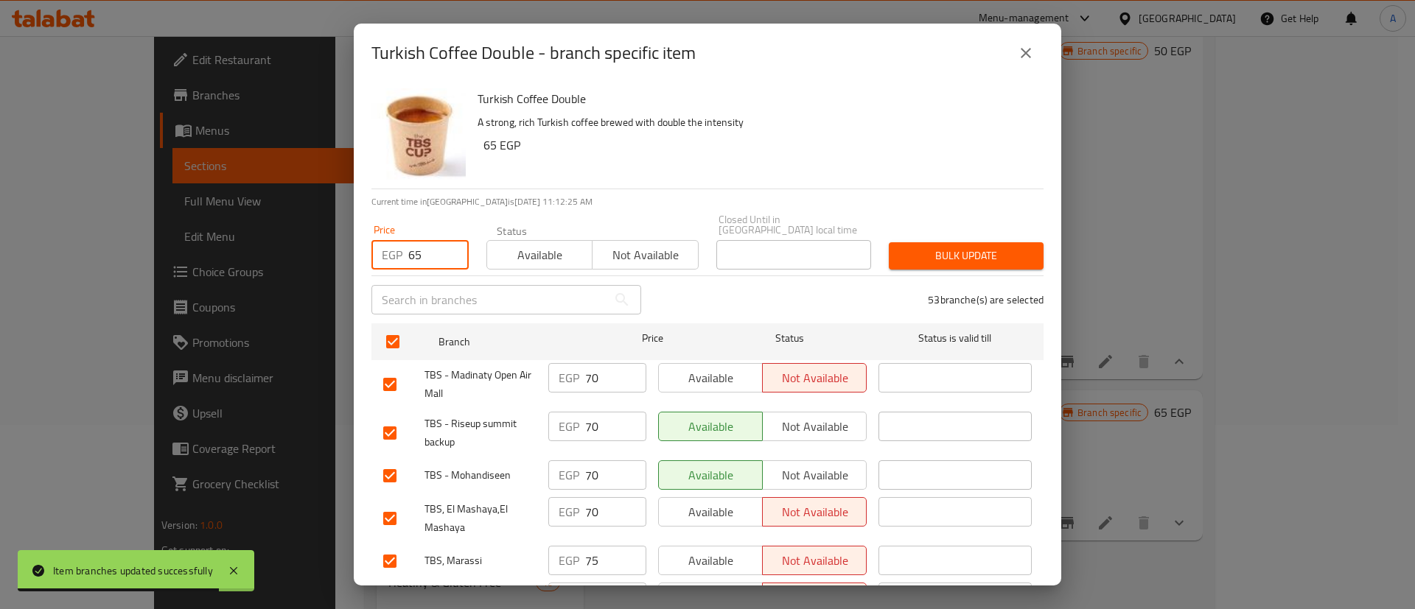
click at [978, 247] on span "Bulk update" at bounding box center [965, 256] width 131 height 18
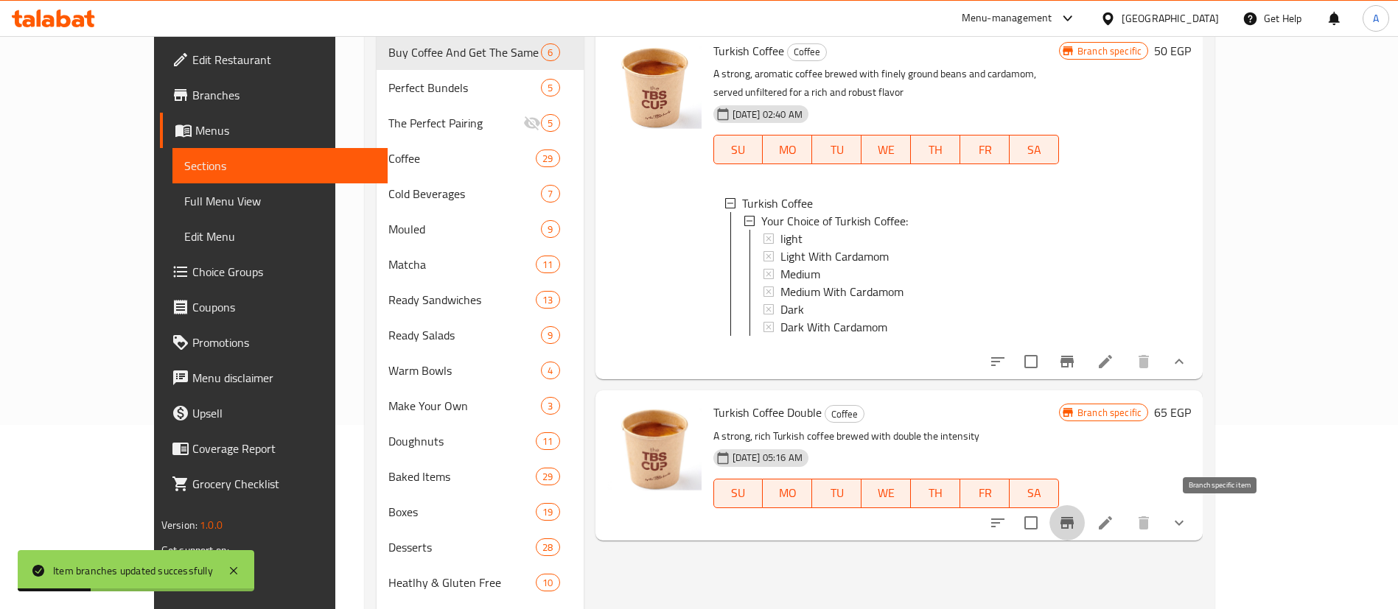
click at [1047, 450] on icon "Branch-specific-item" at bounding box center [1066, 523] width 13 height 12
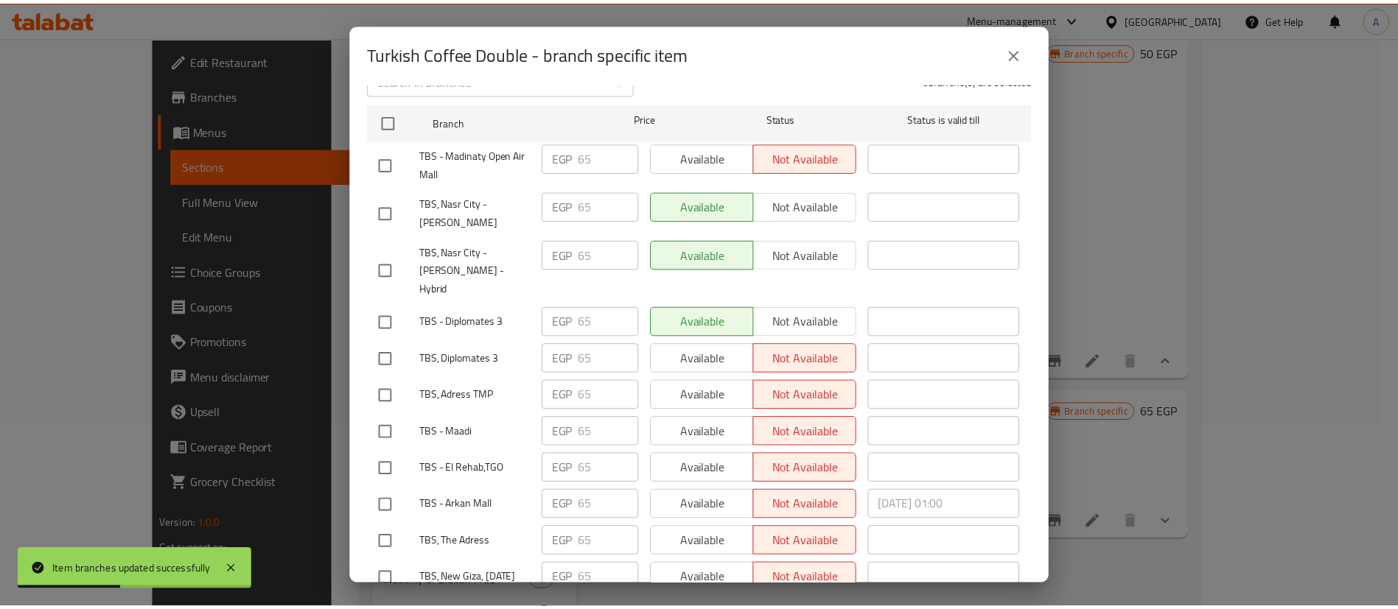
scroll to position [258, 0]
